Goal: Task Accomplishment & Management: Use online tool/utility

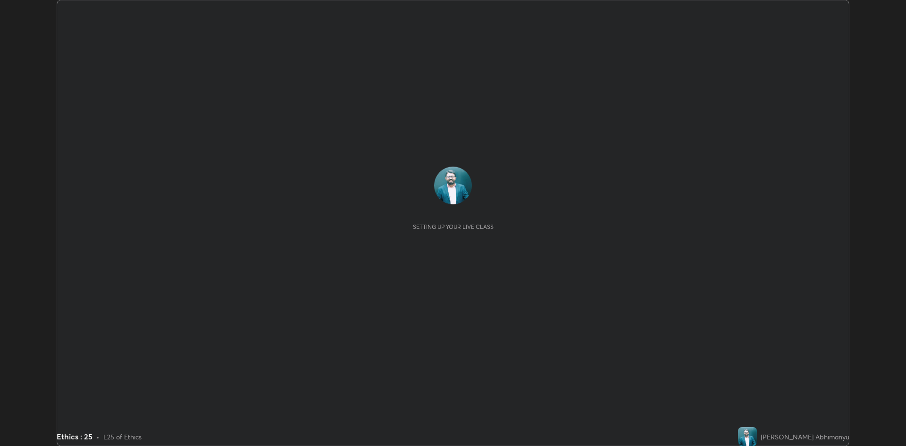
scroll to position [446, 906]
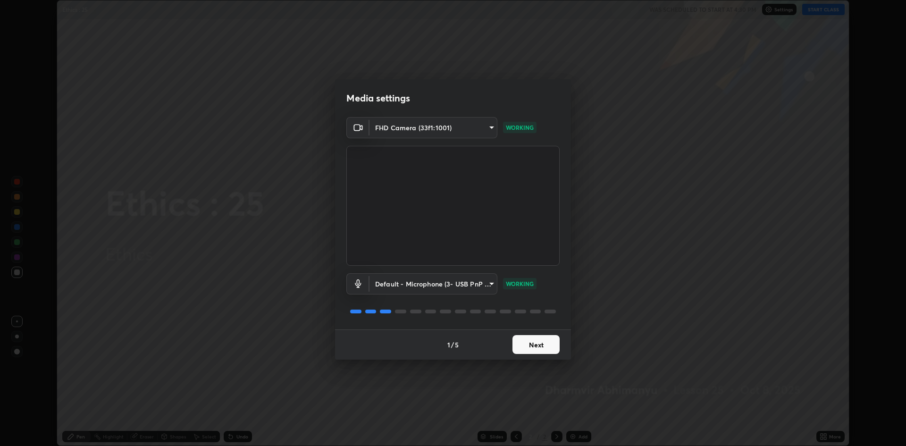
click at [554, 341] on button "Next" at bounding box center [535, 344] width 47 height 19
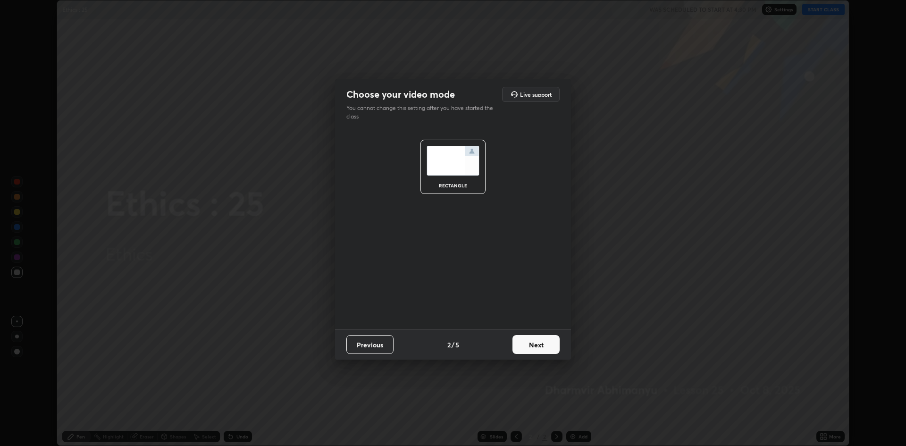
click at [545, 347] on button "Next" at bounding box center [535, 344] width 47 height 19
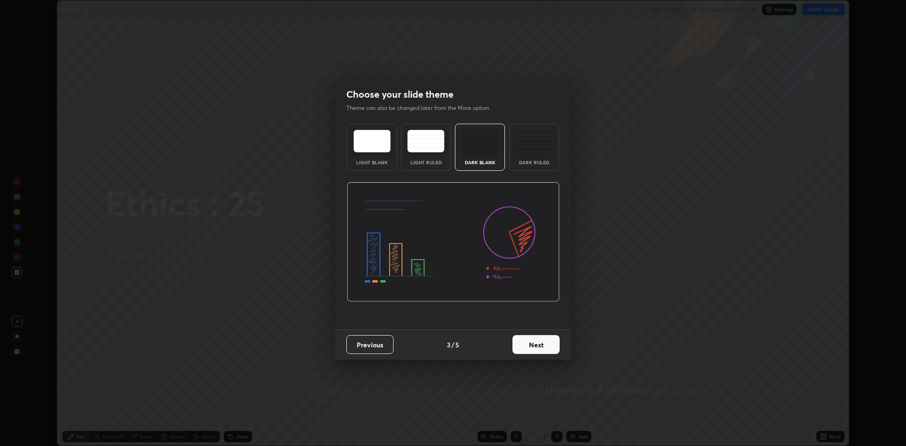
click at [544, 347] on button "Next" at bounding box center [535, 344] width 47 height 19
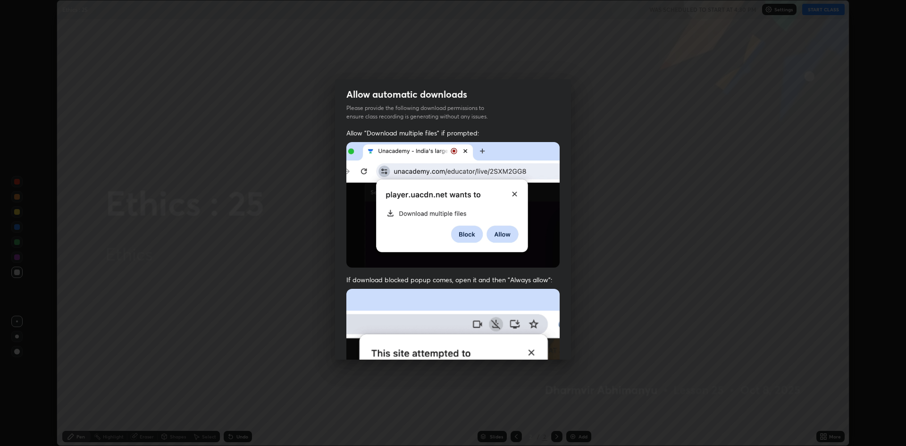
click at [546, 344] on img at bounding box center [452, 392] width 213 height 206
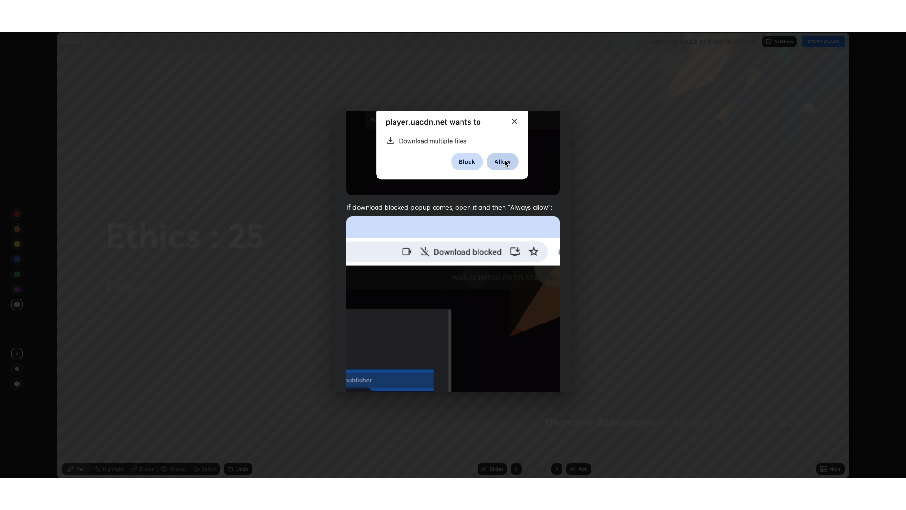
scroll to position [192, 0]
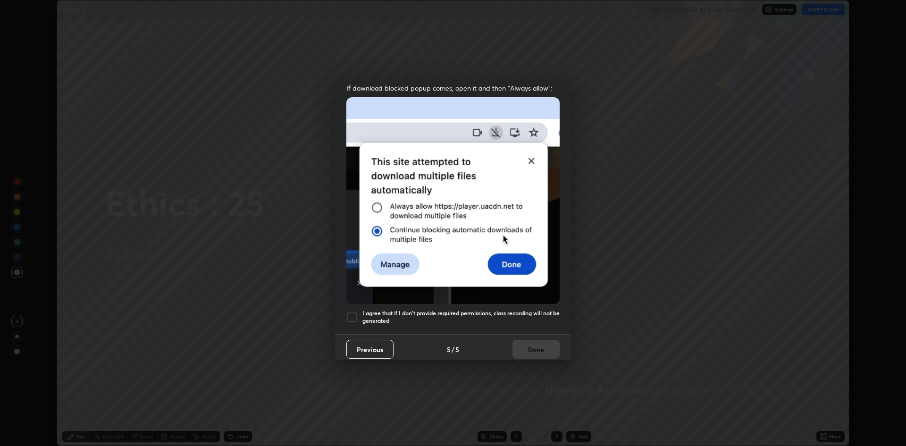
click at [350, 311] on div at bounding box center [351, 316] width 11 height 11
click at [536, 348] on button "Done" at bounding box center [535, 349] width 47 height 19
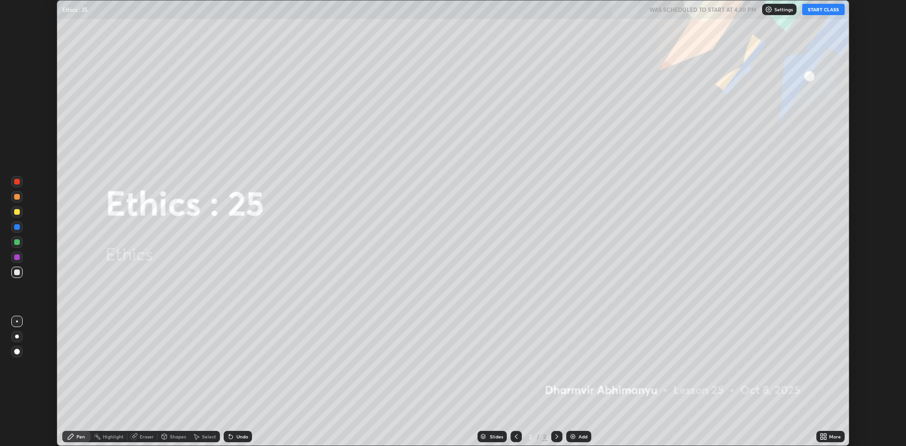
click at [818, 434] on div "More" at bounding box center [830, 436] width 28 height 11
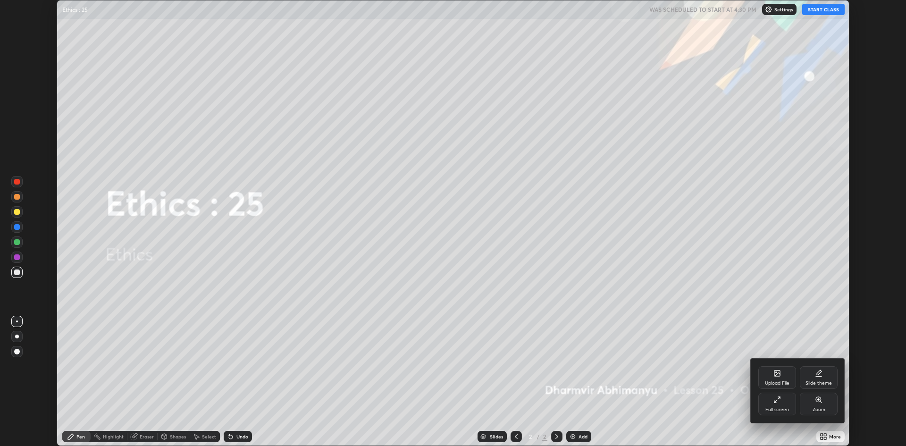
click at [776, 402] on icon at bounding box center [775, 402] width 2 height 2
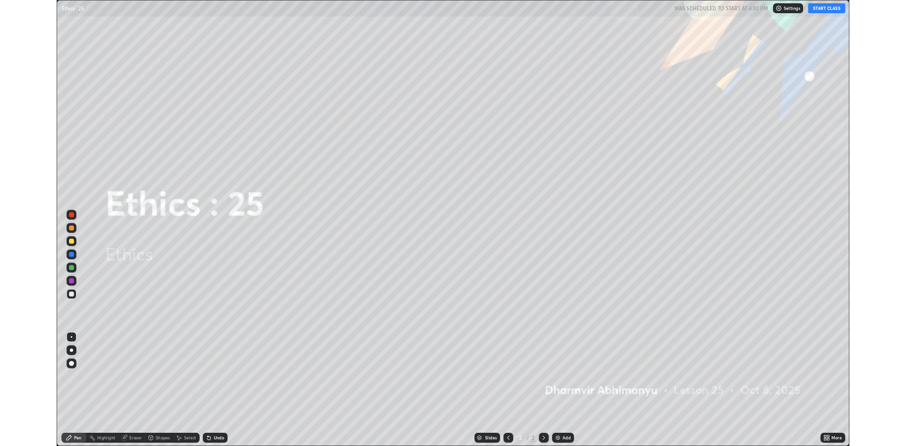
scroll to position [510, 906]
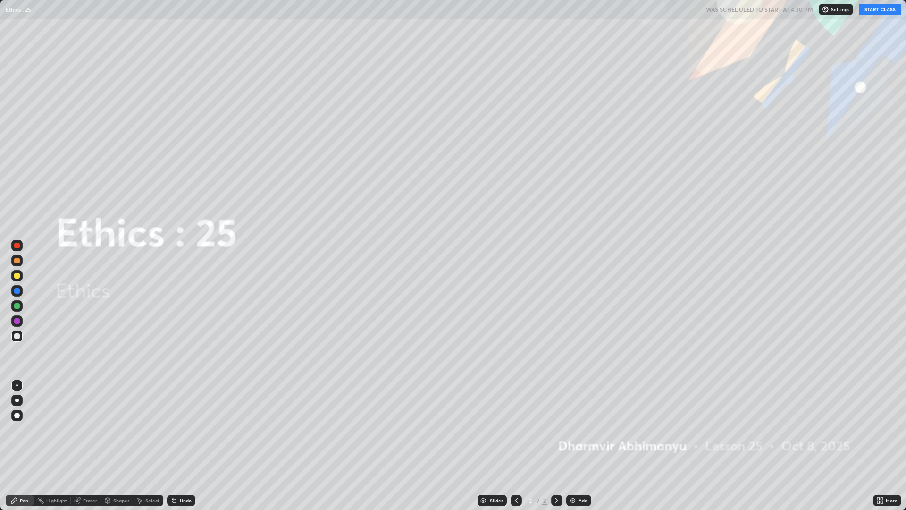
click at [878, 445] on icon at bounding box center [878, 502] width 2 height 2
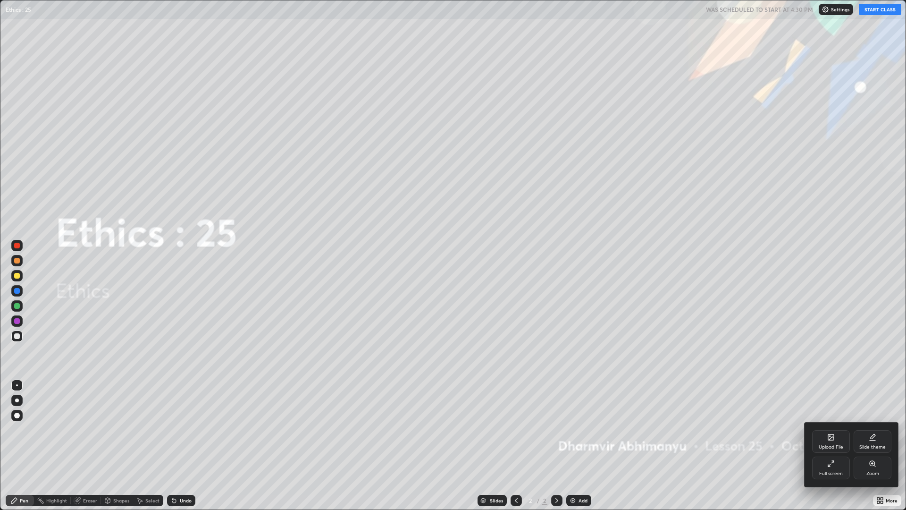
click at [828, 445] on icon at bounding box center [829, 465] width 2 height 2
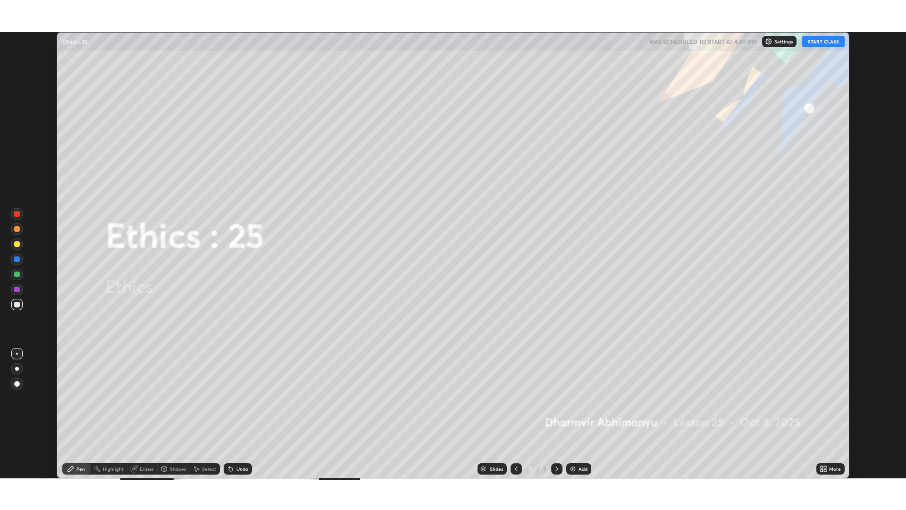
scroll to position [46741, 46281]
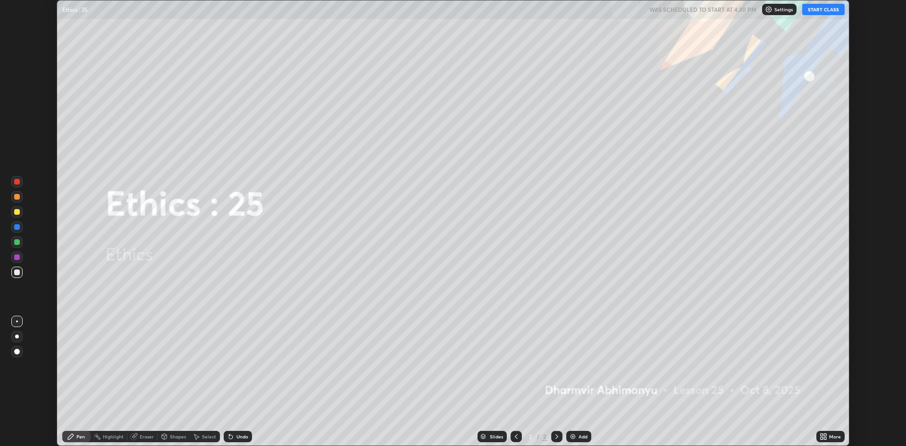
click at [821, 435] on icon at bounding box center [822, 435] width 2 height 2
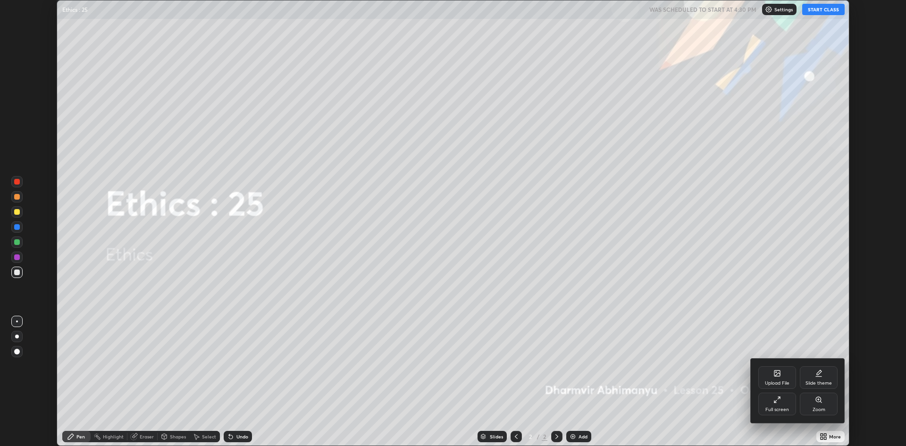
click at [771, 381] on div "Upload File" at bounding box center [777, 383] width 25 height 5
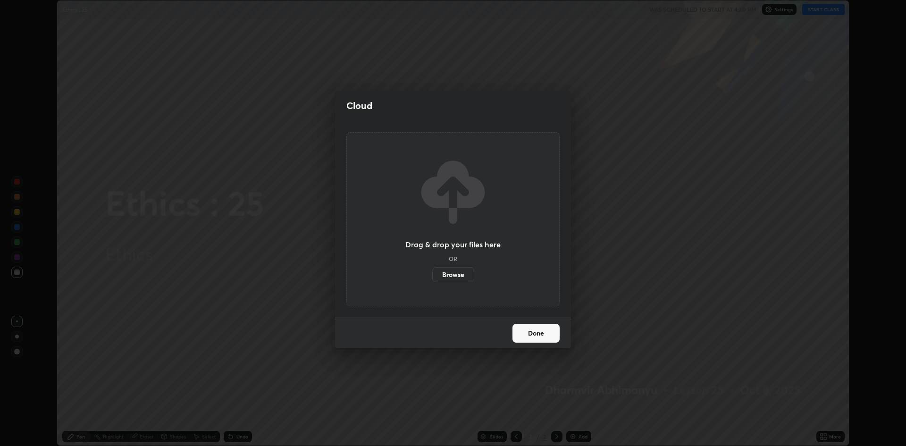
click at [459, 278] on label "Browse" at bounding box center [453, 274] width 42 height 15
click at [432, 278] on input "Browse" at bounding box center [432, 274] width 0 height 15
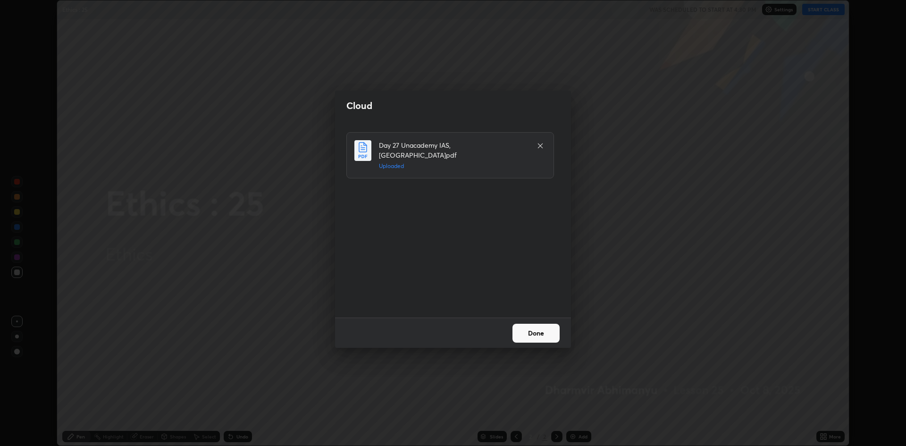
click at [530, 331] on button "Done" at bounding box center [535, 333] width 47 height 19
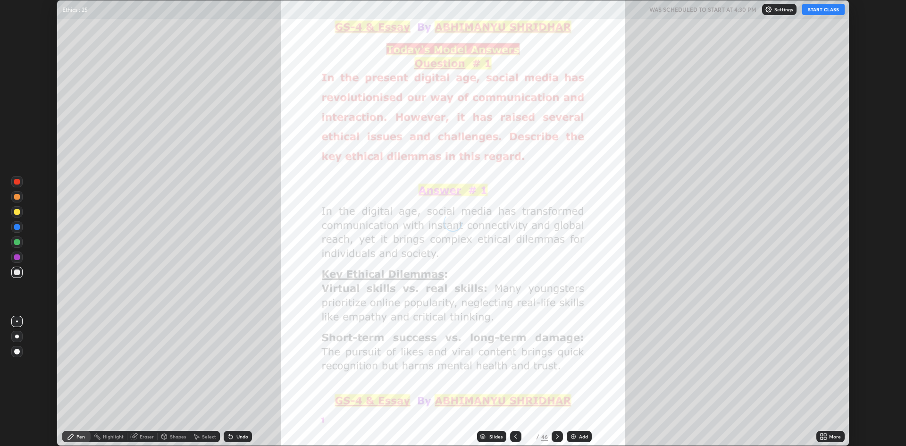
click at [822, 435] on icon at bounding box center [822, 435] width 2 height 2
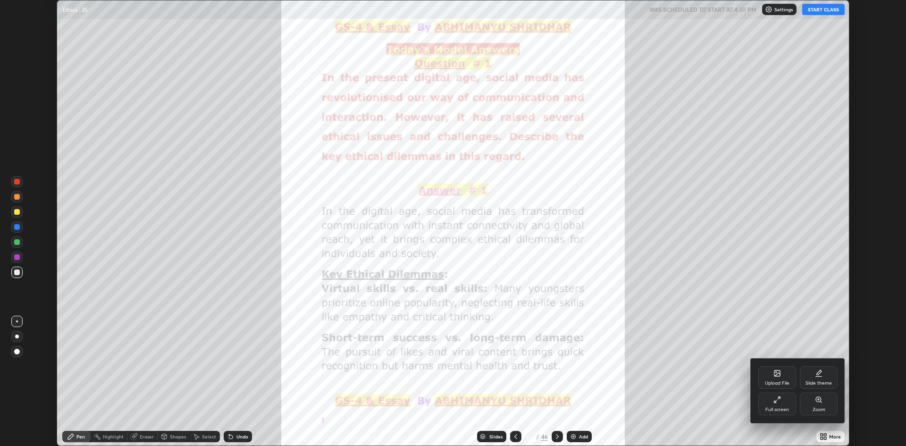
click at [775, 403] on icon at bounding box center [777, 400] width 8 height 8
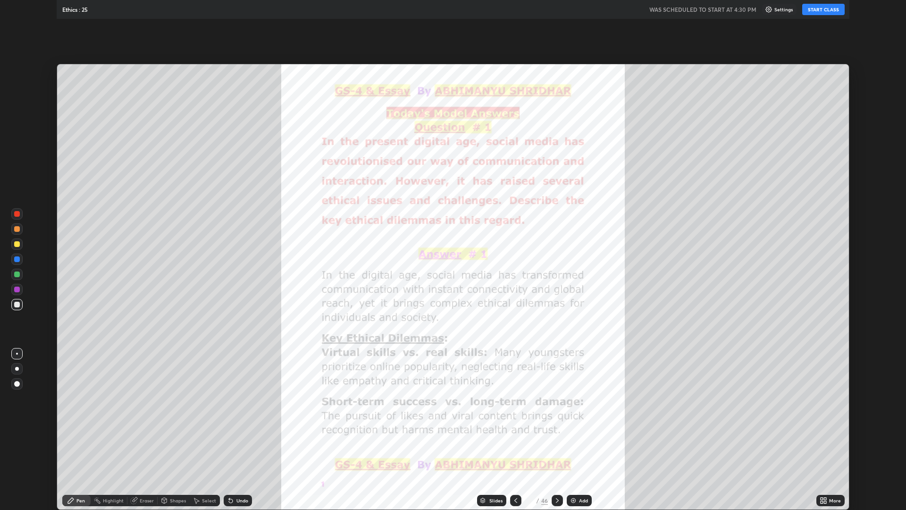
scroll to position [510, 906]
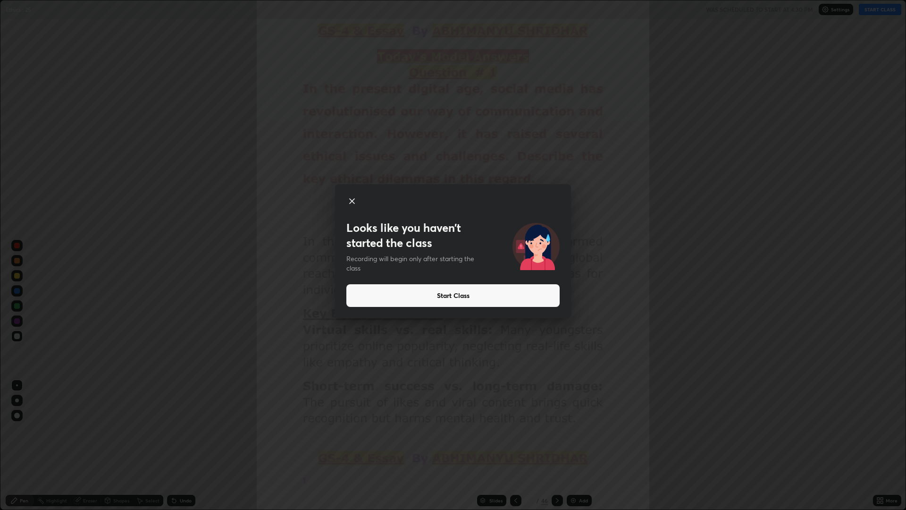
click at [524, 295] on button "Start Class" at bounding box center [452, 295] width 213 height 23
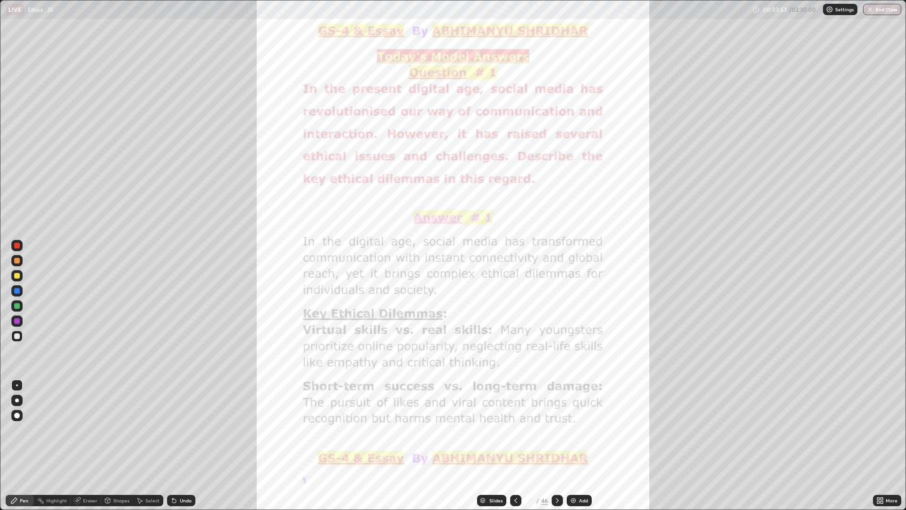
click at [556, 445] on icon at bounding box center [557, 500] width 8 height 8
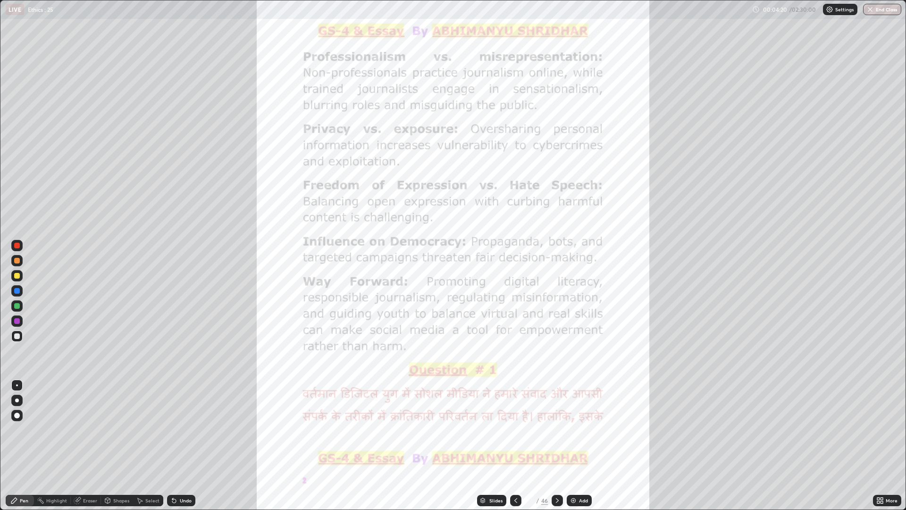
click at [560, 445] on div at bounding box center [557, 500] width 11 height 11
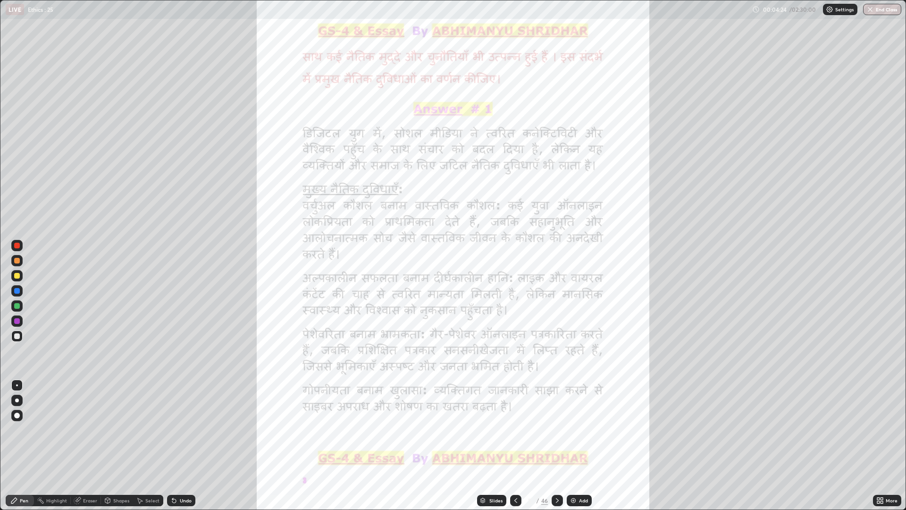
click at [560, 445] on div at bounding box center [557, 500] width 11 height 11
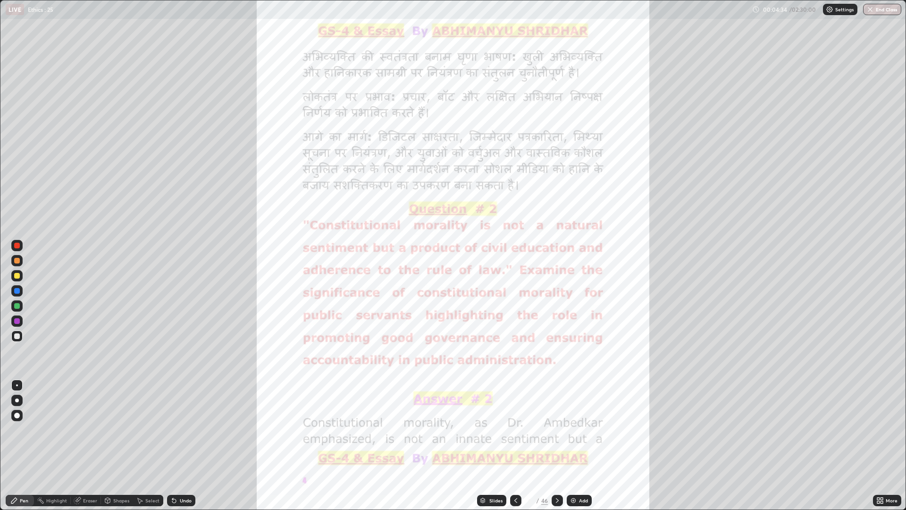
click at [520, 445] on div at bounding box center [515, 500] width 11 height 11
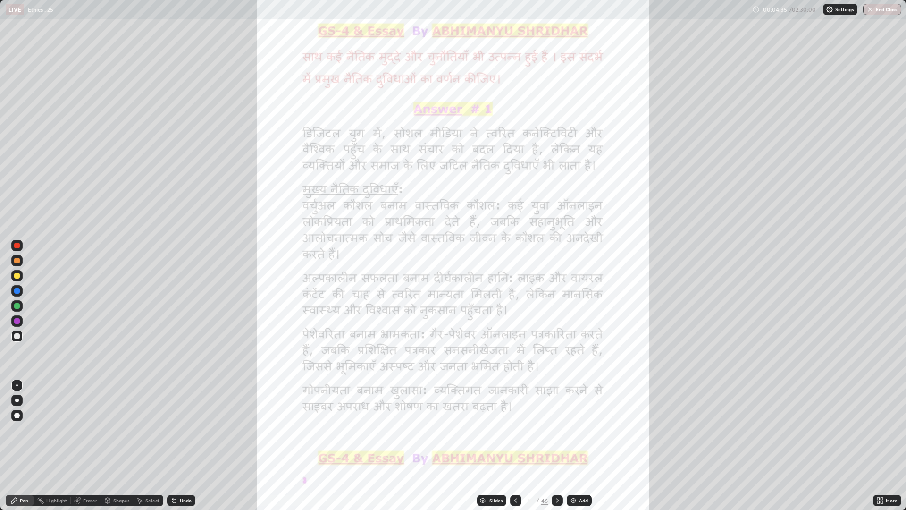
click at [515, 445] on icon at bounding box center [516, 500] width 8 height 8
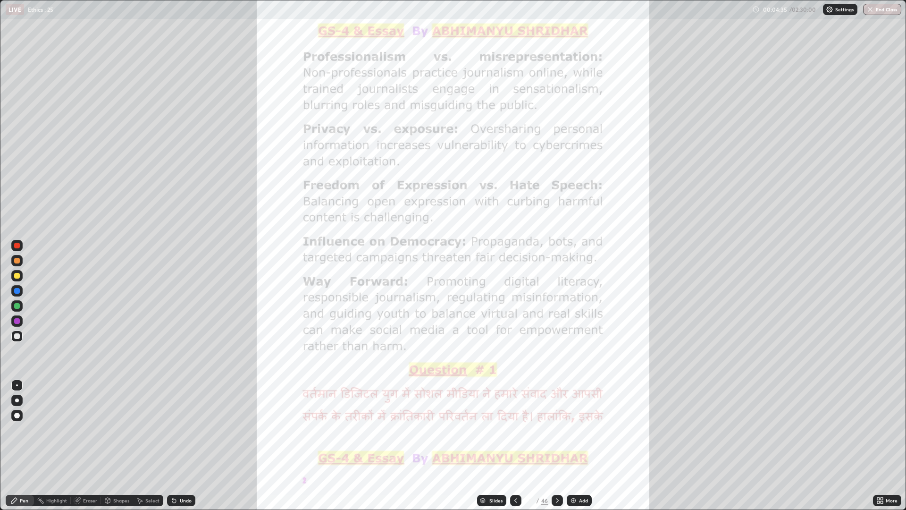
click at [526, 445] on div "4" at bounding box center [529, 500] width 9 height 6
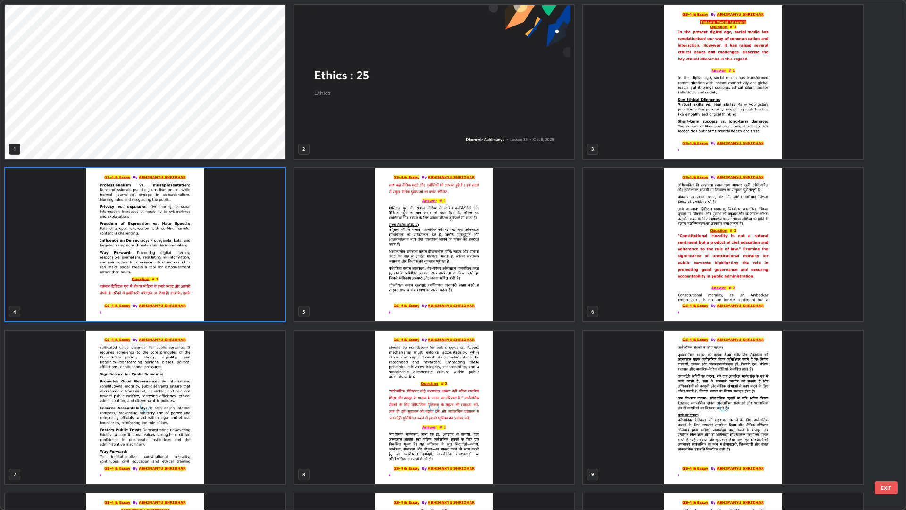
scroll to position [506, 900]
click at [731, 67] on img "grid" at bounding box center [723, 81] width 280 height 153
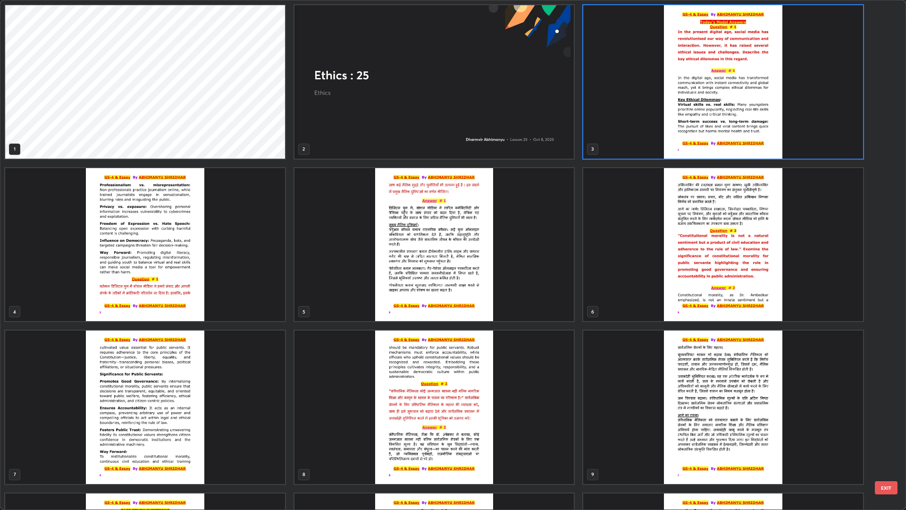
click at [723, 110] on img "grid" at bounding box center [723, 81] width 280 height 153
click at [721, 113] on img "grid" at bounding box center [723, 81] width 280 height 153
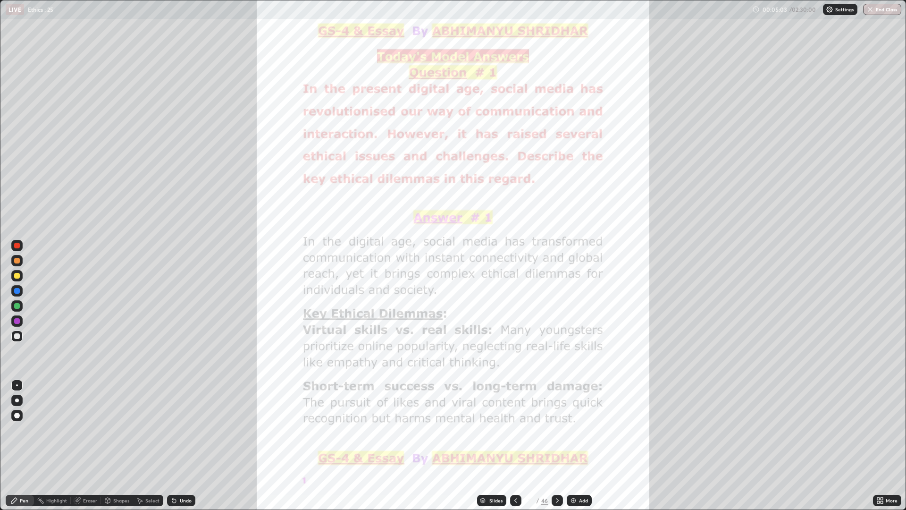
click at [556, 445] on icon at bounding box center [557, 500] width 8 height 8
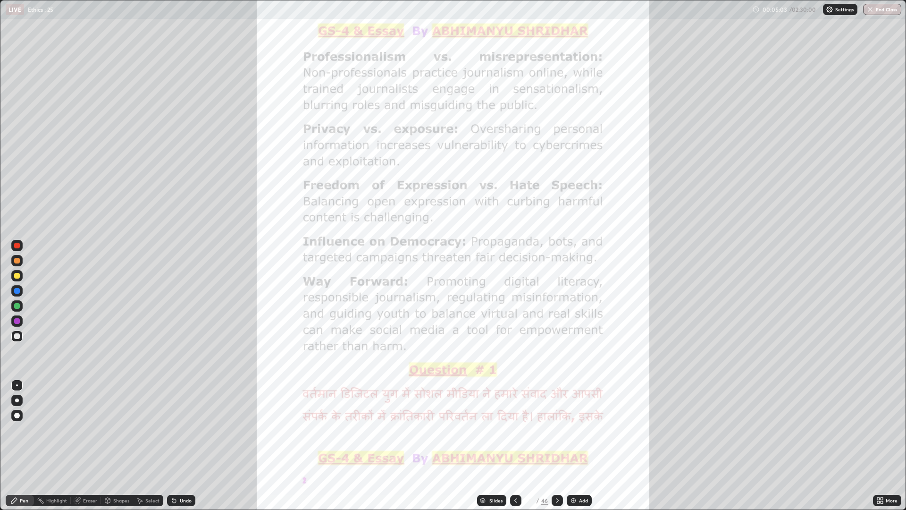
click at [560, 445] on div at bounding box center [557, 500] width 11 height 11
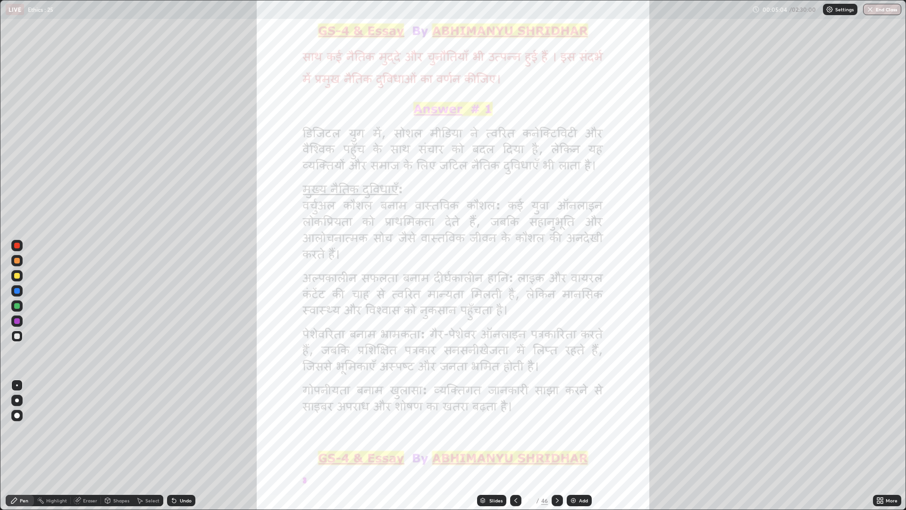
click at [562, 445] on div at bounding box center [557, 500] width 11 height 19
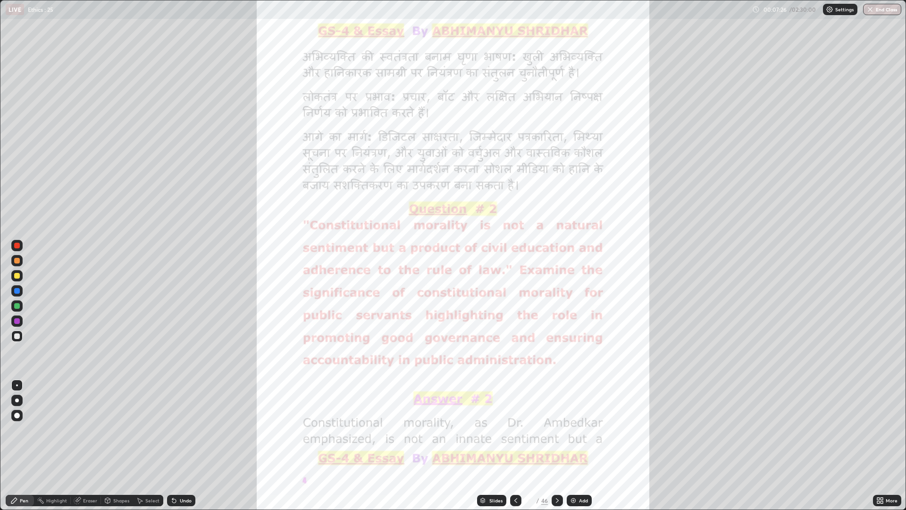
click at [556, 445] on icon at bounding box center [557, 500] width 8 height 8
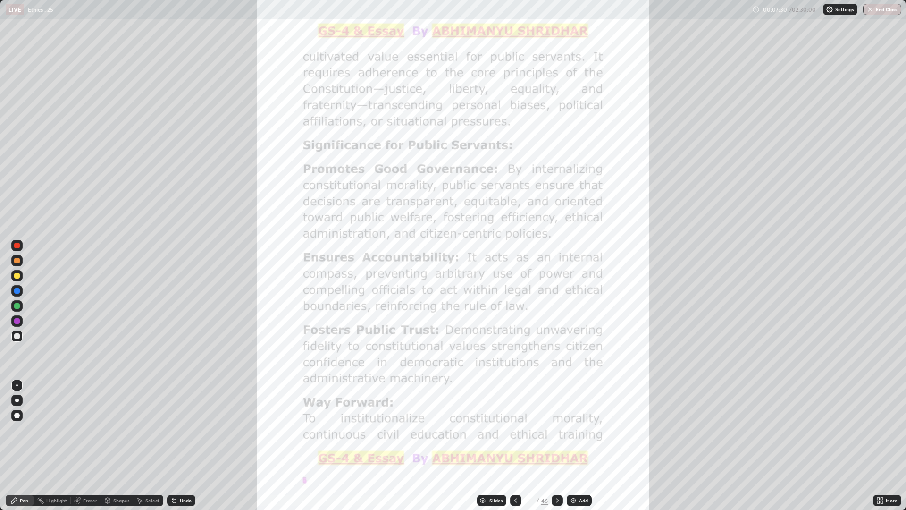
click at [560, 445] on icon at bounding box center [557, 500] width 8 height 8
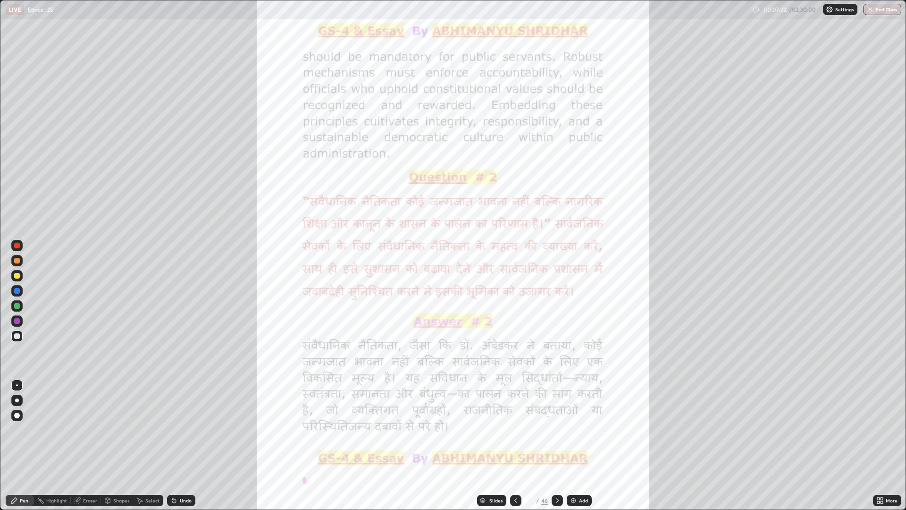
click at [555, 445] on icon at bounding box center [557, 500] width 8 height 8
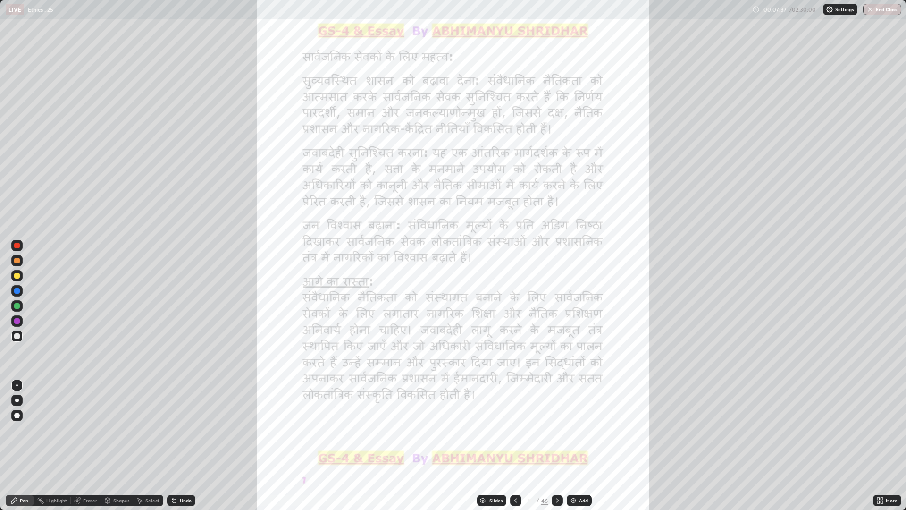
click at [556, 445] on icon at bounding box center [557, 500] width 8 height 8
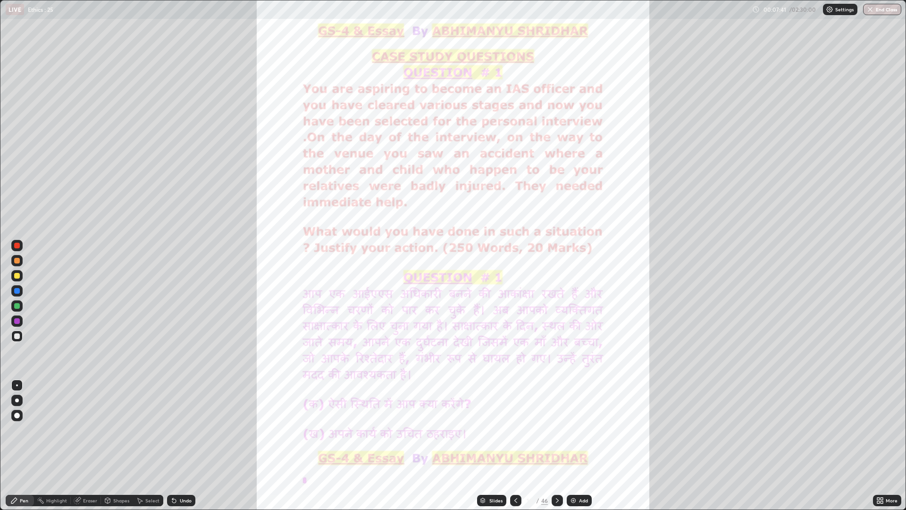
click at [583, 445] on div "Add" at bounding box center [583, 500] width 9 height 5
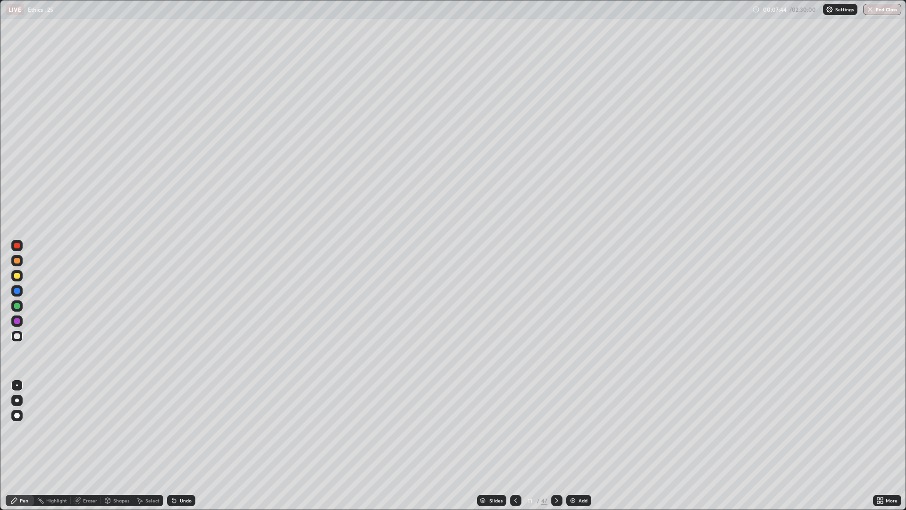
click at [20, 261] on div at bounding box center [16, 260] width 11 height 11
click at [584, 445] on div "Add" at bounding box center [578, 500] width 25 height 11
click at [20, 337] on div at bounding box center [16, 335] width 11 height 11
click at [580, 445] on div "Add" at bounding box center [583, 500] width 9 height 5
click at [21, 277] on div at bounding box center [16, 275] width 11 height 11
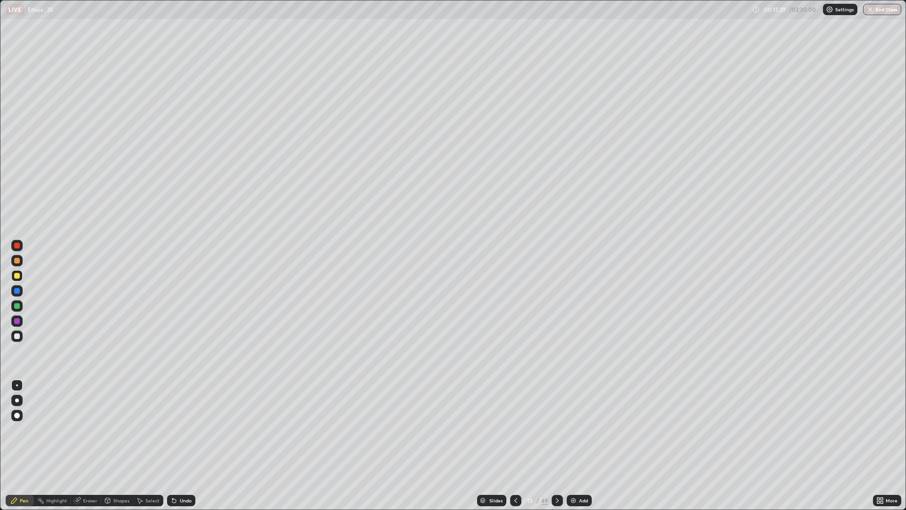
click at [92, 445] on div "Eraser" at bounding box center [90, 500] width 14 height 5
click at [28, 445] on div "Pen" at bounding box center [24, 500] width 8 height 5
click at [579, 445] on div "Add" at bounding box center [583, 500] width 9 height 5
click at [518, 445] on icon at bounding box center [516, 500] width 8 height 8
click at [581, 445] on div "Add" at bounding box center [579, 500] width 25 height 11
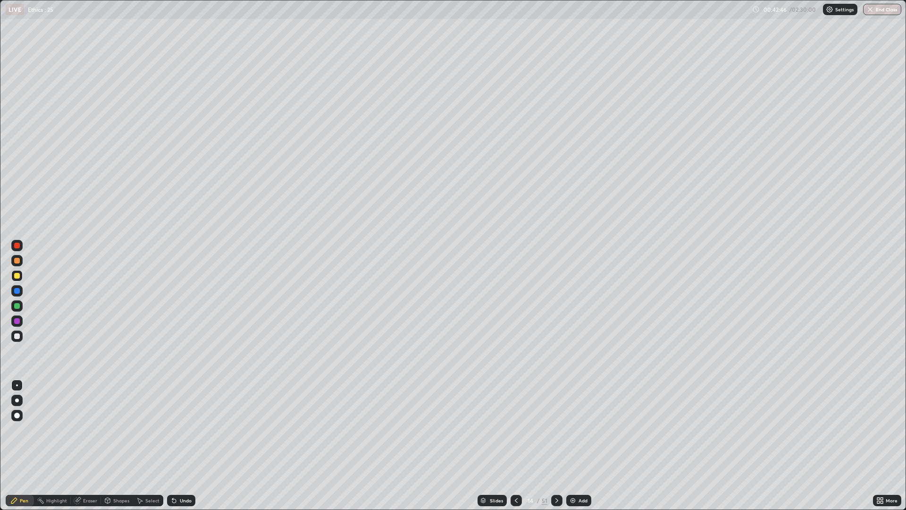
click at [537, 445] on div "/" at bounding box center [538, 500] width 3 height 6
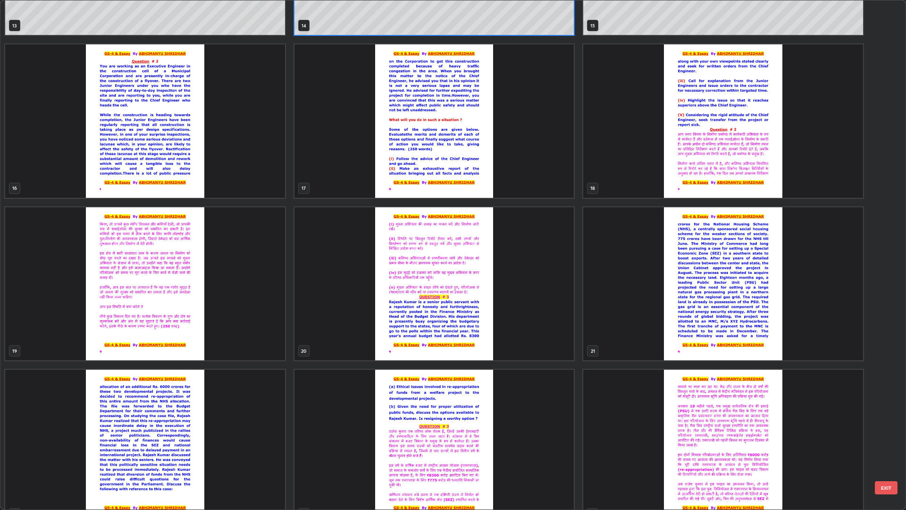
scroll to position [775, 0]
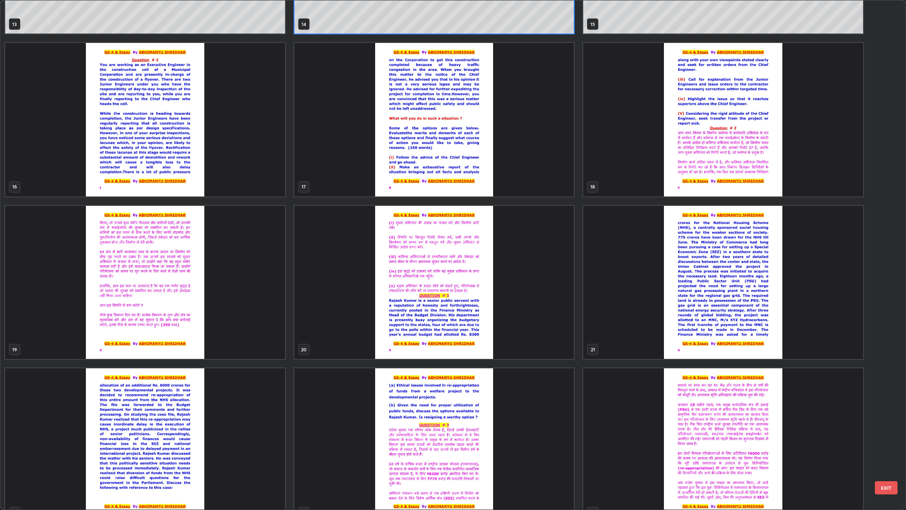
click at [442, 303] on img "grid" at bounding box center [434, 282] width 280 height 153
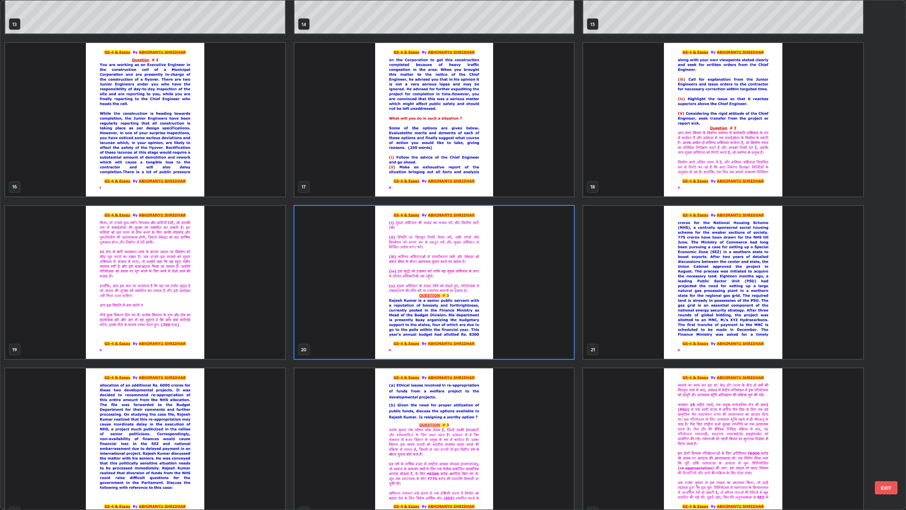
click at [448, 302] on img "grid" at bounding box center [434, 282] width 280 height 153
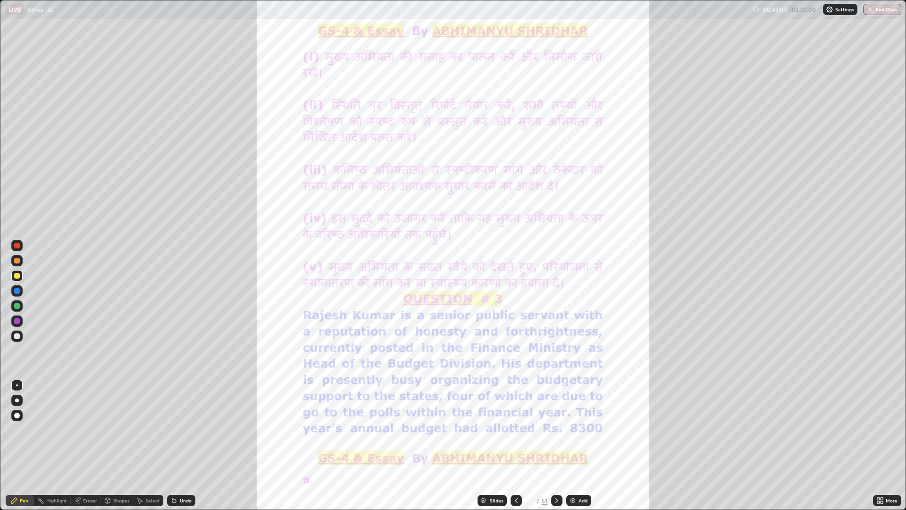
click at [448, 303] on img "grid" at bounding box center [434, 282] width 280 height 153
click at [556, 445] on icon at bounding box center [557, 500] width 8 height 8
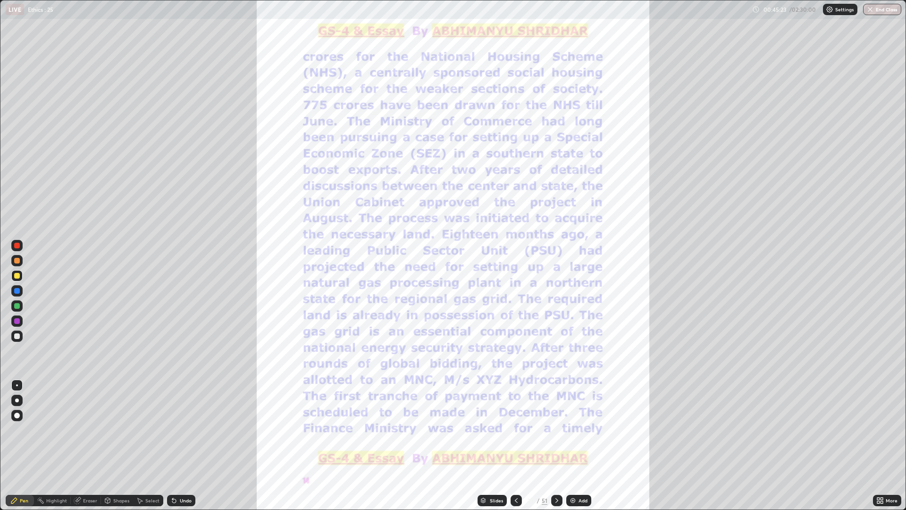
click at [560, 445] on icon at bounding box center [557, 500] width 8 height 8
click at [560, 445] on div at bounding box center [556, 500] width 11 height 11
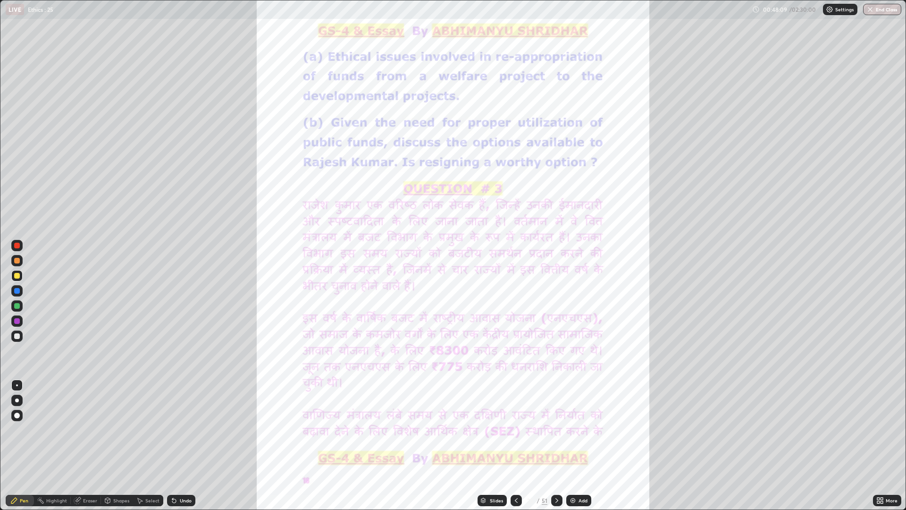
click at [562, 445] on div at bounding box center [556, 500] width 11 height 11
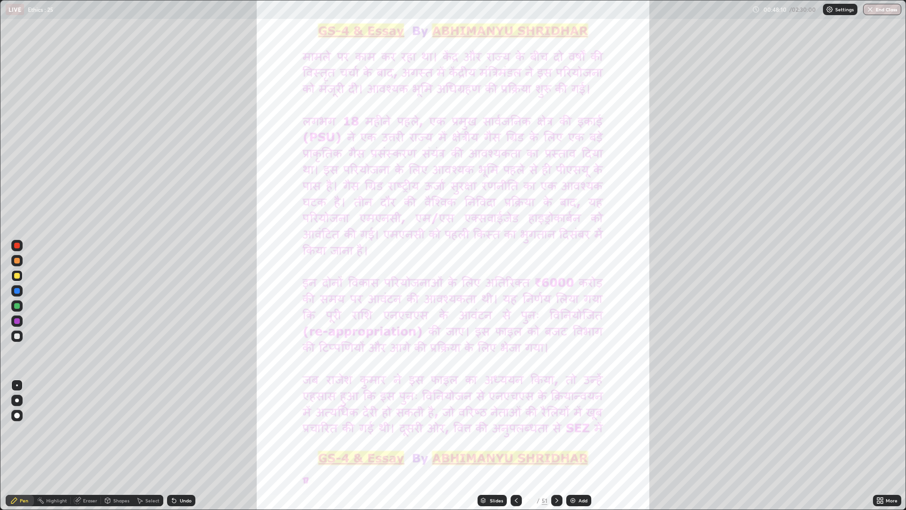
click at [561, 445] on div at bounding box center [556, 500] width 11 height 11
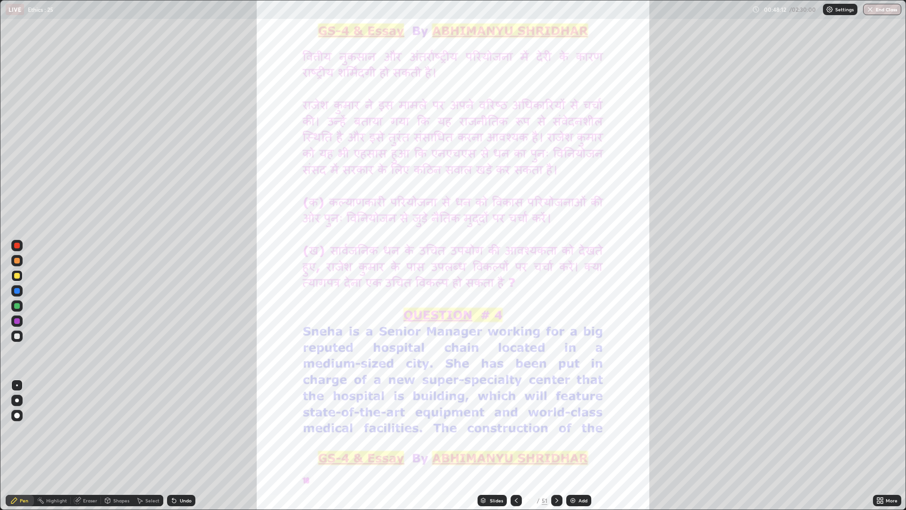
click at [560, 445] on icon at bounding box center [557, 500] width 8 height 8
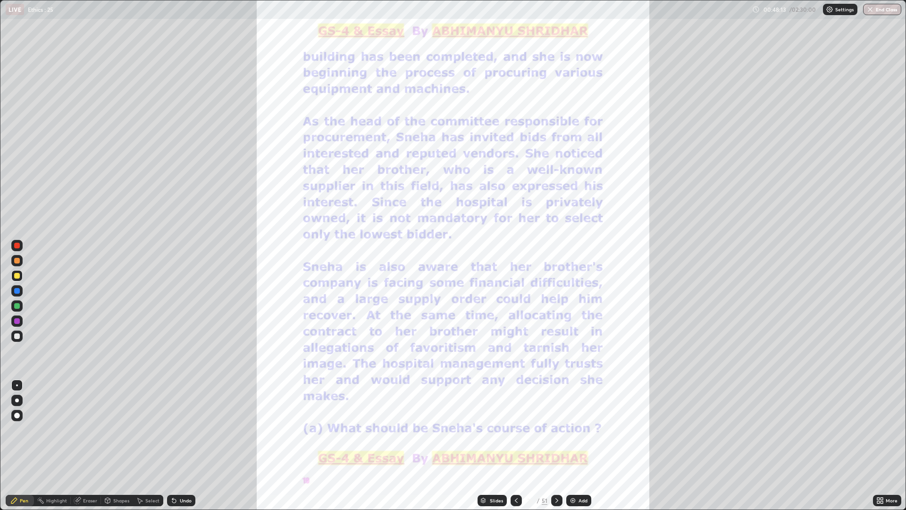
click at [556, 445] on icon at bounding box center [557, 500] width 8 height 8
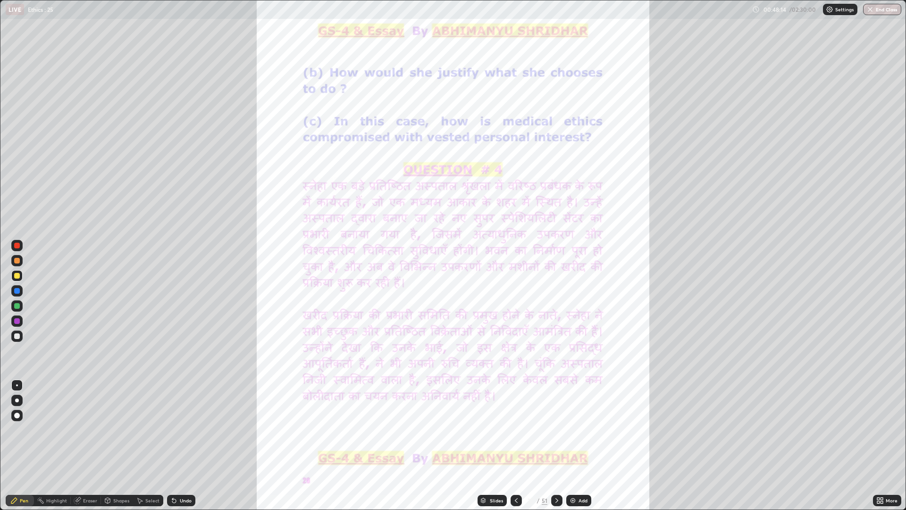
click at [556, 445] on icon at bounding box center [557, 500] width 8 height 8
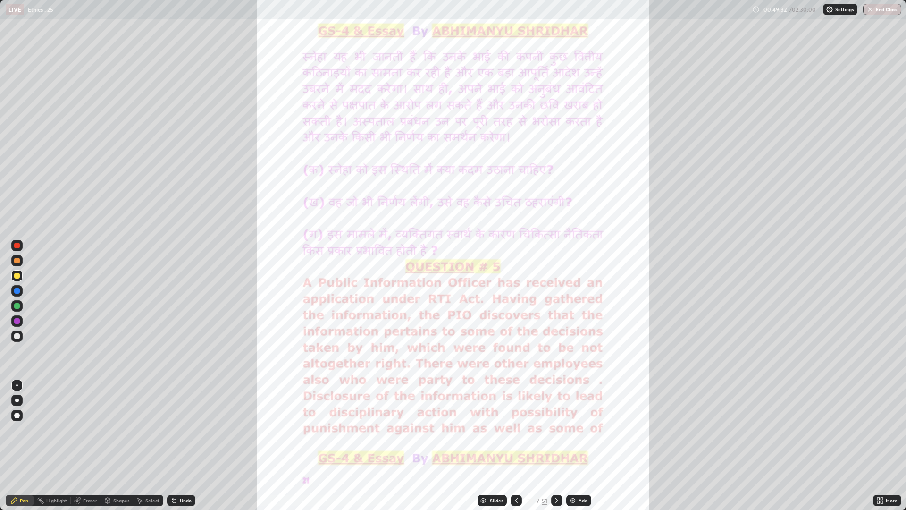
click at [559, 445] on div at bounding box center [556, 500] width 11 height 11
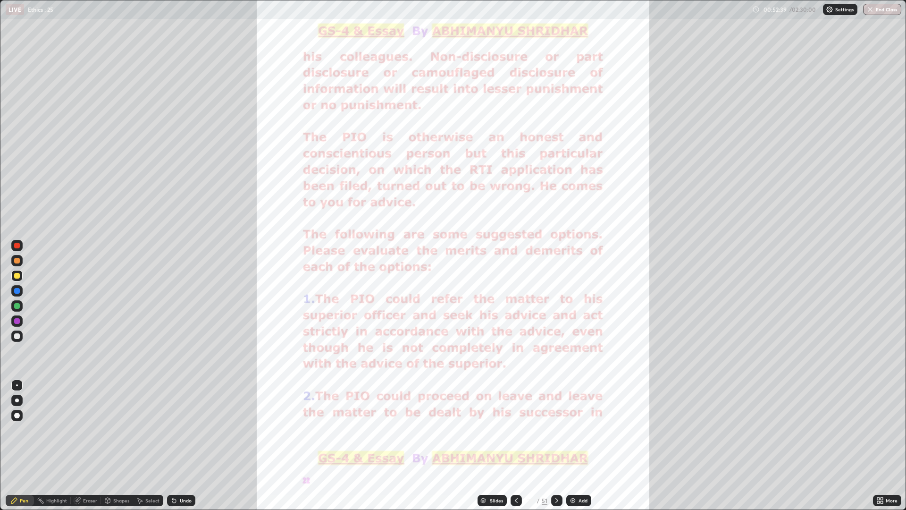
click at [556, 445] on icon at bounding box center [556, 500] width 3 height 5
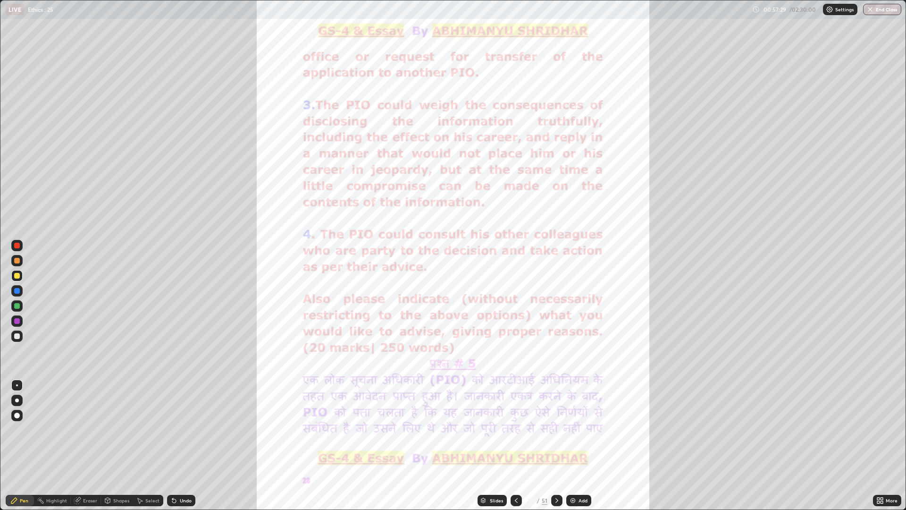
click at [515, 445] on icon at bounding box center [516, 500] width 8 height 8
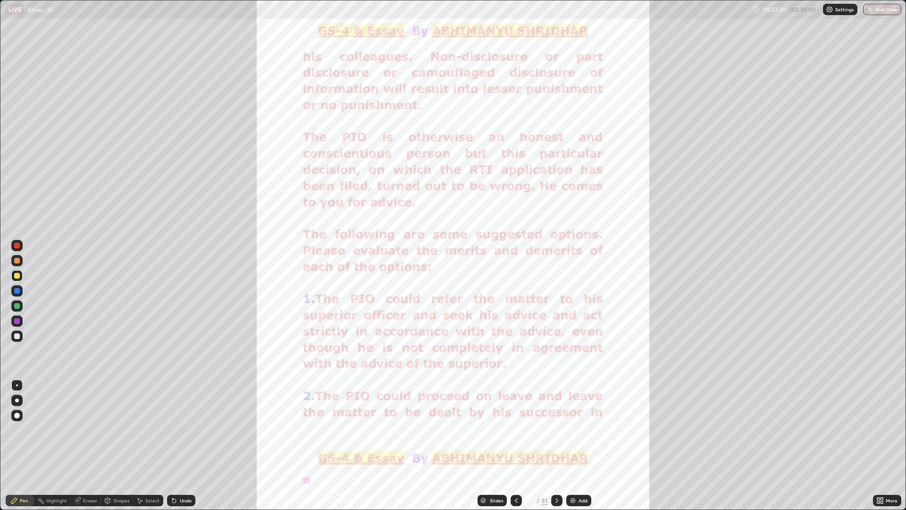
click at [515, 445] on icon at bounding box center [516, 500] width 8 height 8
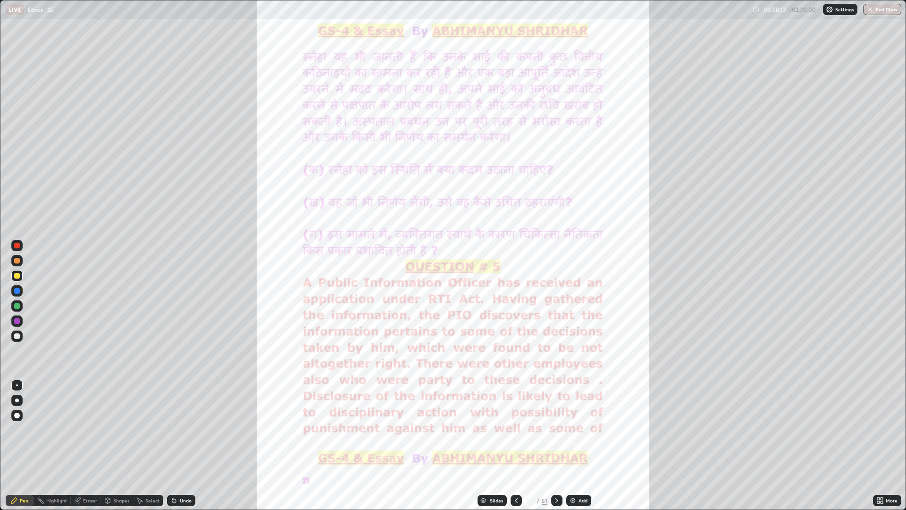
click at [557, 445] on icon at bounding box center [557, 500] width 8 height 8
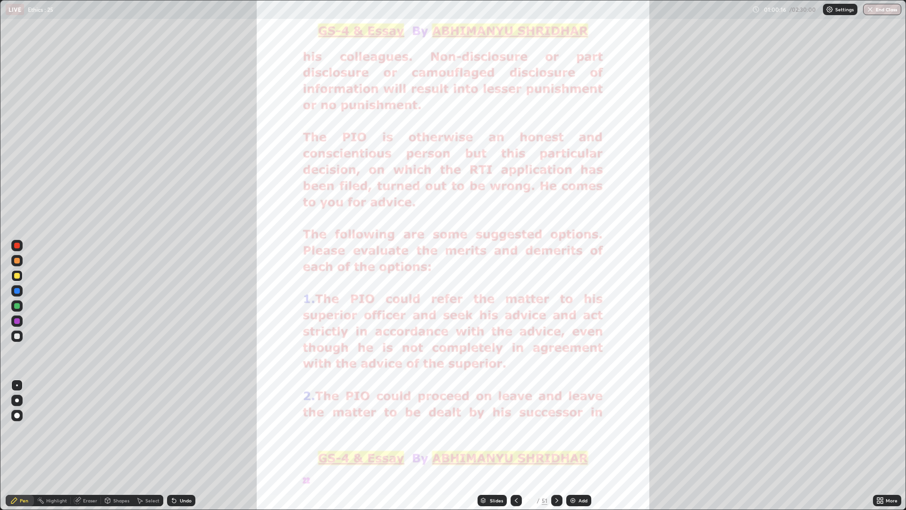
click at [560, 445] on div at bounding box center [556, 500] width 11 height 11
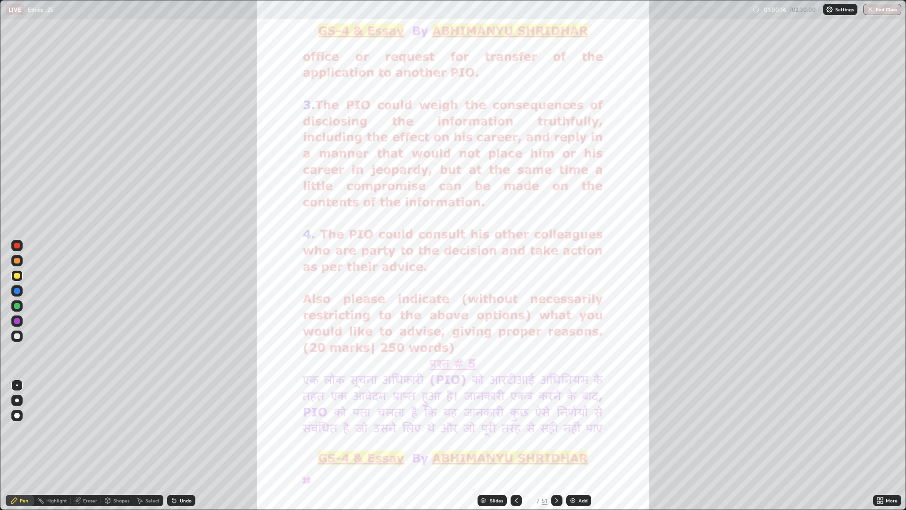
click at [556, 445] on icon at bounding box center [557, 500] width 8 height 8
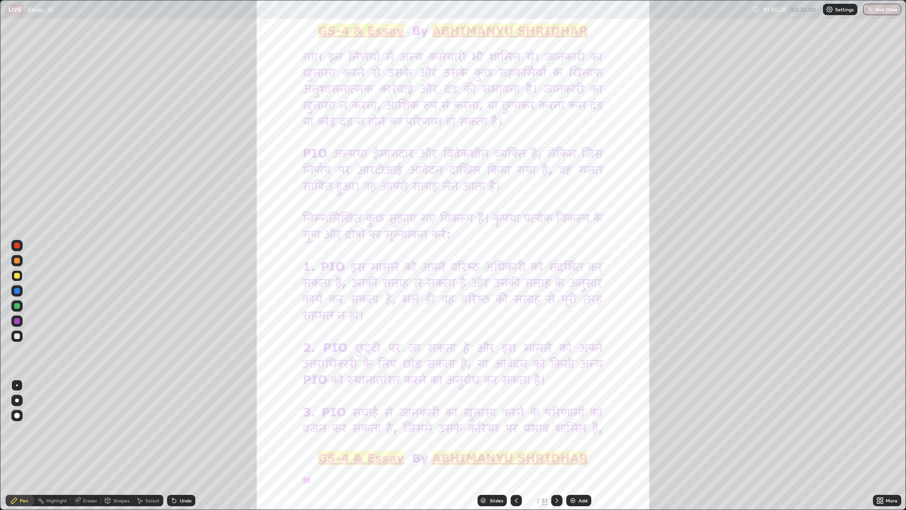
click at [560, 445] on div at bounding box center [556, 500] width 11 height 11
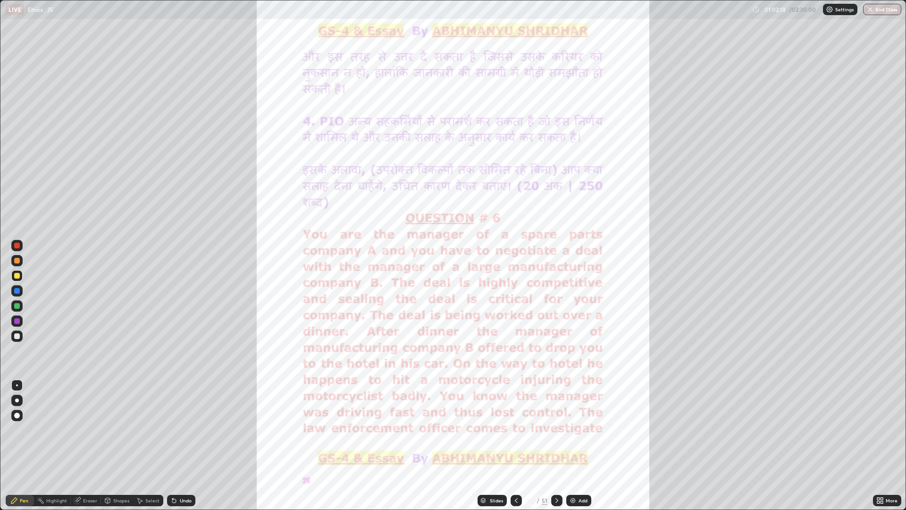
click at [560, 445] on div at bounding box center [556, 500] width 11 height 11
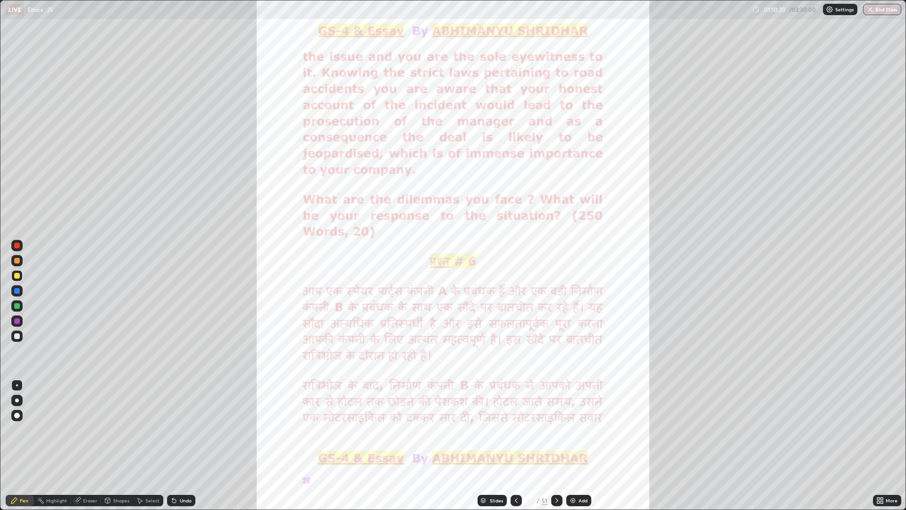
click at [556, 445] on icon at bounding box center [557, 500] width 8 height 8
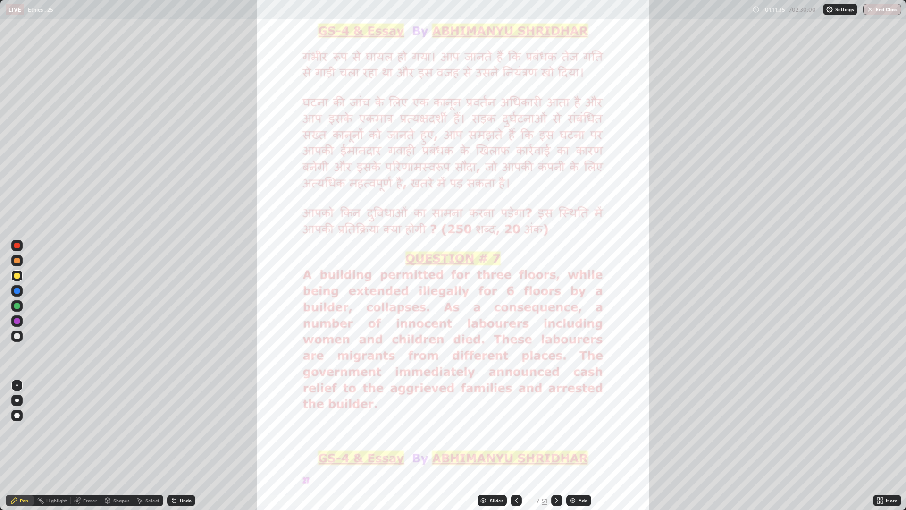
click at [560, 445] on div at bounding box center [556, 500] width 11 height 11
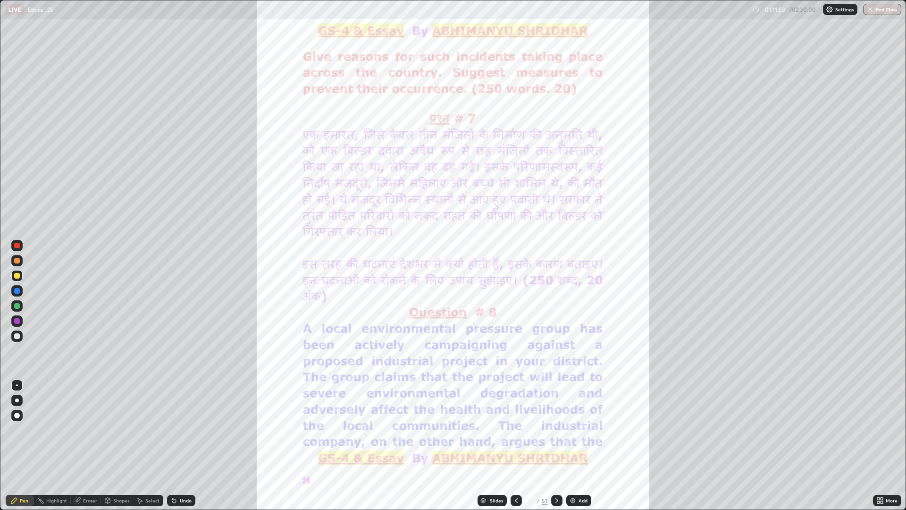
click at [515, 445] on icon at bounding box center [516, 500] width 8 height 8
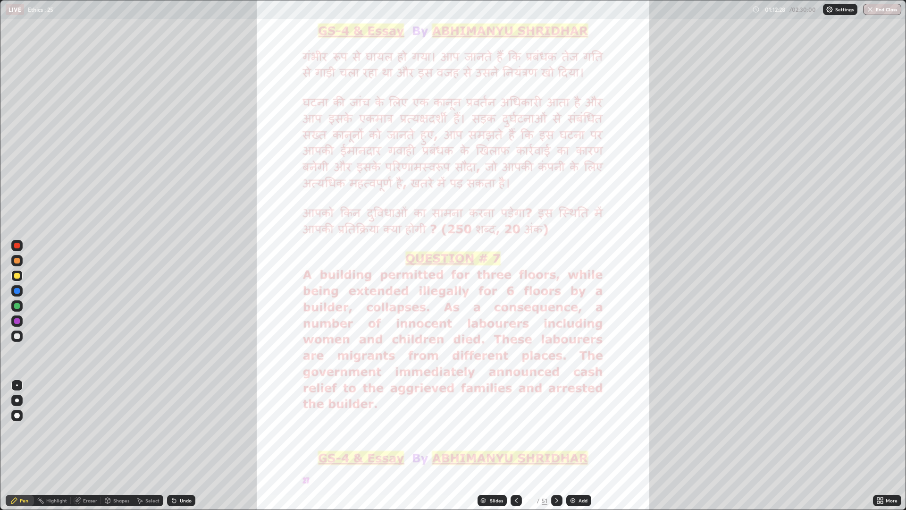
click at [559, 445] on icon at bounding box center [557, 500] width 8 height 8
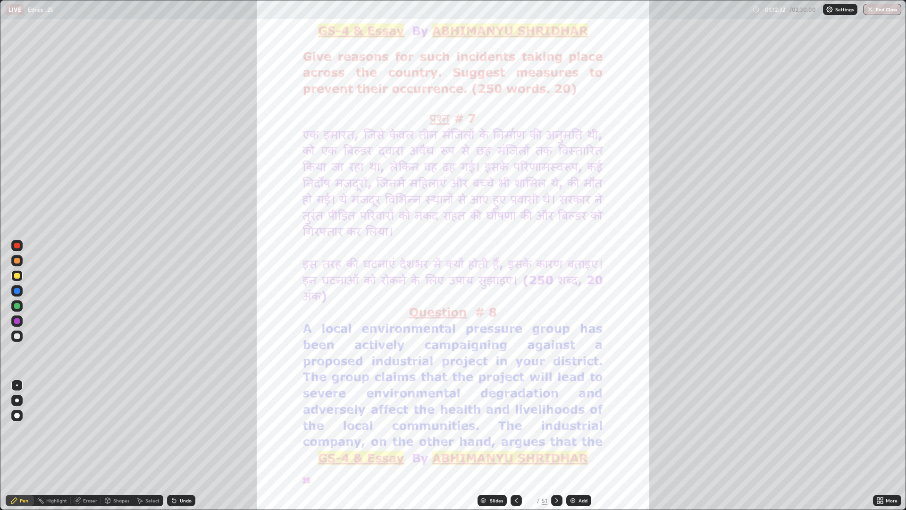
click at [515, 445] on icon at bounding box center [516, 500] width 8 height 8
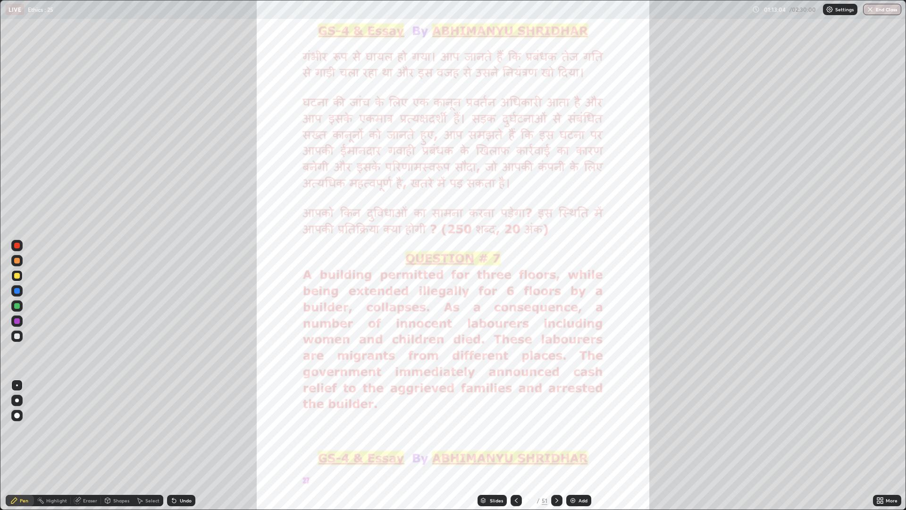
click at [556, 445] on icon at bounding box center [557, 500] width 8 height 8
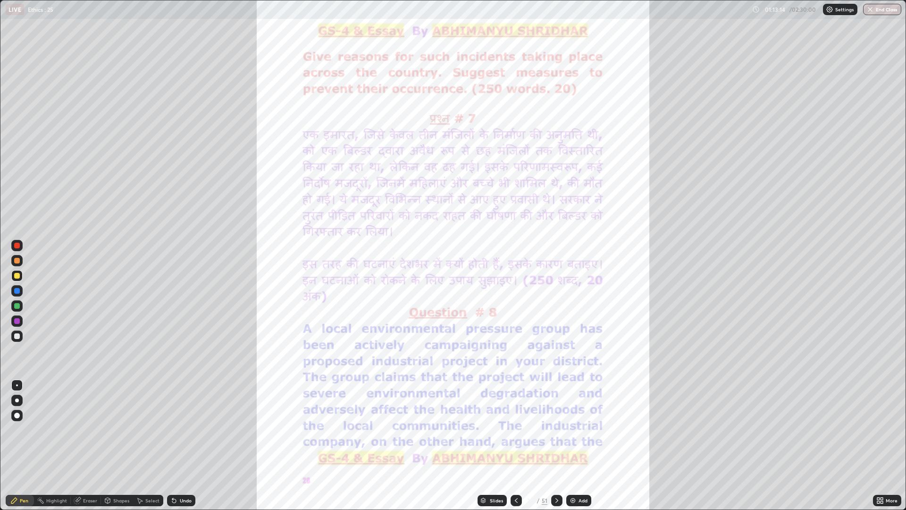
click at [520, 445] on div at bounding box center [516, 500] width 11 height 11
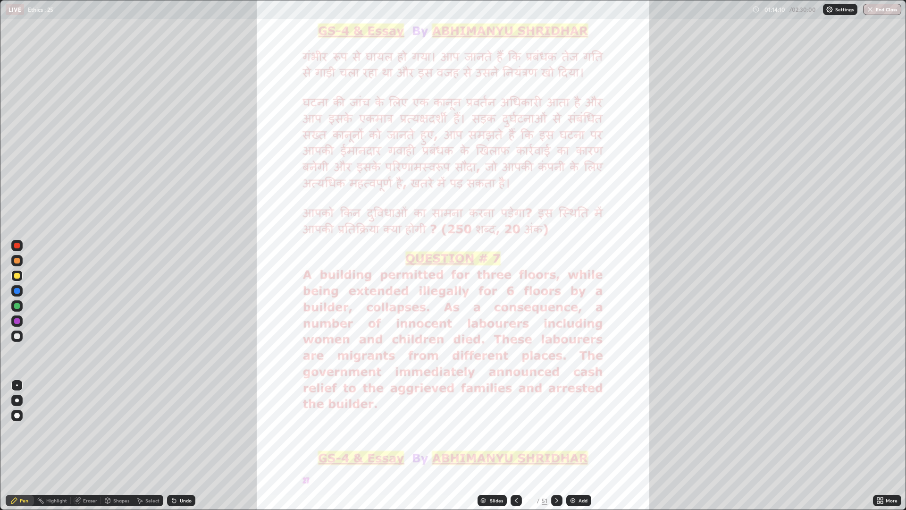
click at [559, 445] on div at bounding box center [556, 500] width 11 height 11
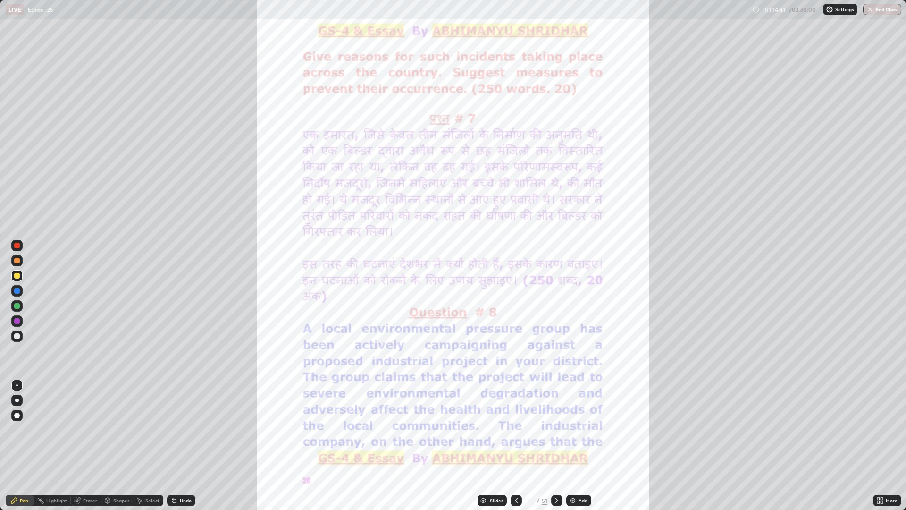
click at [557, 445] on icon at bounding box center [557, 500] width 8 height 8
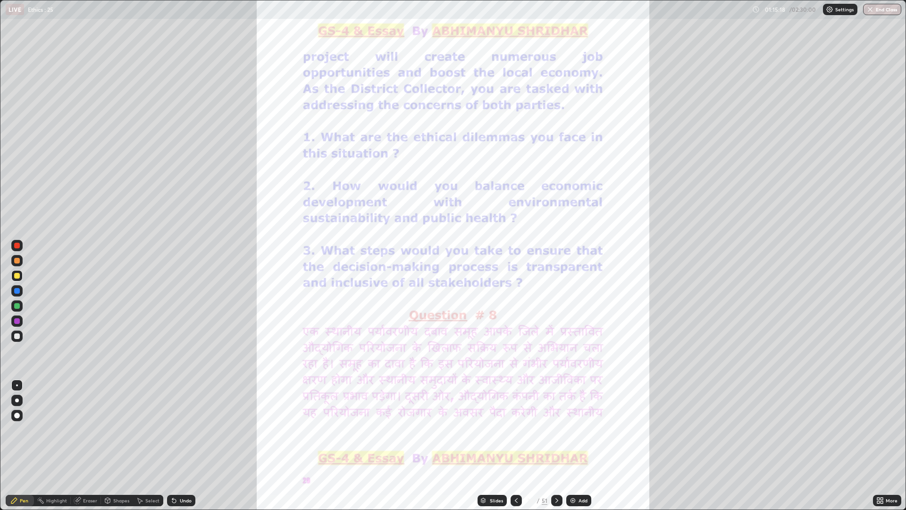
click at [515, 445] on icon at bounding box center [516, 500] width 8 height 8
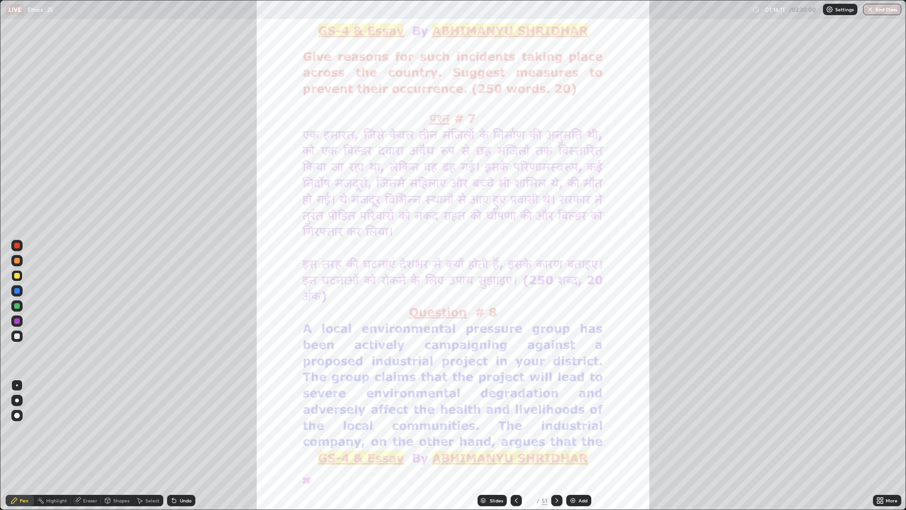
click at [561, 445] on div at bounding box center [556, 500] width 11 height 11
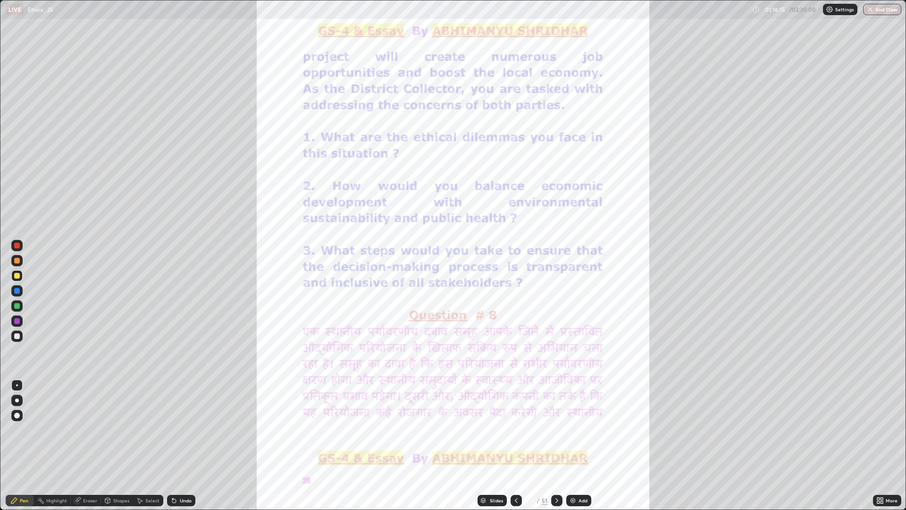
click at [519, 445] on div at bounding box center [516, 500] width 11 height 19
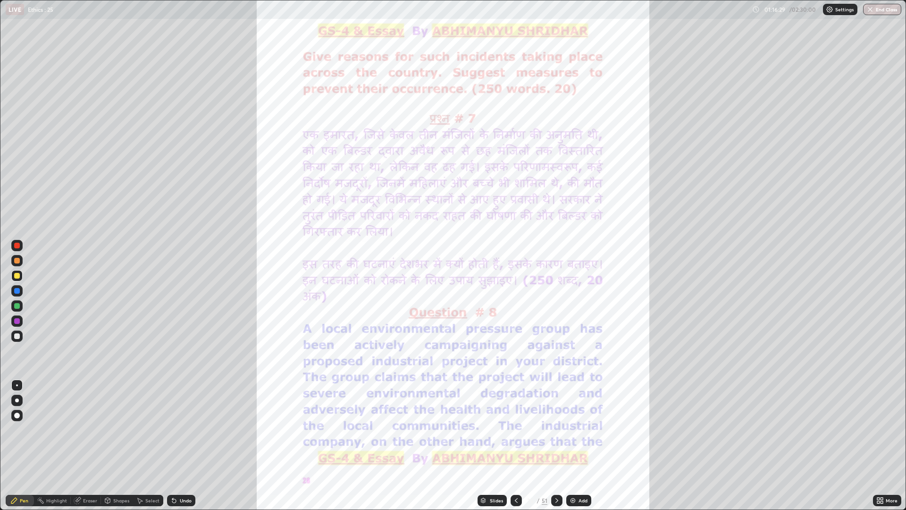
click at [556, 445] on icon at bounding box center [557, 500] width 8 height 8
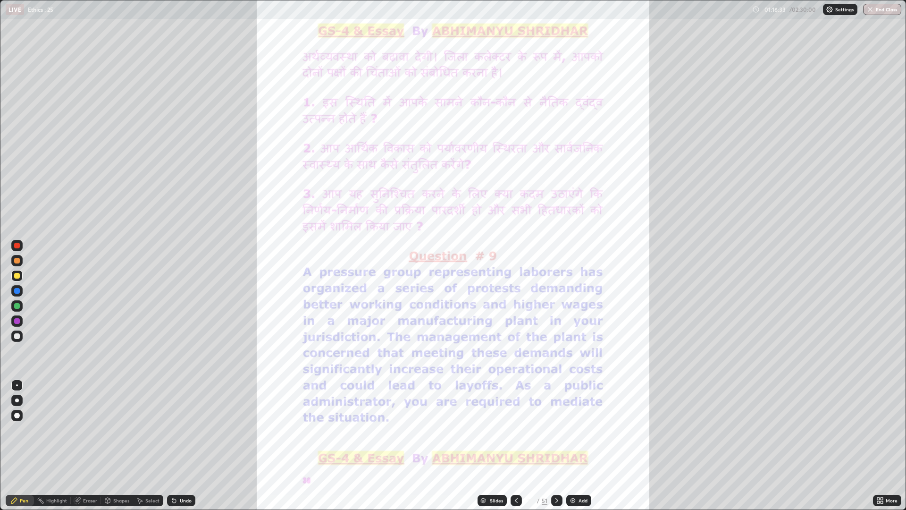
click at [561, 445] on div at bounding box center [556, 500] width 11 height 11
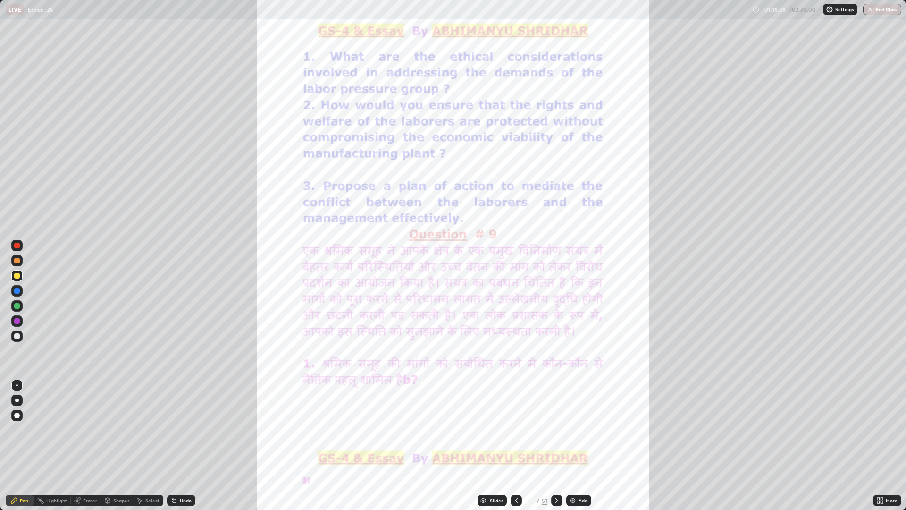
click at [556, 445] on icon at bounding box center [557, 500] width 8 height 8
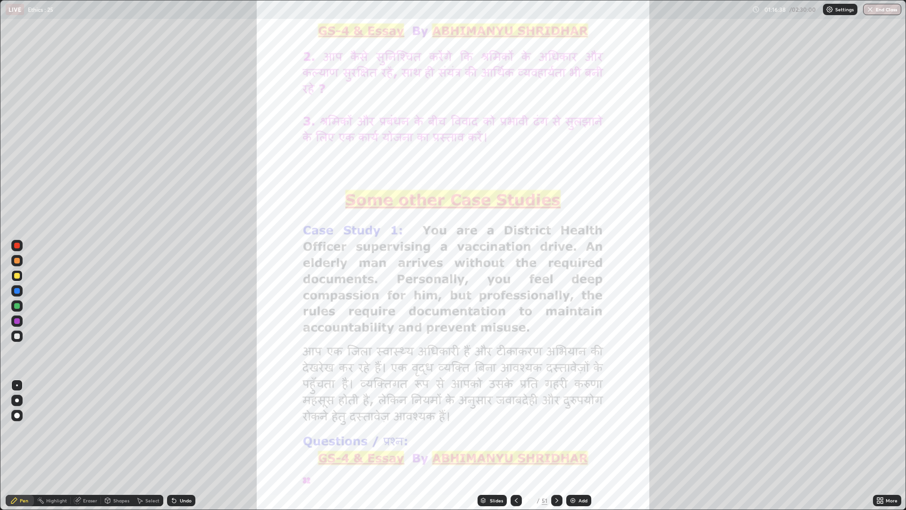
click at [520, 445] on div at bounding box center [516, 500] width 11 height 11
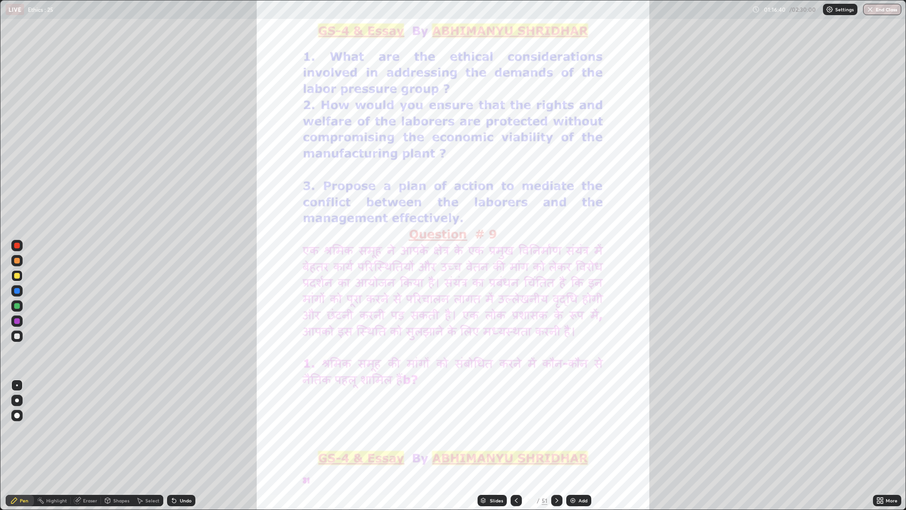
click at [520, 445] on div at bounding box center [516, 500] width 11 height 11
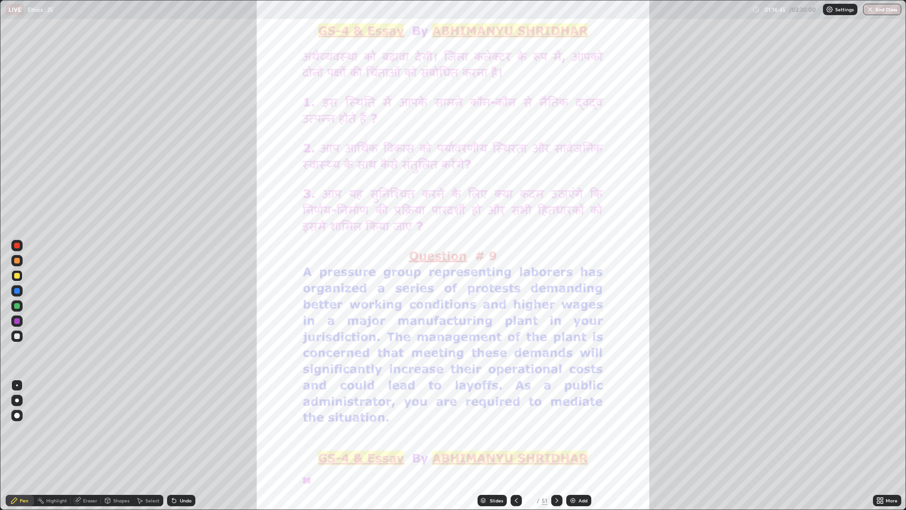
click at [515, 445] on icon at bounding box center [516, 500] width 8 height 8
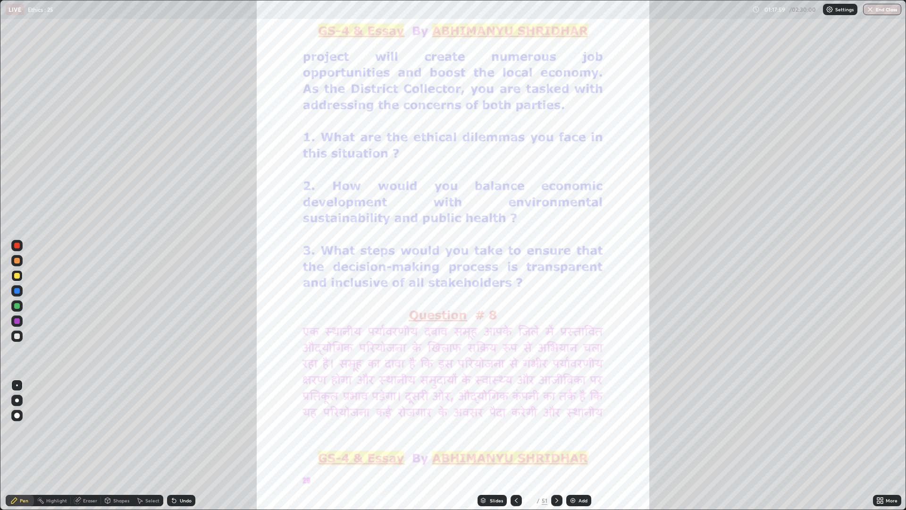
click at [560, 445] on icon at bounding box center [557, 500] width 8 height 8
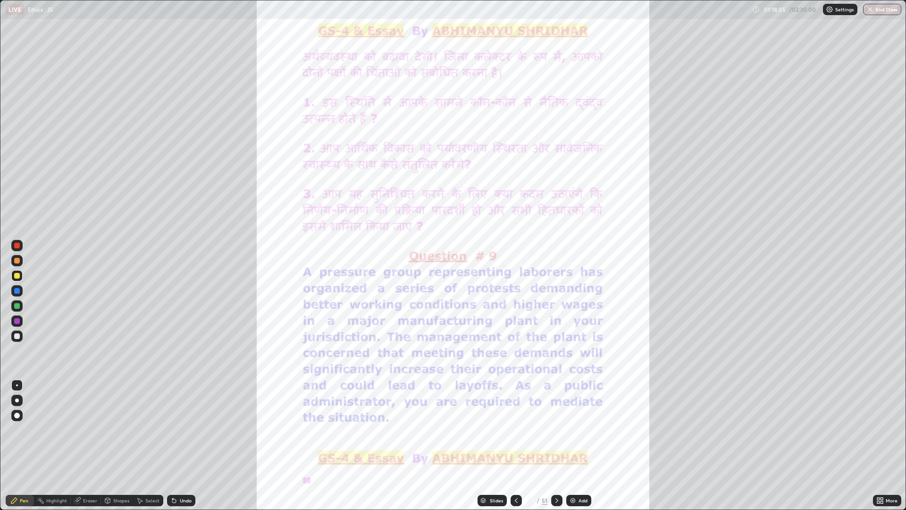
click at [520, 445] on div at bounding box center [516, 500] width 11 height 11
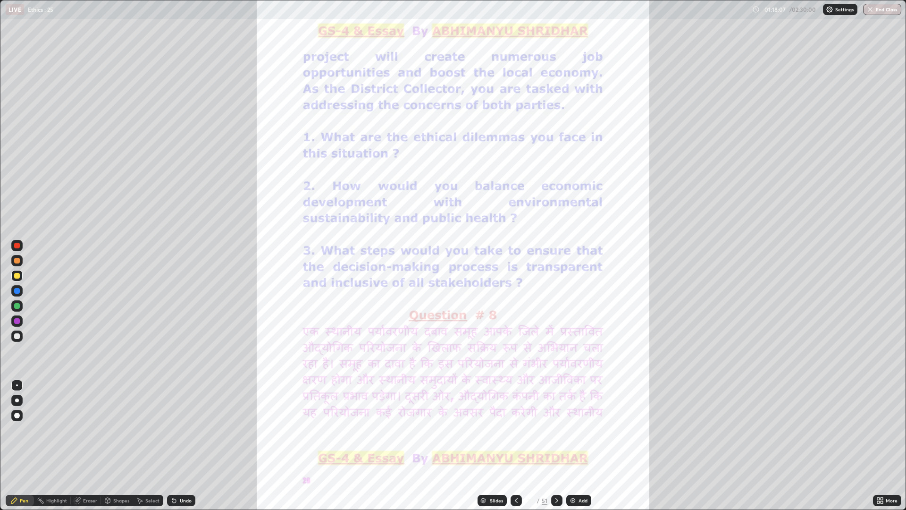
click at [517, 445] on icon at bounding box center [516, 500] width 8 height 8
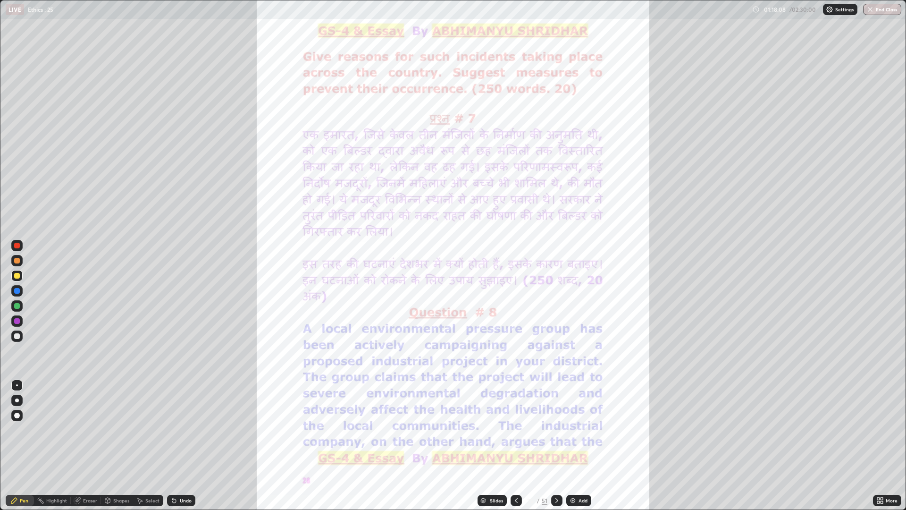
click at [560, 445] on div at bounding box center [556, 500] width 11 height 11
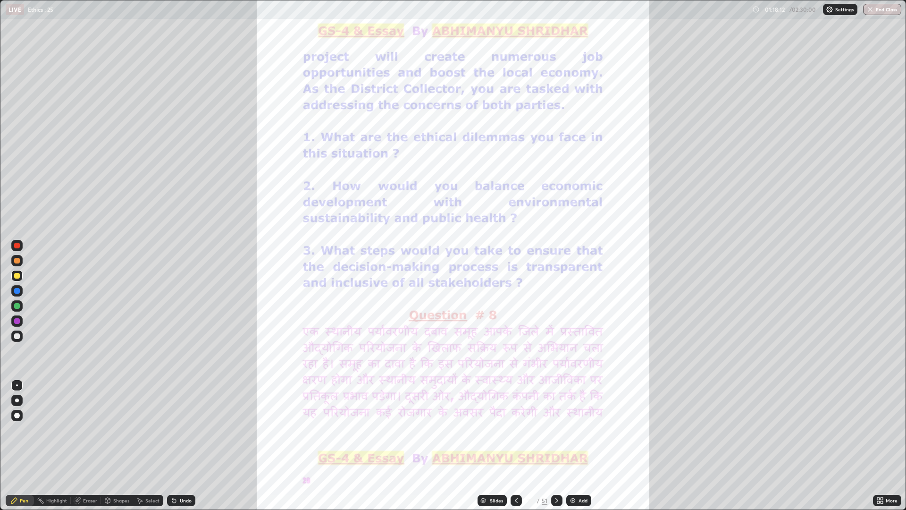
click at [518, 445] on icon at bounding box center [516, 500] width 8 height 8
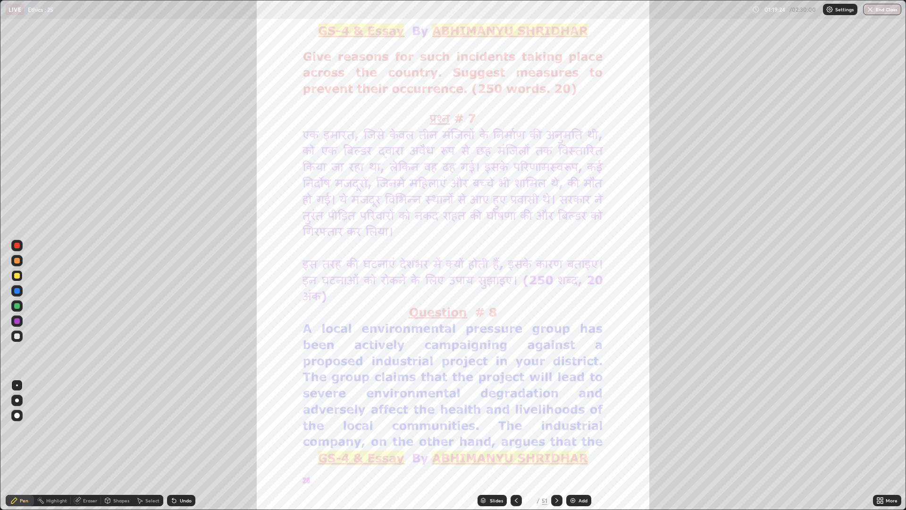
click at [559, 445] on icon at bounding box center [557, 500] width 8 height 8
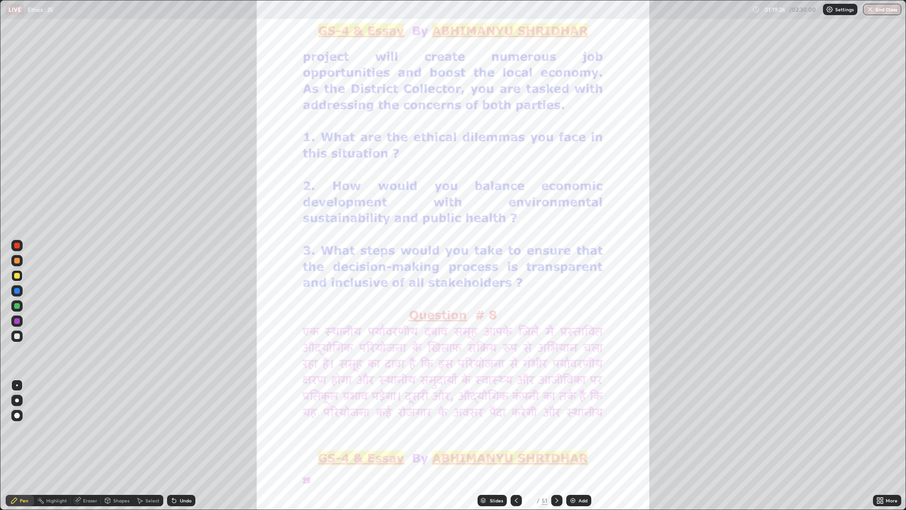
click at [556, 445] on icon at bounding box center [557, 500] width 8 height 8
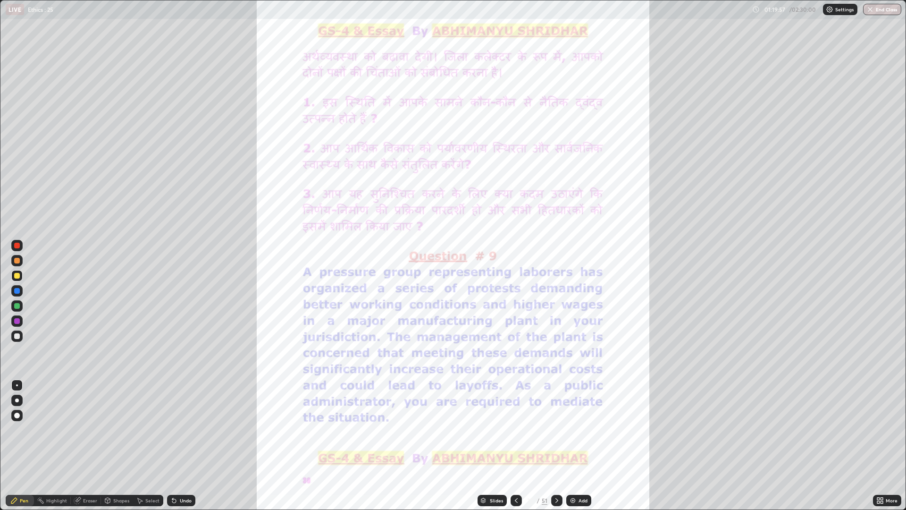
click at [560, 445] on div at bounding box center [556, 500] width 11 height 11
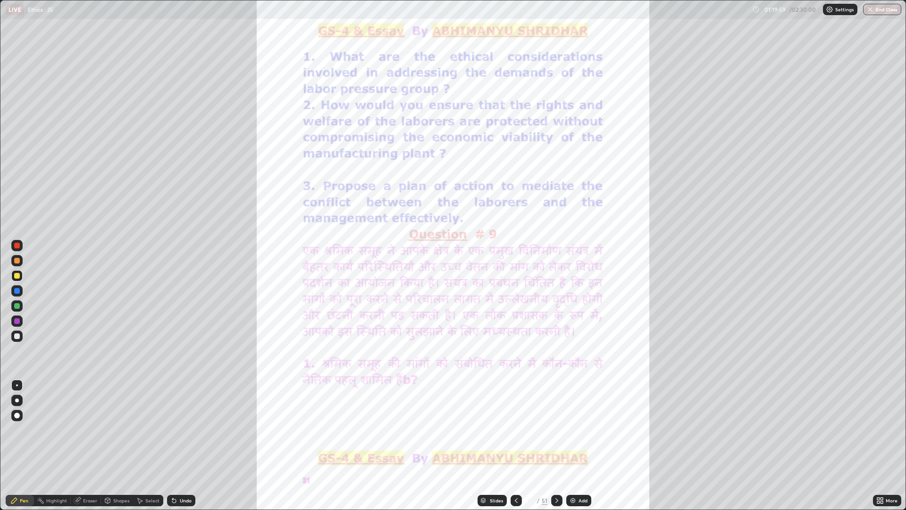
click at [520, 445] on div at bounding box center [516, 500] width 11 height 11
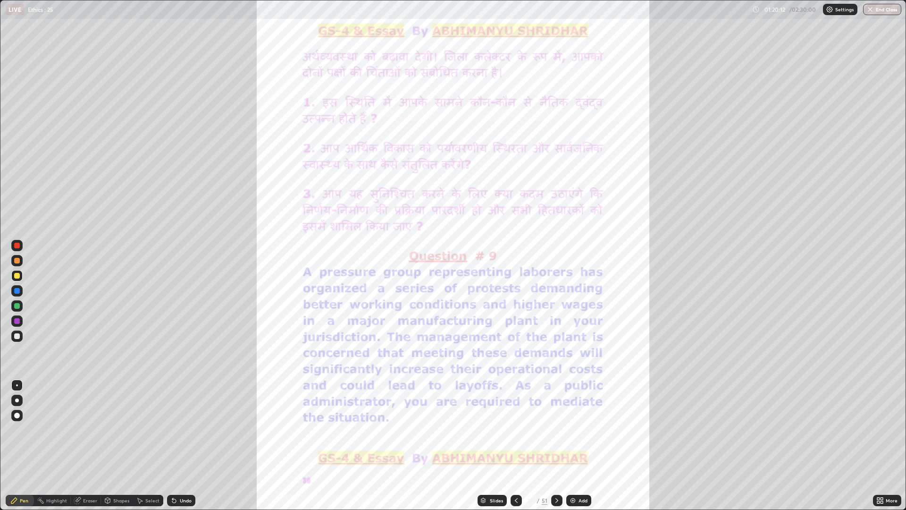
click at [556, 445] on icon at bounding box center [557, 500] width 8 height 8
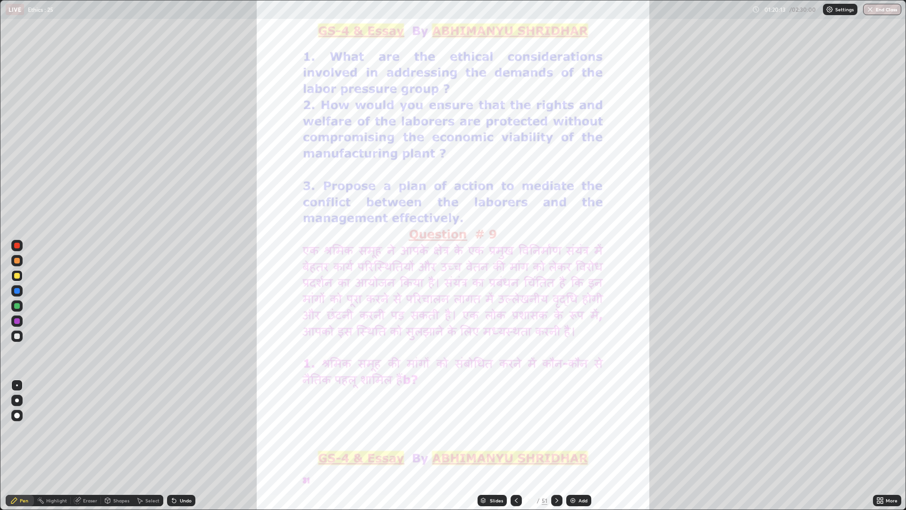
click at [560, 445] on div at bounding box center [556, 500] width 11 height 11
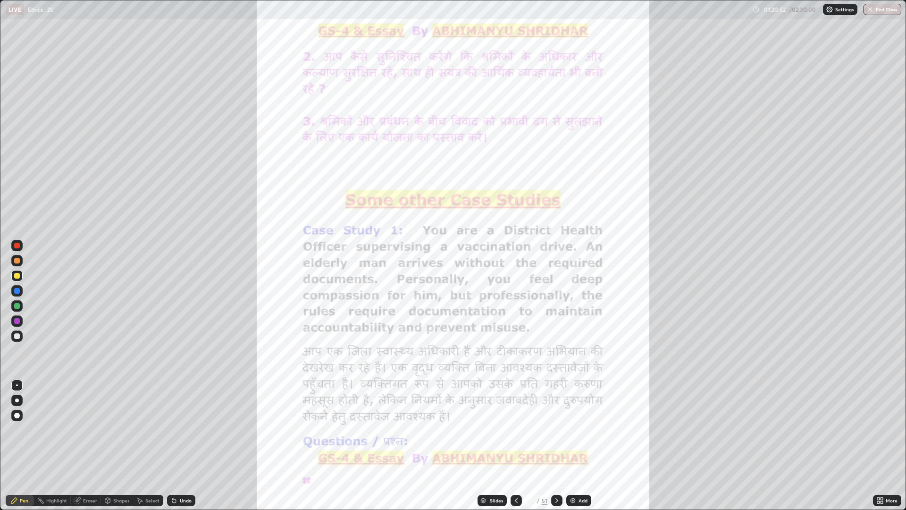
click at [560, 445] on div at bounding box center [556, 500] width 11 height 11
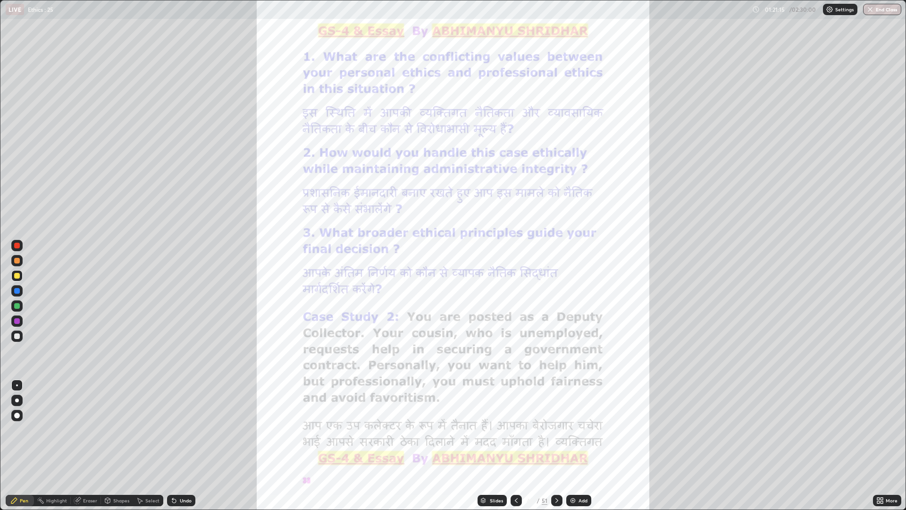
click at [560, 445] on icon at bounding box center [557, 500] width 8 height 8
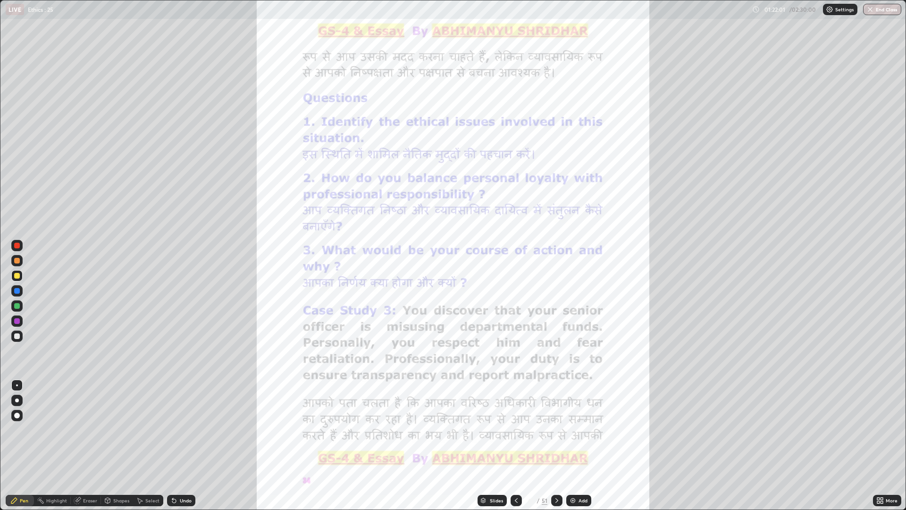
click at [556, 445] on icon at bounding box center [557, 500] width 8 height 8
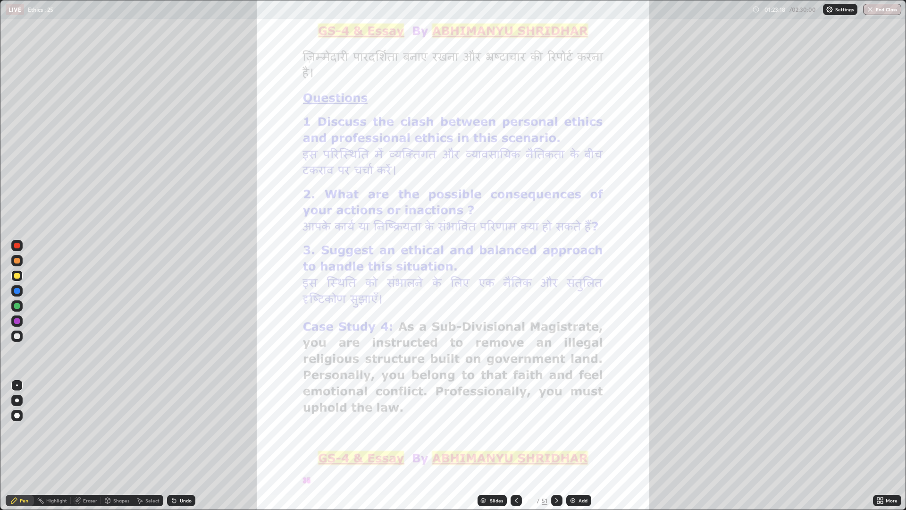
click at [561, 445] on div at bounding box center [556, 500] width 11 height 11
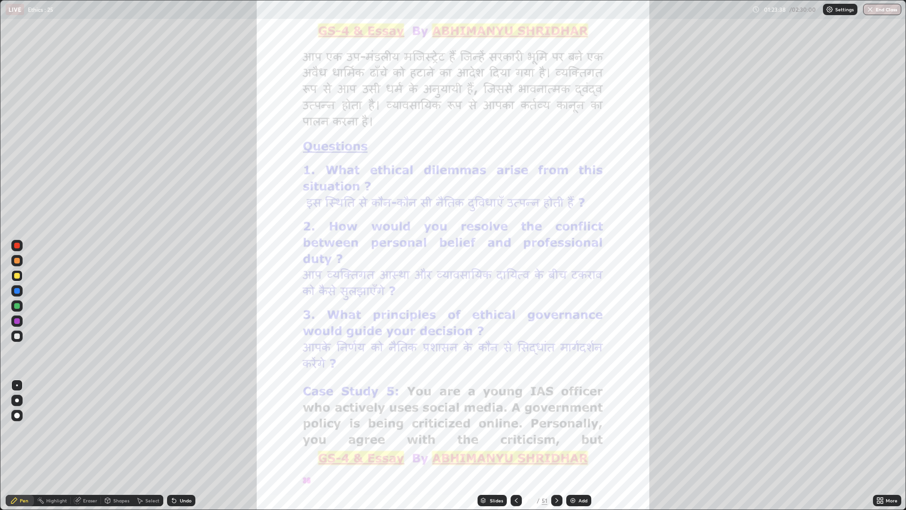
click at [556, 445] on icon at bounding box center [557, 500] width 8 height 8
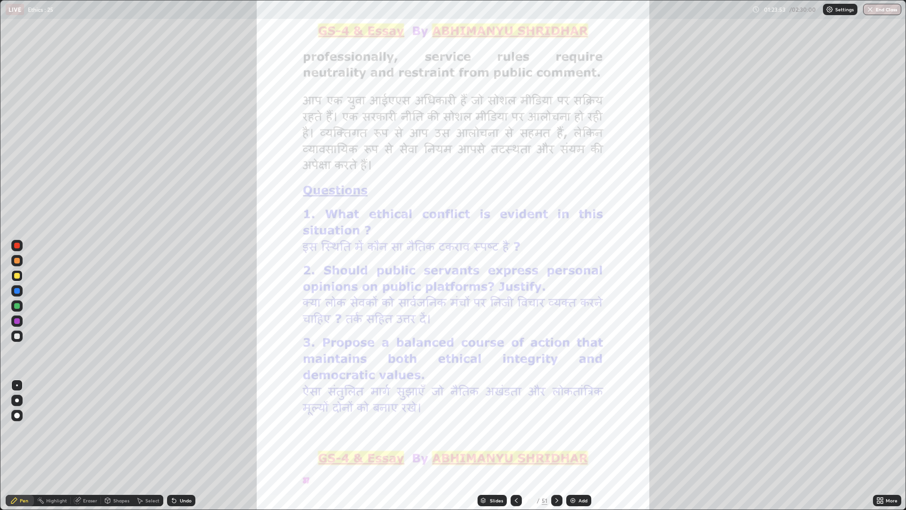
click at [520, 445] on div at bounding box center [516, 500] width 11 height 11
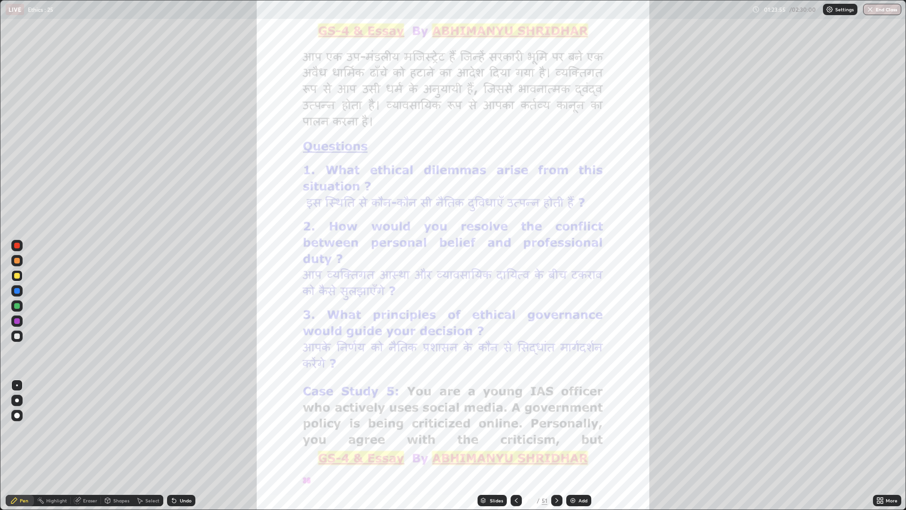
click at [556, 445] on icon at bounding box center [557, 500] width 8 height 8
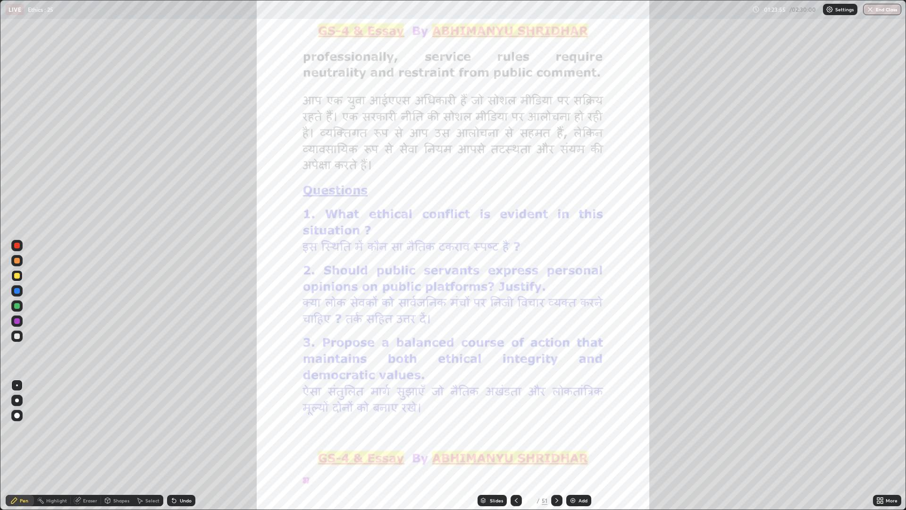
click at [560, 445] on div at bounding box center [556, 500] width 11 height 11
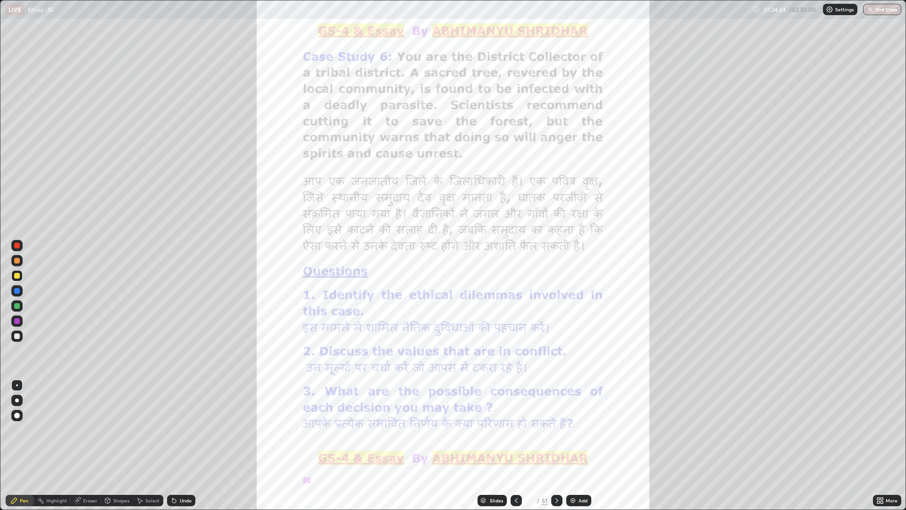
click at [556, 445] on icon at bounding box center [557, 500] width 8 height 8
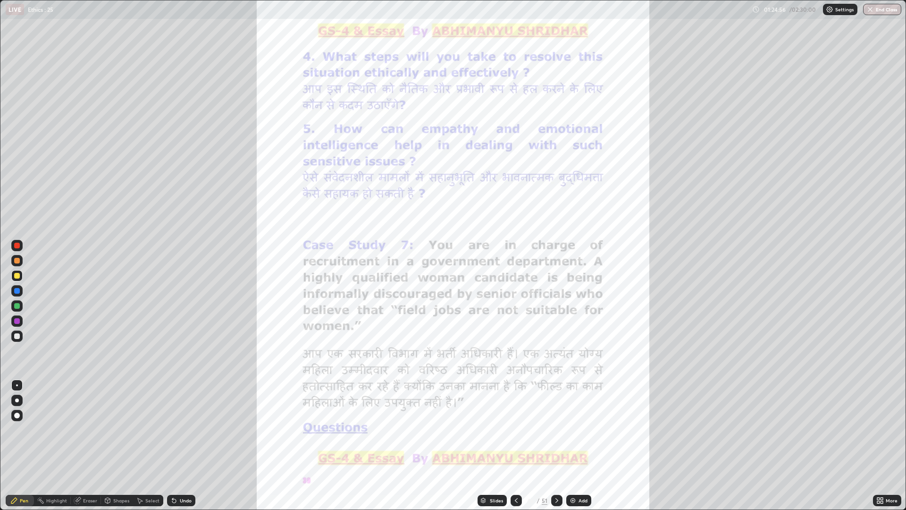
click at [556, 445] on icon at bounding box center [557, 500] width 8 height 8
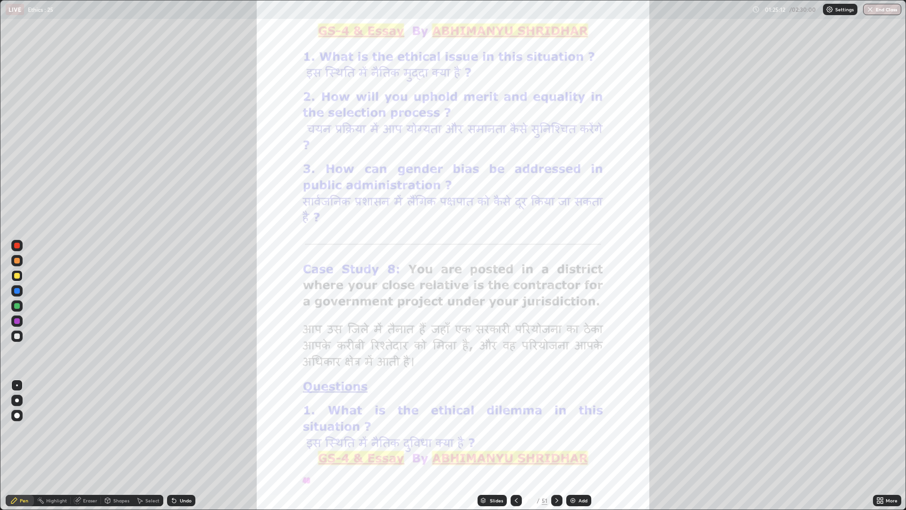
click at [520, 445] on div at bounding box center [516, 500] width 11 height 19
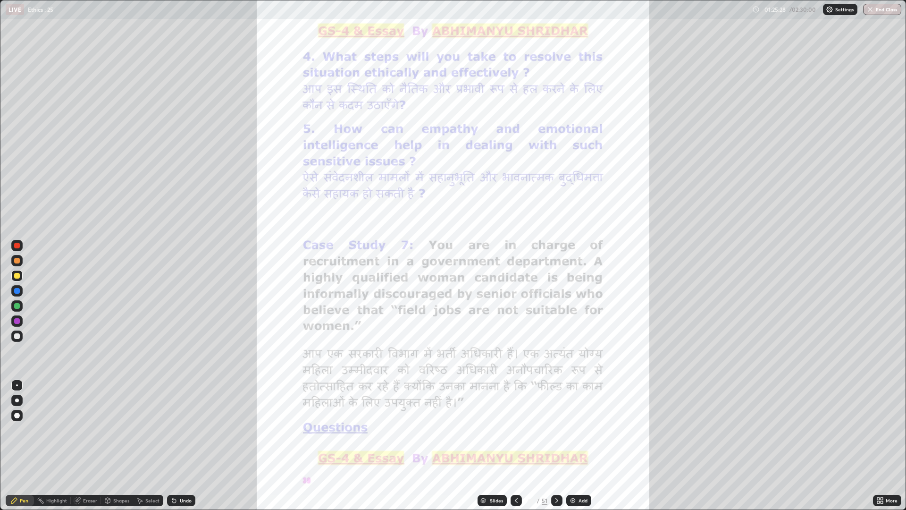
click at [561, 445] on div at bounding box center [556, 500] width 11 height 11
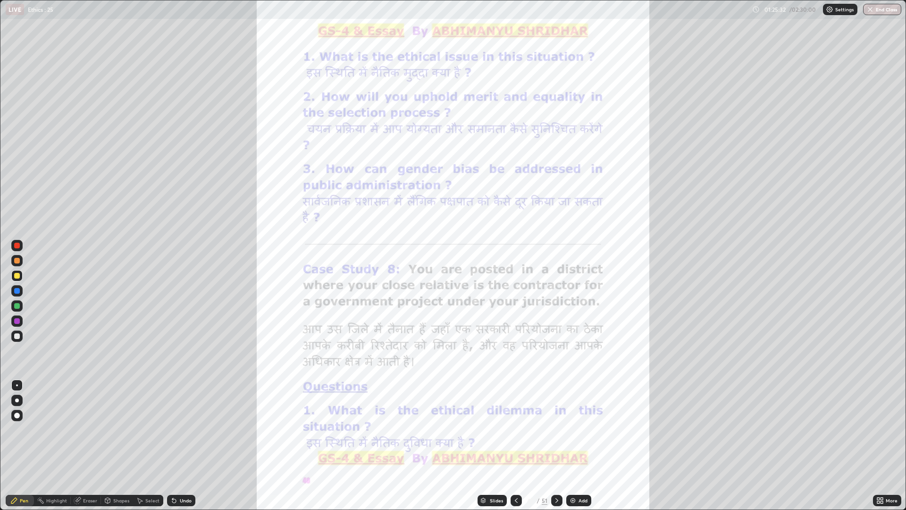
click at [561, 445] on div at bounding box center [556, 500] width 11 height 11
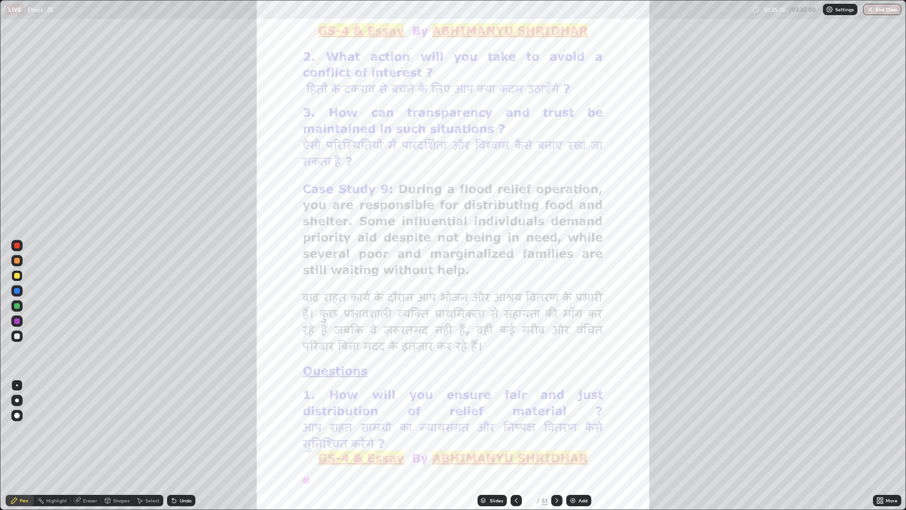
click at [570, 445] on img at bounding box center [573, 500] width 8 height 8
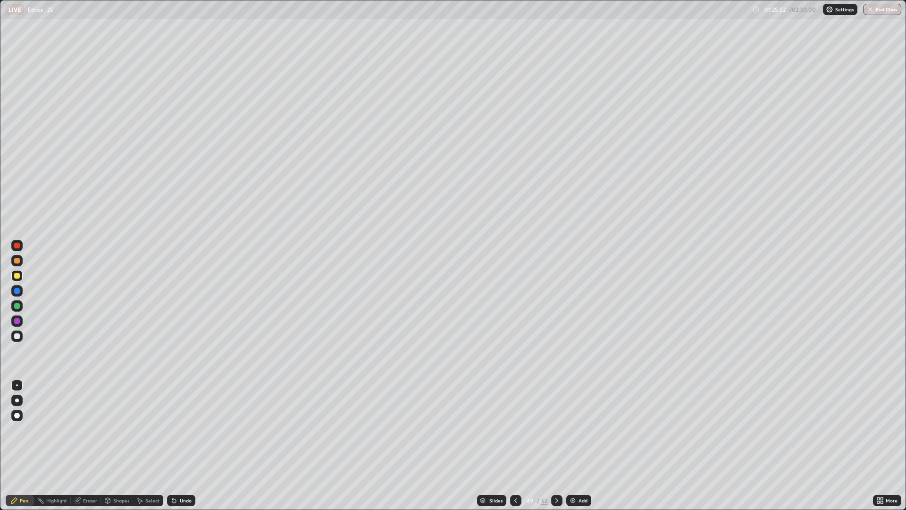
click at [21, 262] on div at bounding box center [16, 260] width 11 height 11
click at [543, 445] on div "52" at bounding box center [544, 500] width 6 height 8
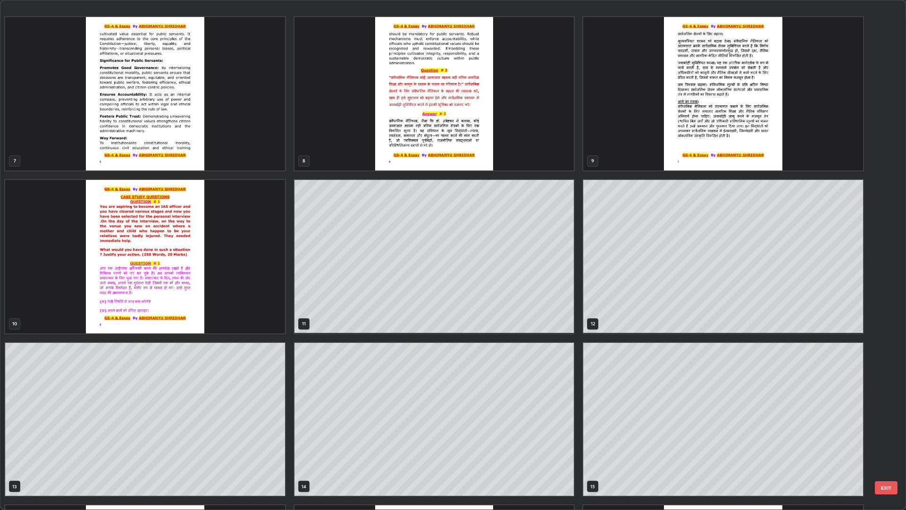
scroll to position [328, 0]
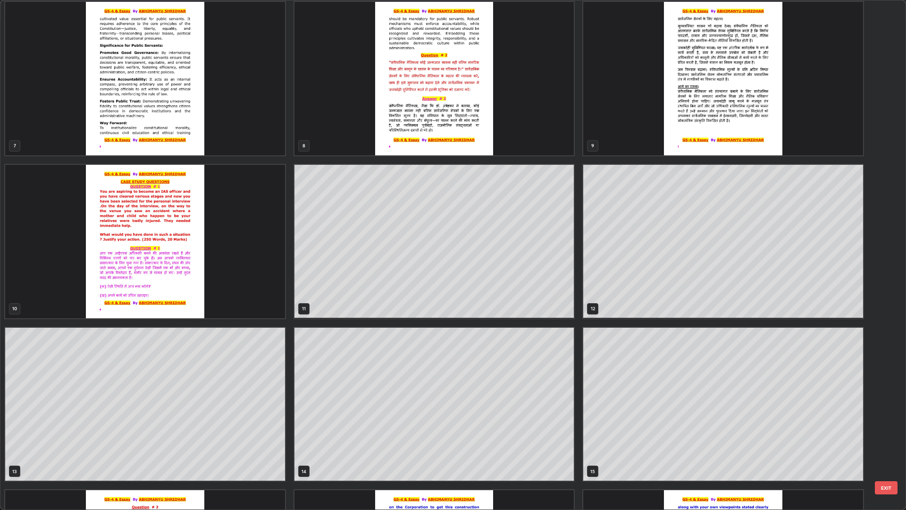
click at [880, 445] on button "EXIT" at bounding box center [886, 487] width 23 height 13
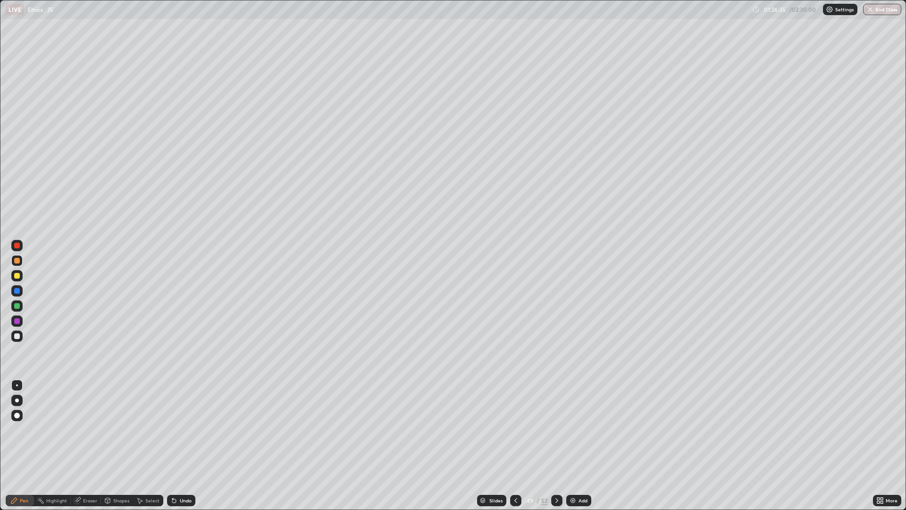
click at [537, 445] on div "/" at bounding box center [538, 500] width 3 height 6
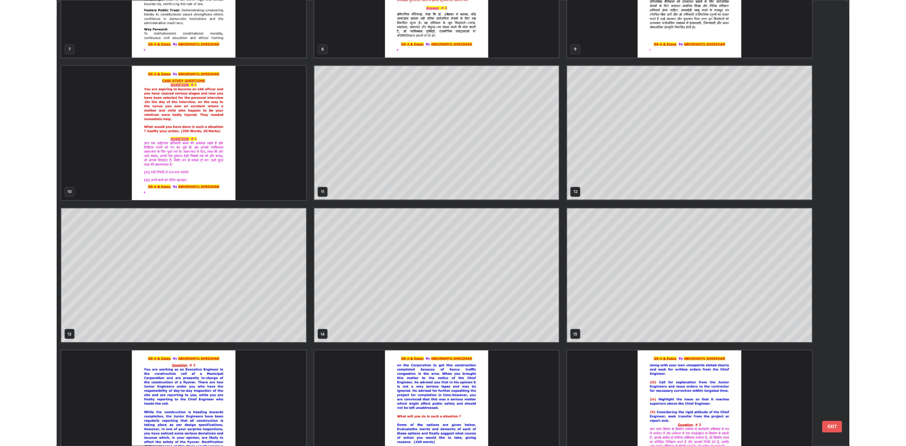
scroll to position [405, 0]
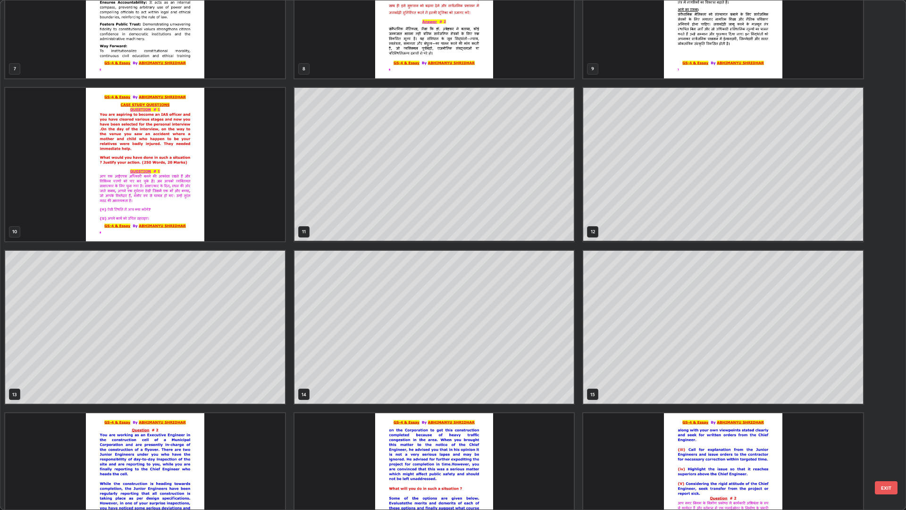
click at [164, 157] on img "grid" at bounding box center [145, 164] width 280 height 153
click at [161, 155] on img "grid" at bounding box center [145, 164] width 280 height 153
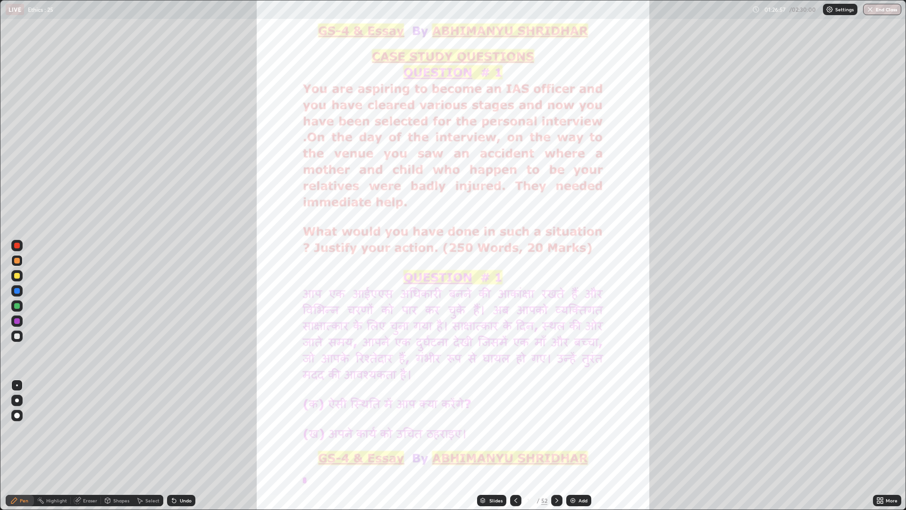
click at [163, 151] on img "grid" at bounding box center [145, 164] width 280 height 153
click at [22, 275] on div at bounding box center [16, 275] width 11 height 11
click at [556, 445] on icon at bounding box center [557, 500] width 8 height 8
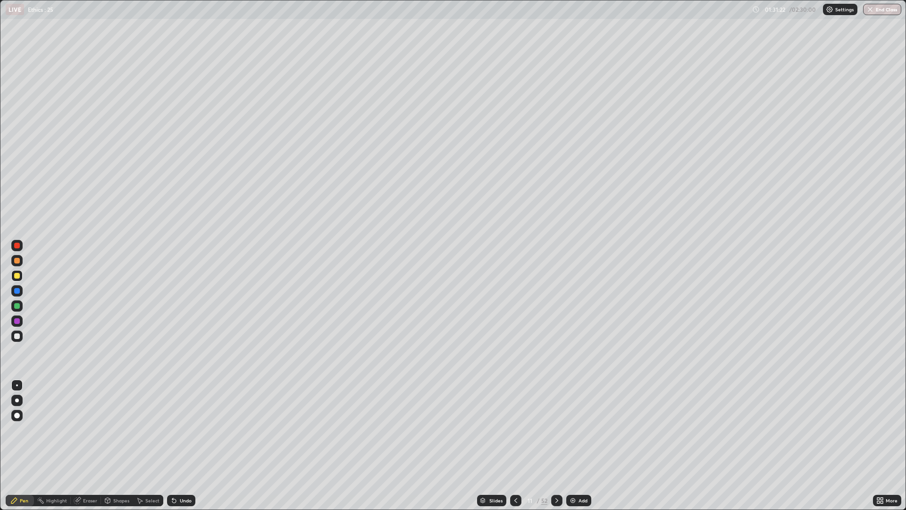
click at [558, 445] on icon at bounding box center [557, 500] width 8 height 8
click at [557, 445] on icon at bounding box center [557, 500] width 8 height 8
click at [558, 445] on icon at bounding box center [557, 500] width 8 height 8
click at [557, 445] on icon at bounding box center [557, 500] width 8 height 8
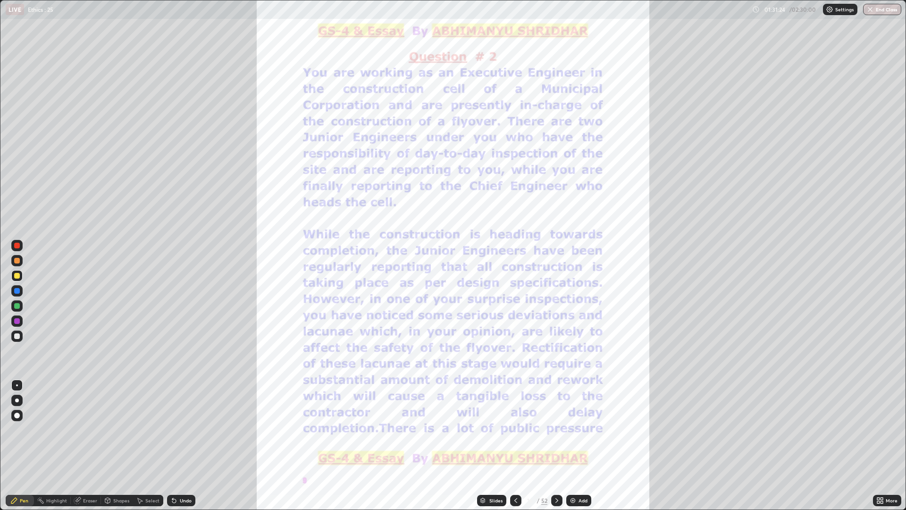
click at [557, 445] on icon at bounding box center [557, 500] width 8 height 8
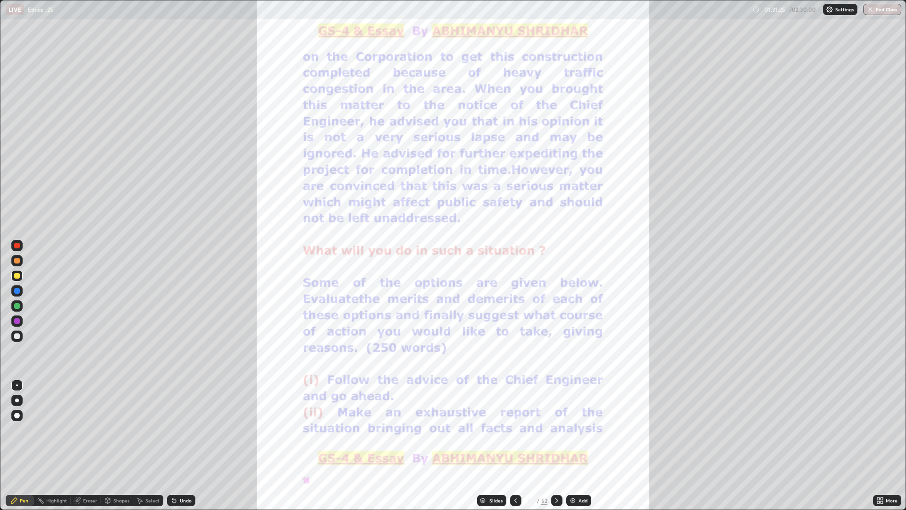
click at [520, 445] on div at bounding box center [515, 500] width 11 height 19
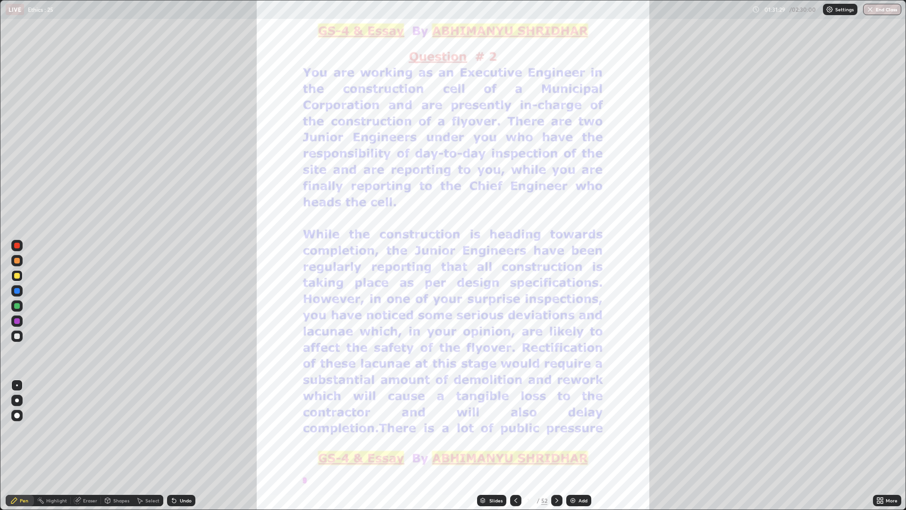
click at [21, 242] on div at bounding box center [16, 245] width 11 height 11
click at [95, 445] on div "Eraser" at bounding box center [90, 500] width 14 height 5
click at [31, 445] on div "Pen" at bounding box center [20, 500] width 28 height 11
click at [562, 445] on div at bounding box center [556, 500] width 11 height 19
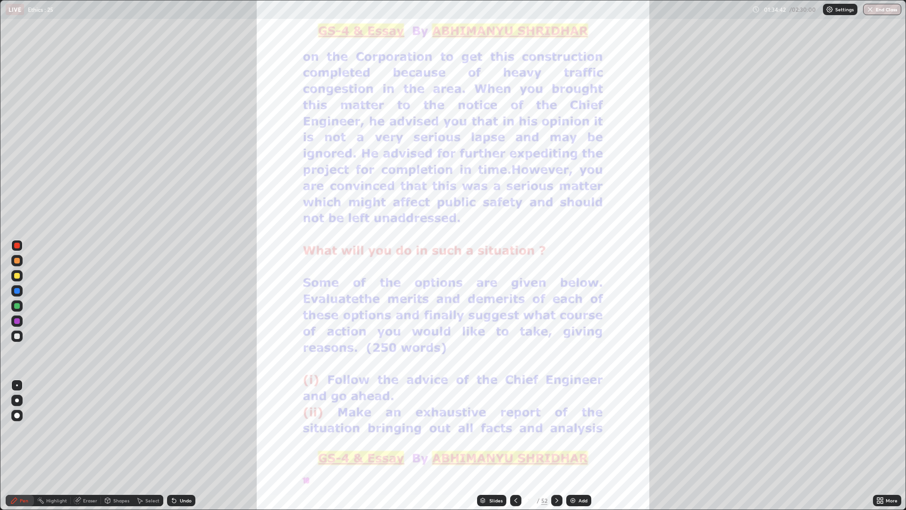
click at [557, 445] on icon at bounding box center [557, 500] width 8 height 8
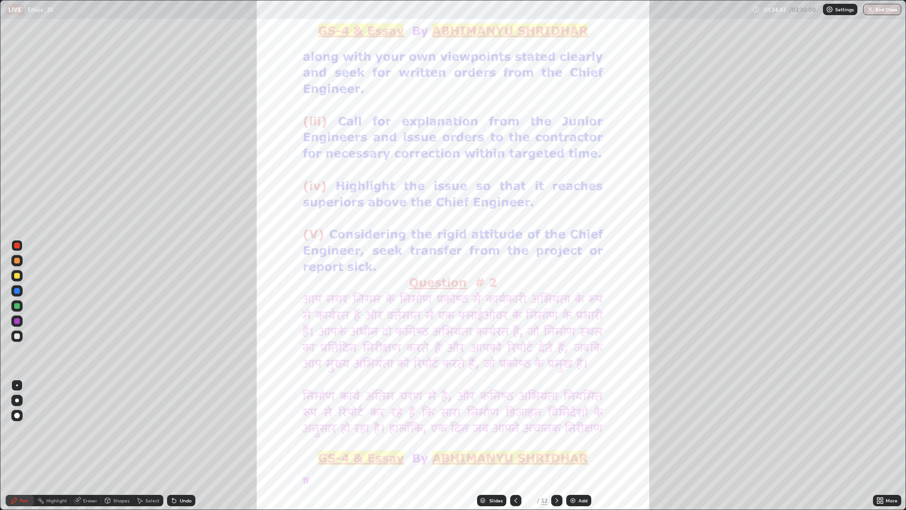
click at [556, 445] on icon at bounding box center [557, 500] width 8 height 8
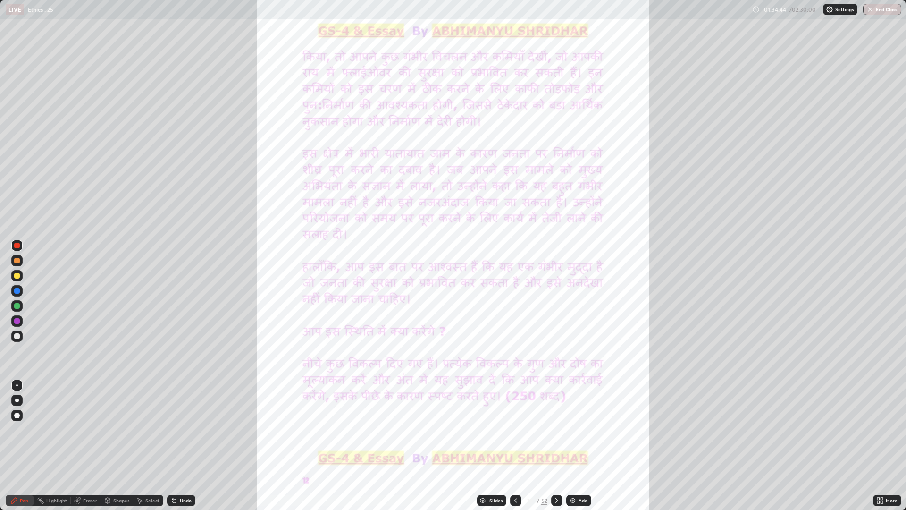
click at [556, 445] on icon at bounding box center [557, 500] width 8 height 8
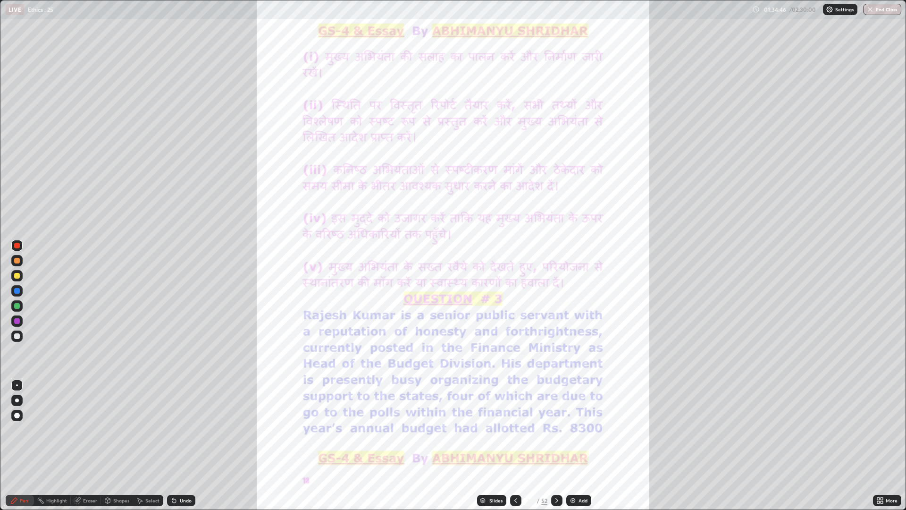
click at [560, 445] on icon at bounding box center [557, 500] width 8 height 8
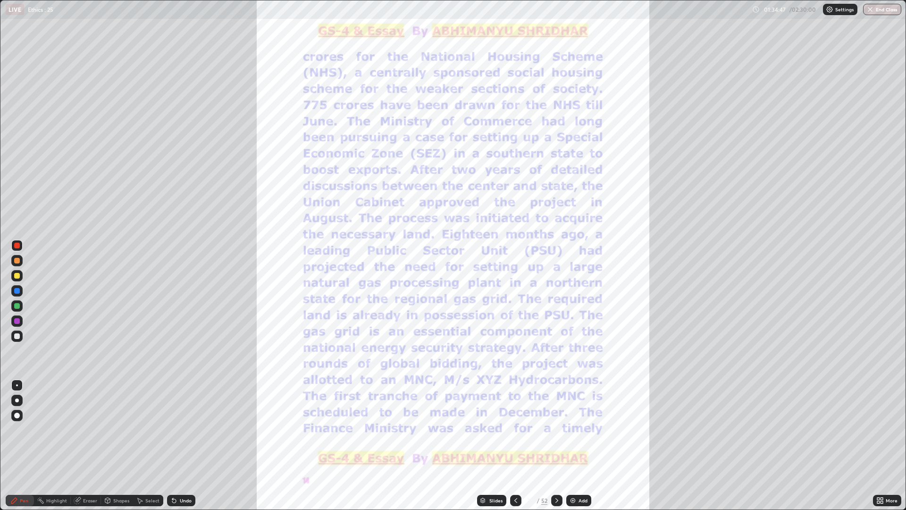
click at [558, 445] on icon at bounding box center [557, 500] width 8 height 8
click at [557, 445] on icon at bounding box center [557, 500] width 8 height 8
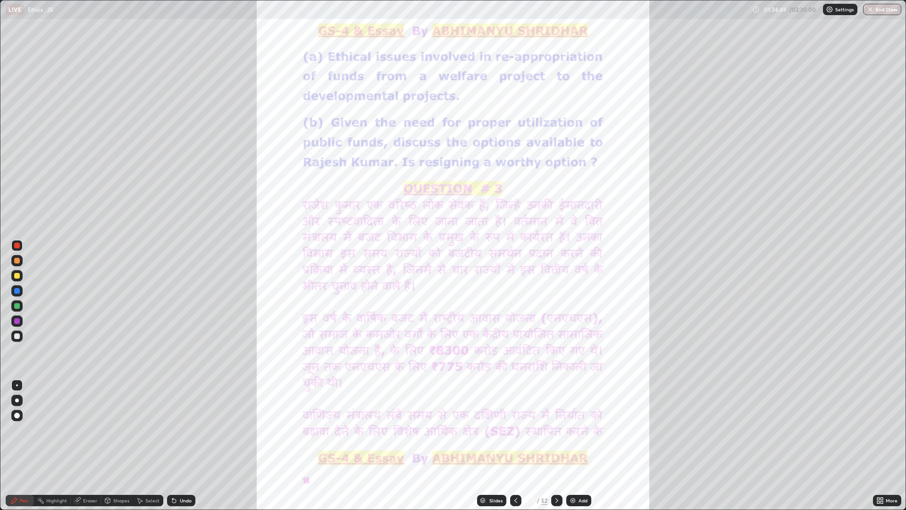
click at [560, 445] on div at bounding box center [556, 500] width 11 height 11
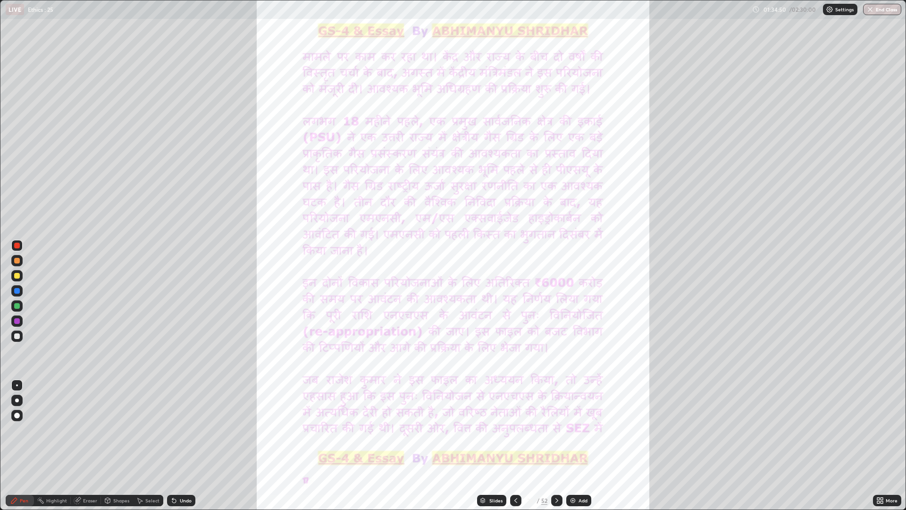
click at [560, 445] on div at bounding box center [556, 500] width 11 height 11
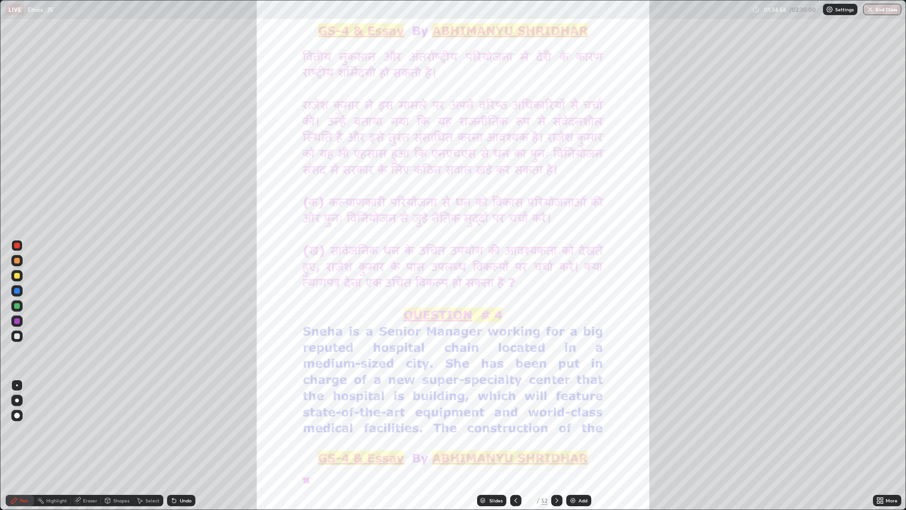
click at [24, 245] on div at bounding box center [16, 245] width 15 height 15
click at [557, 445] on icon at bounding box center [556, 500] width 3 height 5
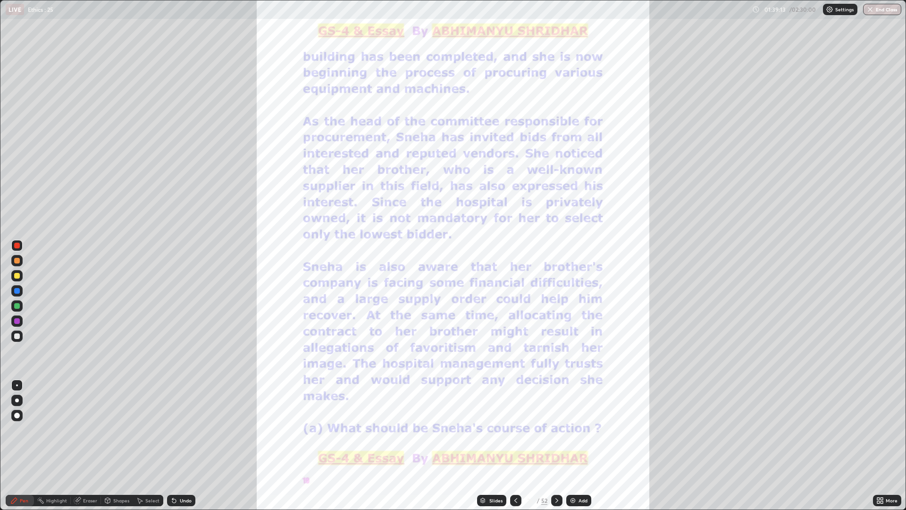
click at [561, 445] on div at bounding box center [556, 500] width 11 height 11
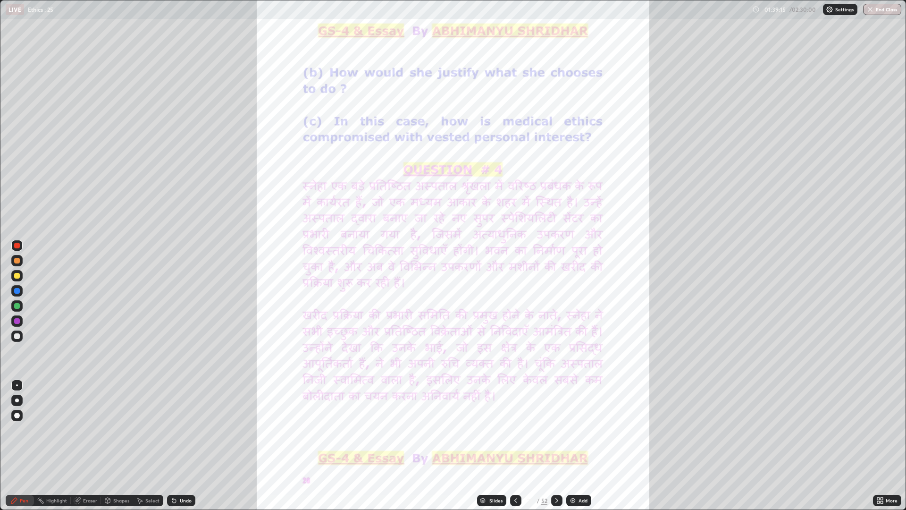
click at [556, 445] on icon at bounding box center [557, 500] width 8 height 8
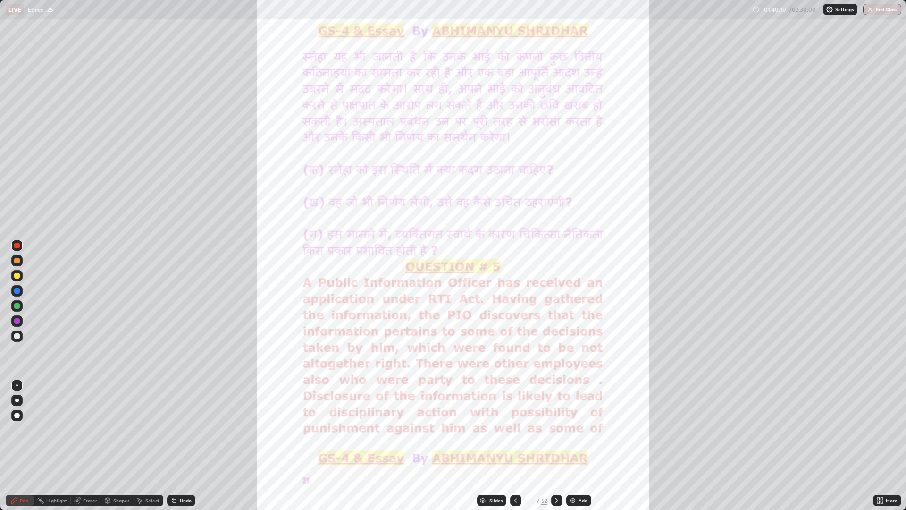
click at [560, 445] on div at bounding box center [556, 500] width 11 height 11
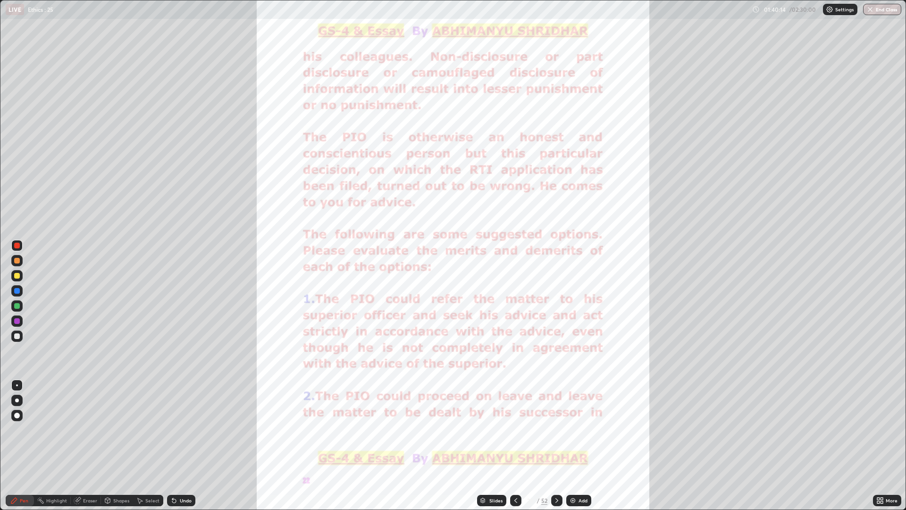
click at [518, 445] on icon at bounding box center [516, 500] width 8 height 8
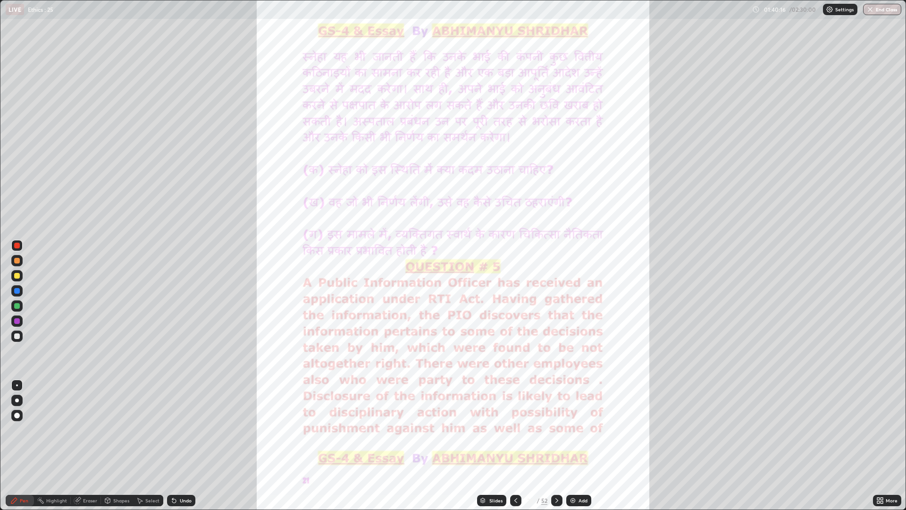
click at [561, 445] on div at bounding box center [556, 500] width 11 height 11
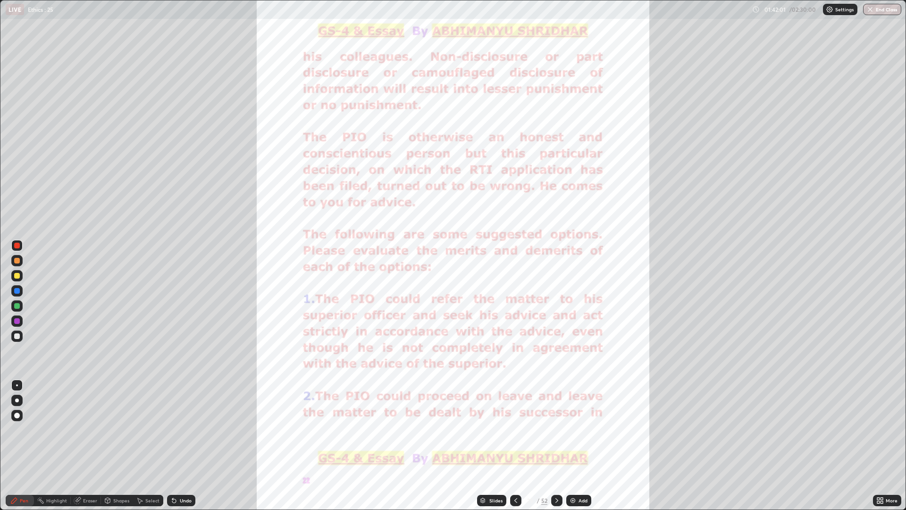
click at [561, 445] on div at bounding box center [556, 500] width 11 height 11
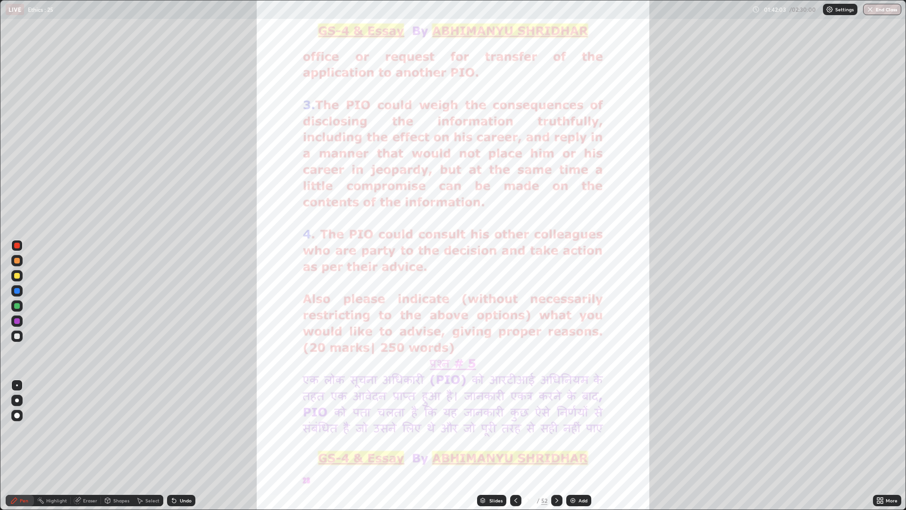
click at [556, 445] on icon at bounding box center [557, 500] width 8 height 8
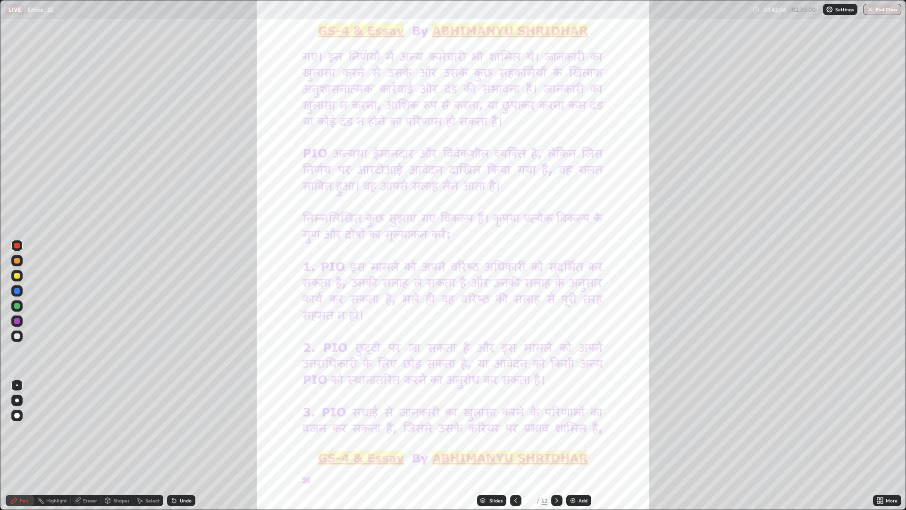
click at [560, 445] on div at bounding box center [556, 500] width 11 height 11
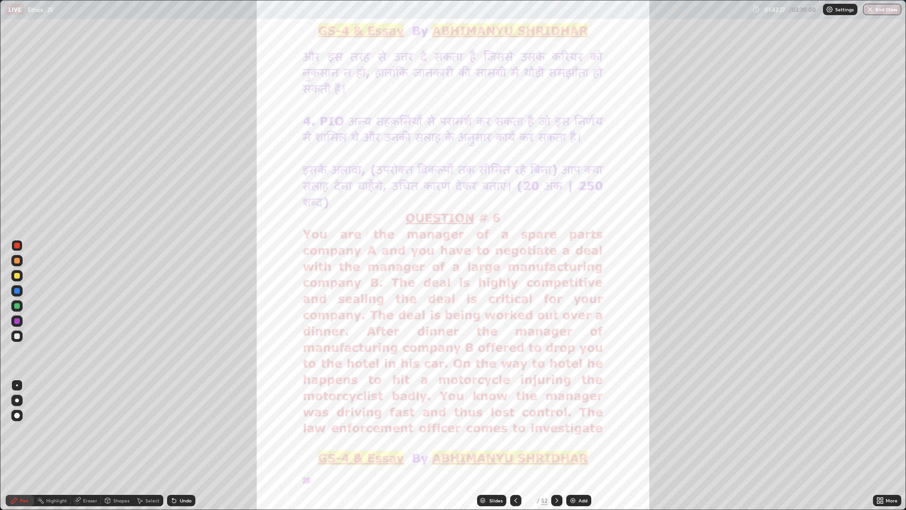
click at [21, 289] on div at bounding box center [16, 290] width 11 height 11
click at [561, 445] on div at bounding box center [556, 500] width 11 height 11
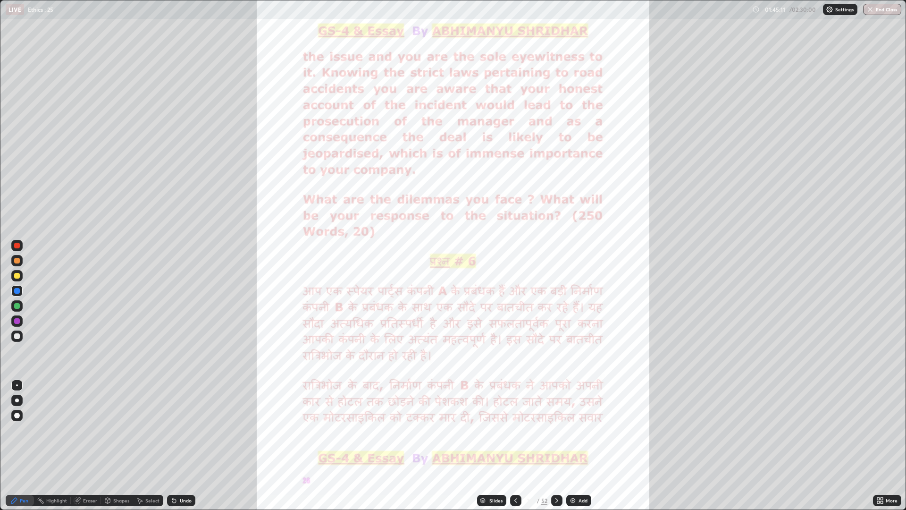
click at [519, 445] on div at bounding box center [515, 500] width 11 height 19
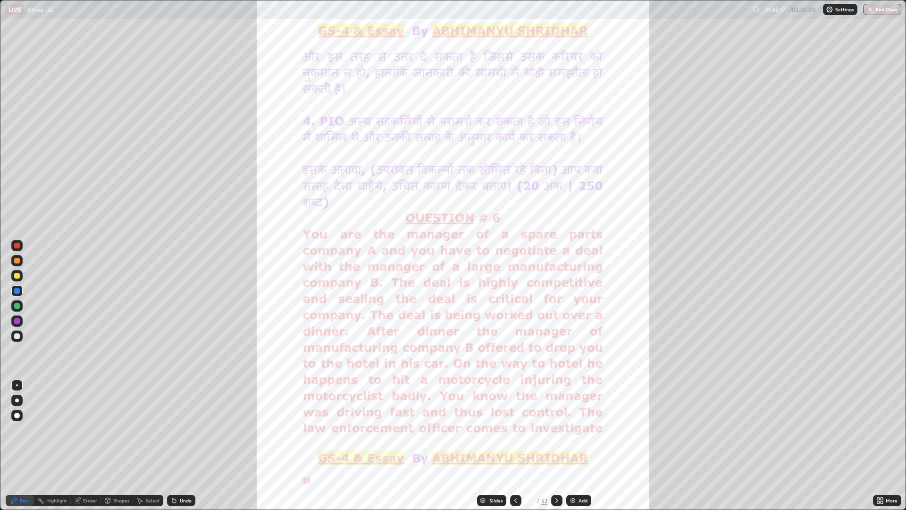
click at [560, 445] on icon at bounding box center [557, 500] width 8 height 8
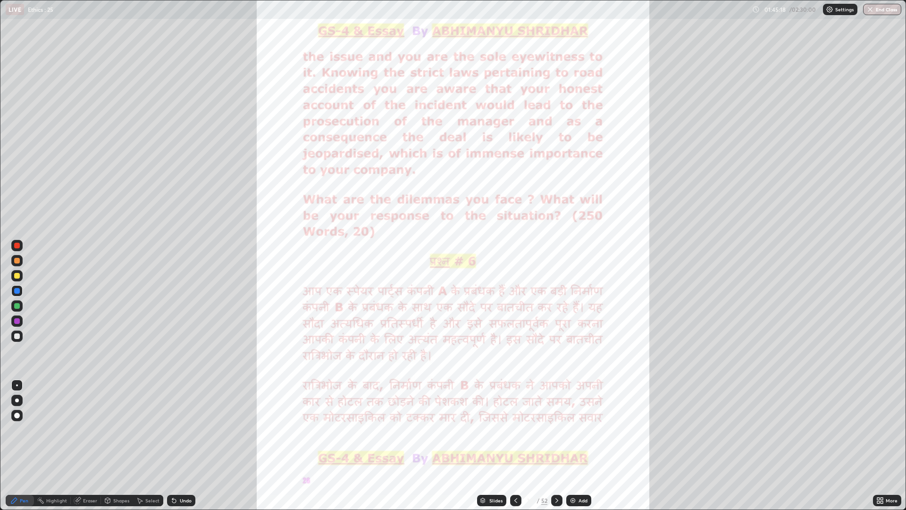
click at [556, 445] on icon at bounding box center [557, 500] width 8 height 8
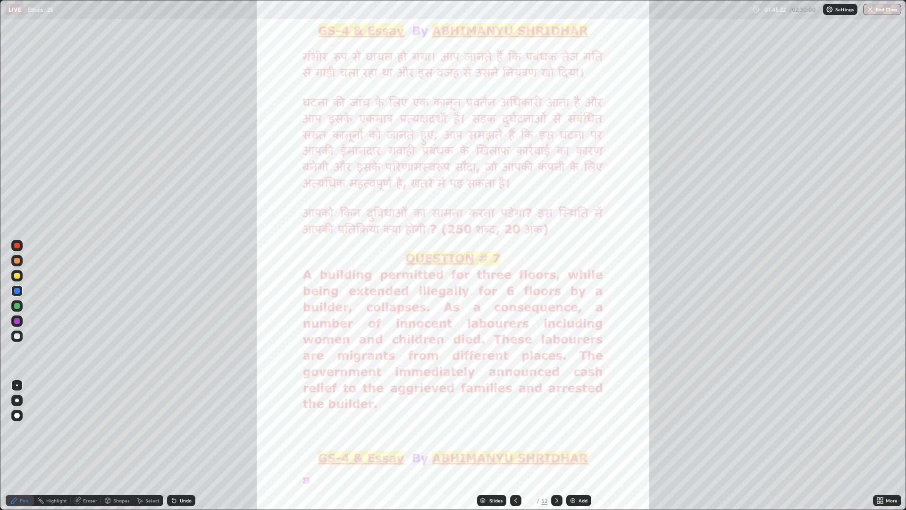
click at [560, 445] on div at bounding box center [556, 500] width 11 height 11
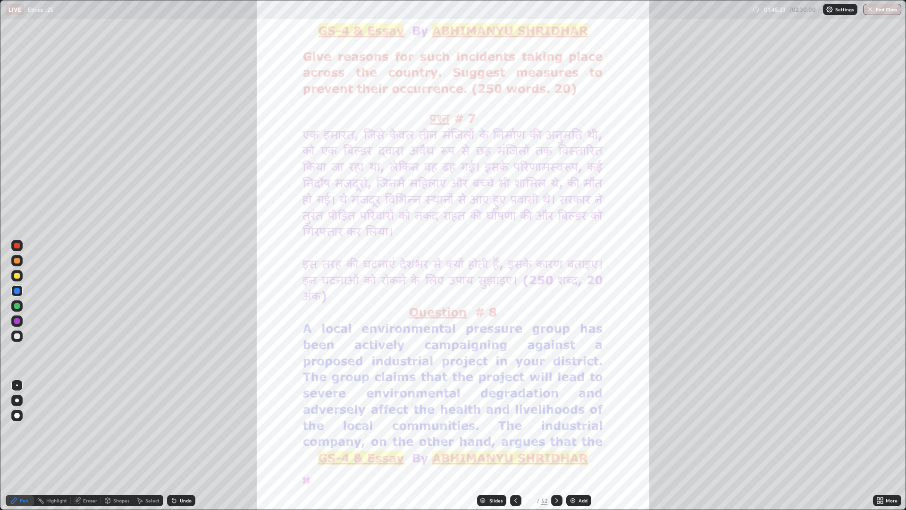
click at [560, 445] on div at bounding box center [556, 500] width 11 height 11
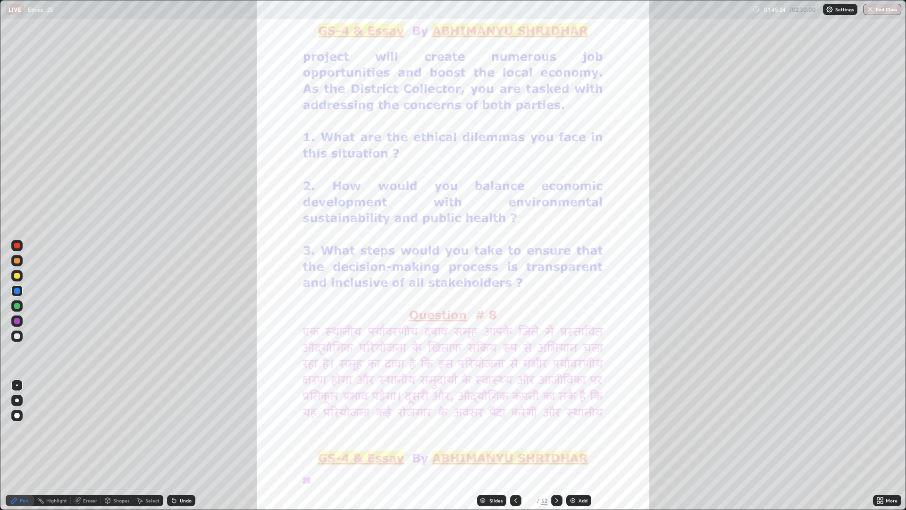
click at [560, 445] on icon at bounding box center [557, 500] width 8 height 8
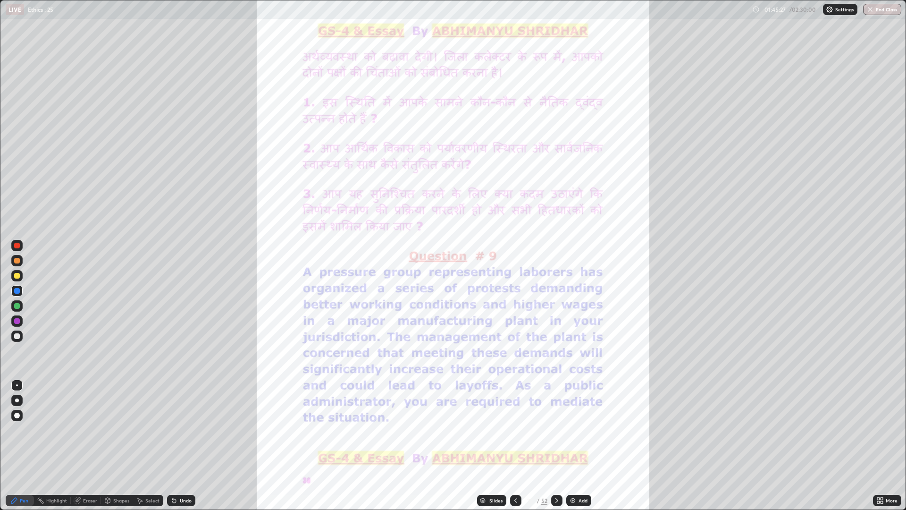
click at [556, 445] on icon at bounding box center [557, 500] width 8 height 8
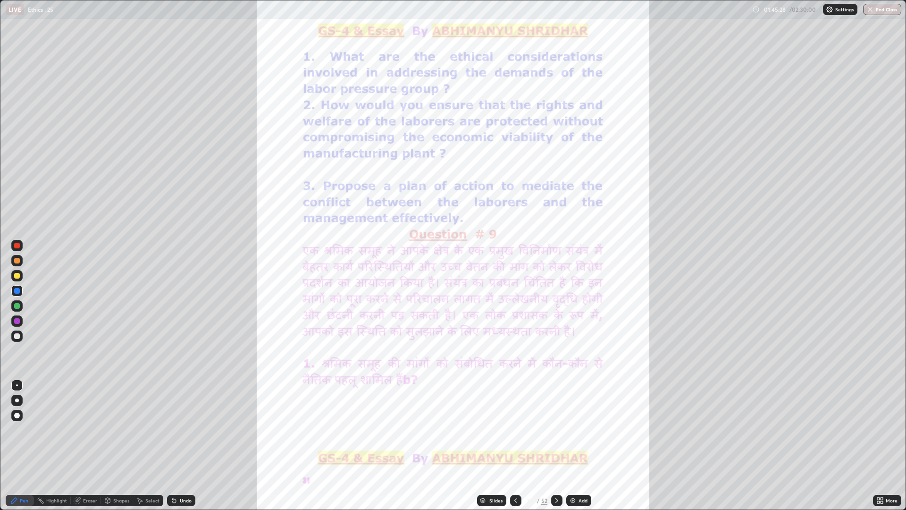
click at [519, 445] on div at bounding box center [515, 500] width 11 height 11
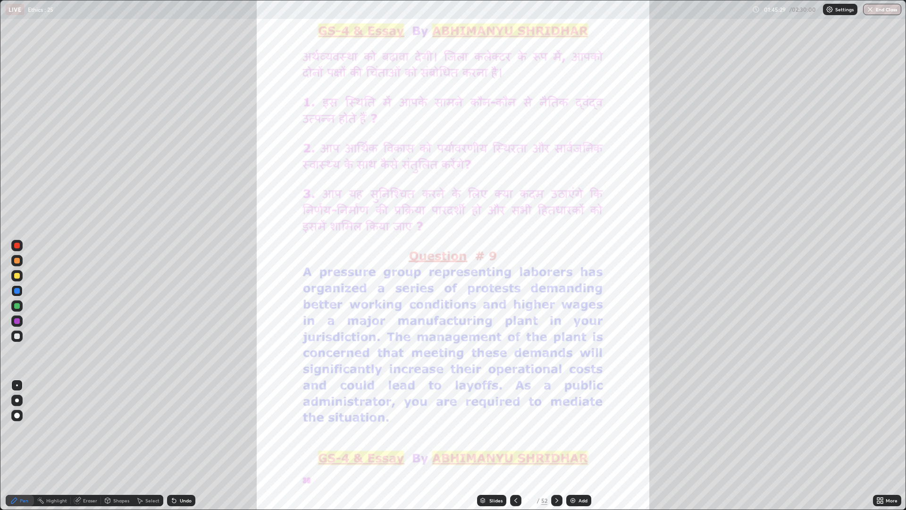
click at [515, 445] on icon at bounding box center [516, 500] width 8 height 8
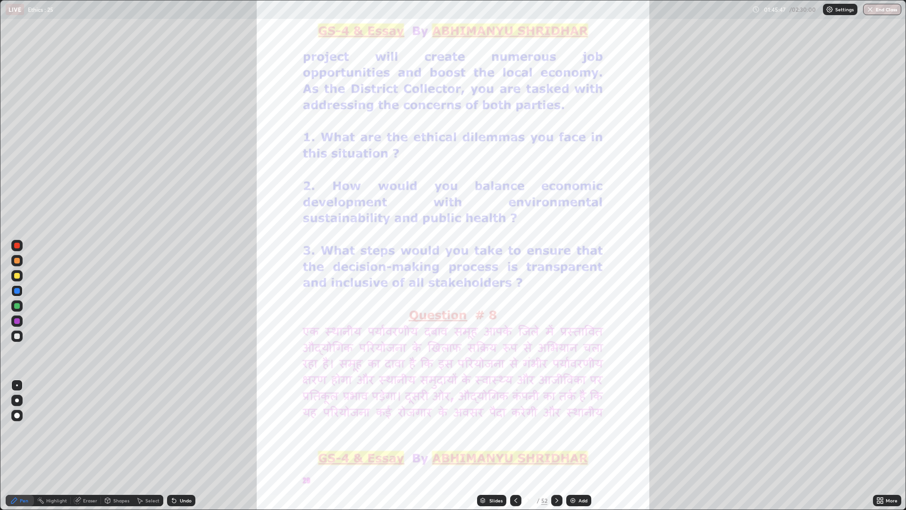
click at [582, 445] on div "Add" at bounding box center [583, 500] width 9 height 5
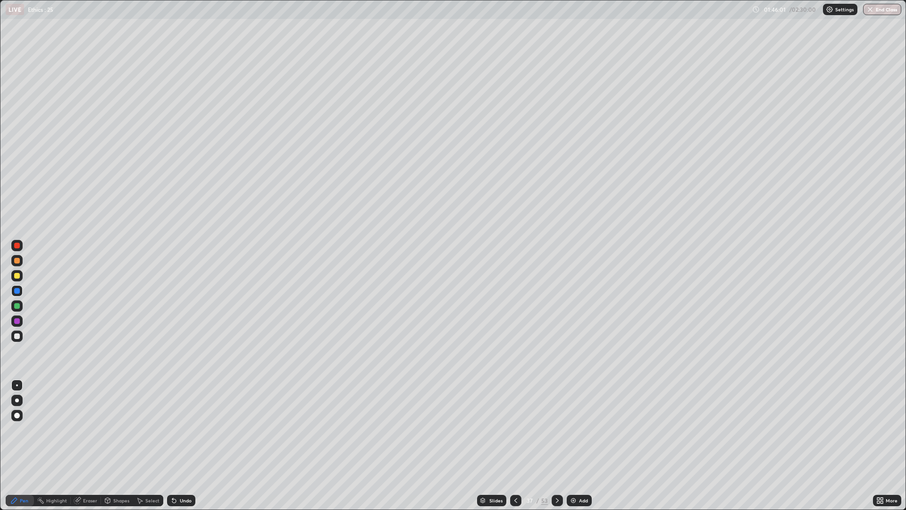
click at [22, 275] on div at bounding box center [16, 275] width 11 height 11
click at [99, 445] on div "Eraser" at bounding box center [86, 500] width 30 height 11
click at [22, 445] on div "Pen" at bounding box center [24, 500] width 8 height 5
click at [89, 445] on div "Eraser" at bounding box center [90, 500] width 14 height 5
click at [19, 445] on div "Pen" at bounding box center [20, 500] width 28 height 11
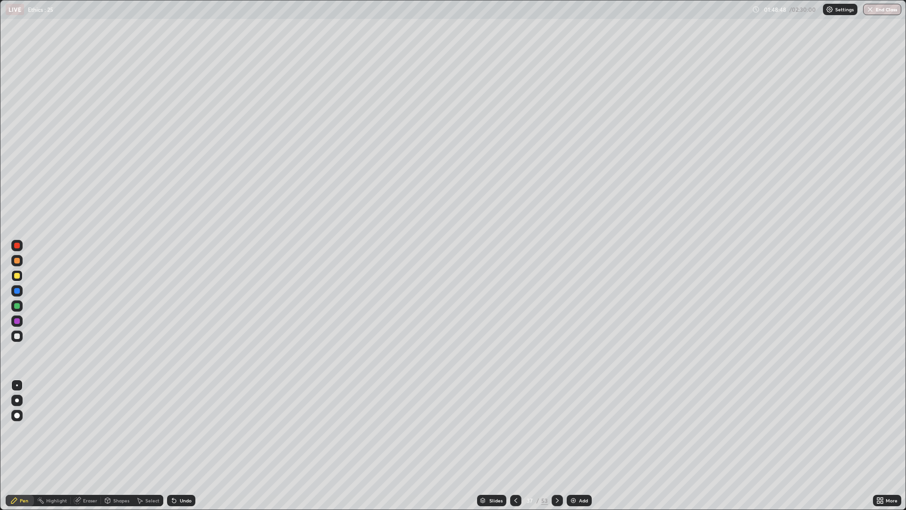
click at [576, 445] on img at bounding box center [574, 500] width 8 height 8
click at [22, 321] on div at bounding box center [16, 320] width 11 height 11
click at [556, 445] on icon at bounding box center [557, 500] width 8 height 8
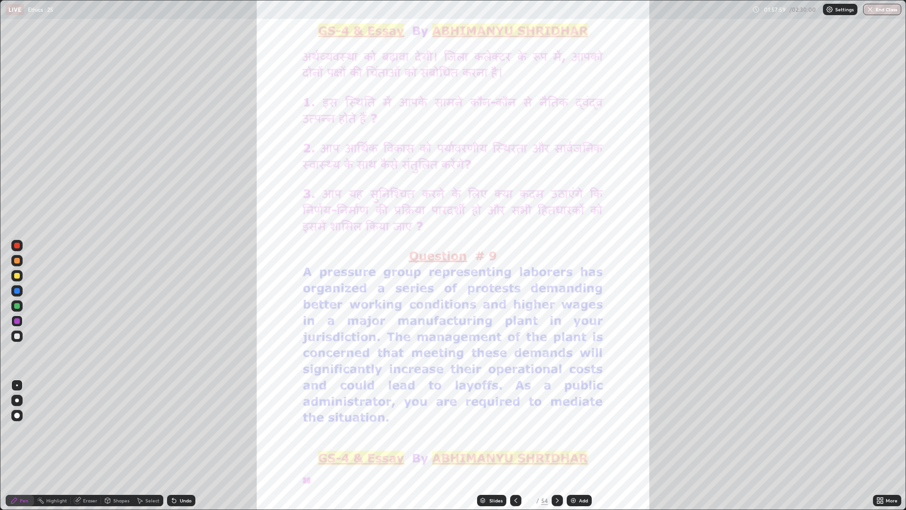
click at [517, 445] on div at bounding box center [515, 500] width 11 height 11
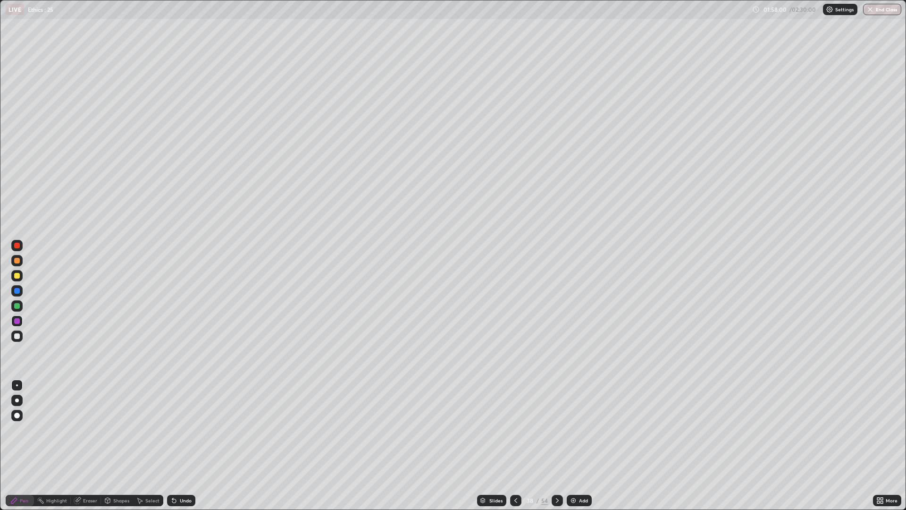
click at [581, 445] on div "Add" at bounding box center [583, 500] width 9 height 5
click at [20, 276] on div at bounding box center [16, 275] width 11 height 11
click at [572, 445] on img at bounding box center [574, 500] width 8 height 8
click at [22, 338] on div at bounding box center [16, 335] width 11 height 11
click at [575, 445] on img at bounding box center [574, 500] width 8 height 8
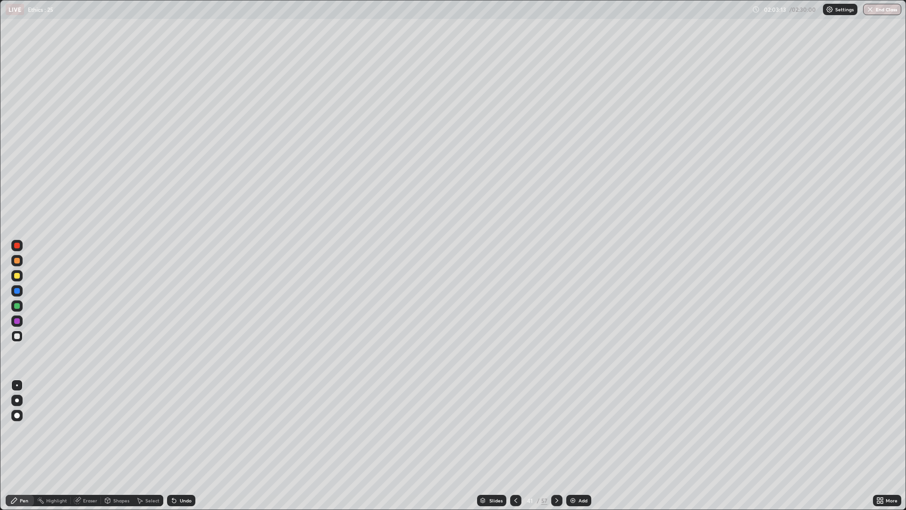
click at [520, 445] on div at bounding box center [515, 500] width 11 height 19
click at [554, 445] on icon at bounding box center [557, 500] width 8 height 8
click at [17, 262] on div at bounding box center [17, 261] width 6 height 6
click at [515, 445] on icon at bounding box center [516, 500] width 8 height 8
click at [556, 445] on icon at bounding box center [557, 500] width 8 height 8
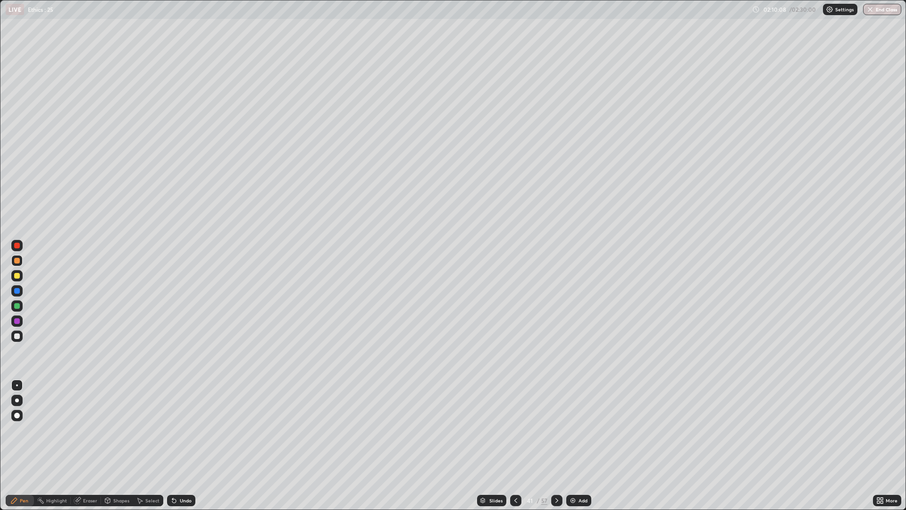
click at [556, 445] on icon at bounding box center [556, 500] width 3 height 5
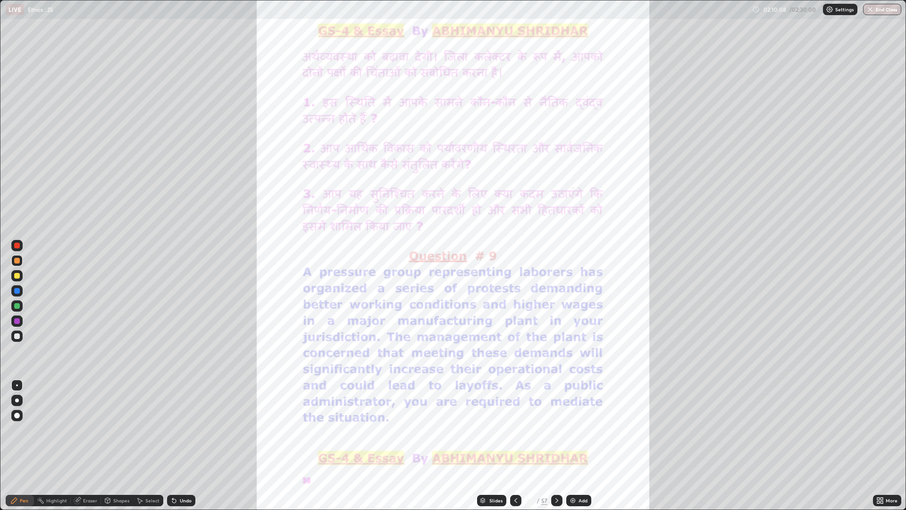
click at [574, 445] on img at bounding box center [573, 500] width 8 height 8
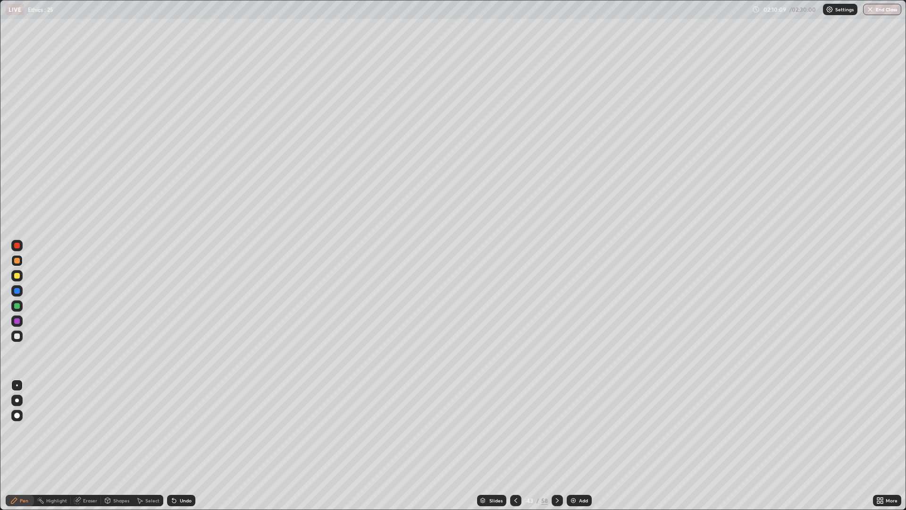
click at [515, 445] on icon at bounding box center [516, 500] width 8 height 8
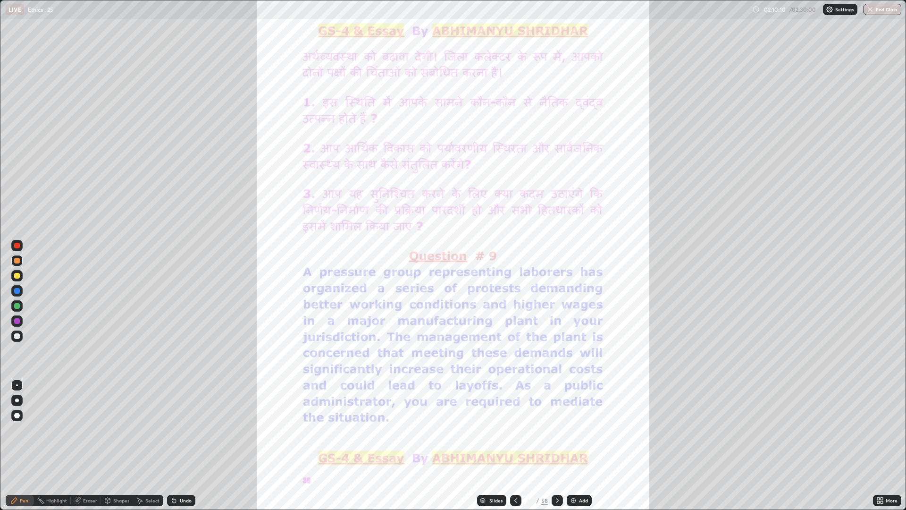
click at [515, 445] on icon at bounding box center [516, 500] width 8 height 8
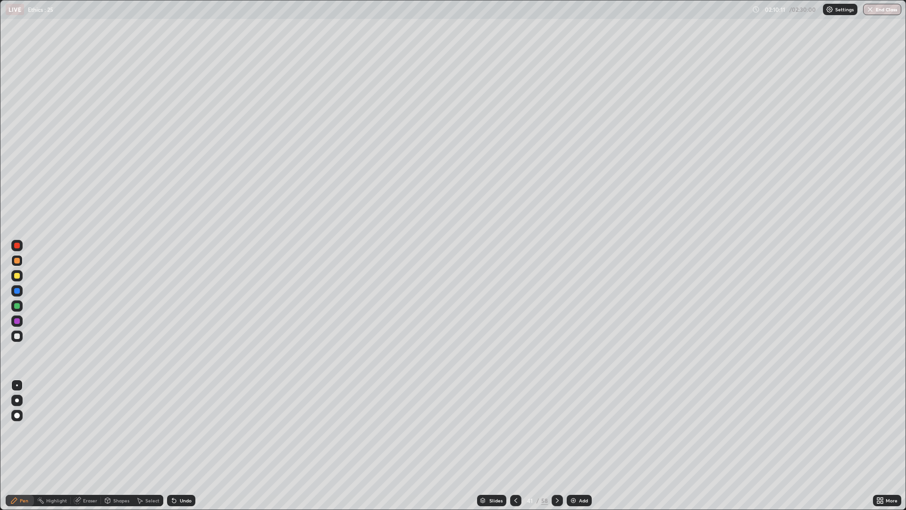
click at [573, 445] on img at bounding box center [574, 500] width 8 height 8
click at [555, 445] on div at bounding box center [557, 500] width 11 height 19
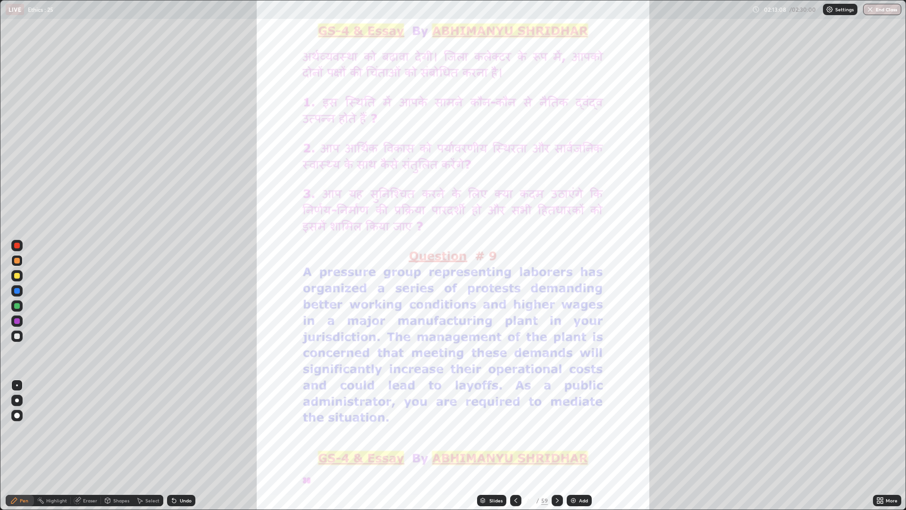
click at [576, 445] on div "Add" at bounding box center [579, 500] width 25 height 11
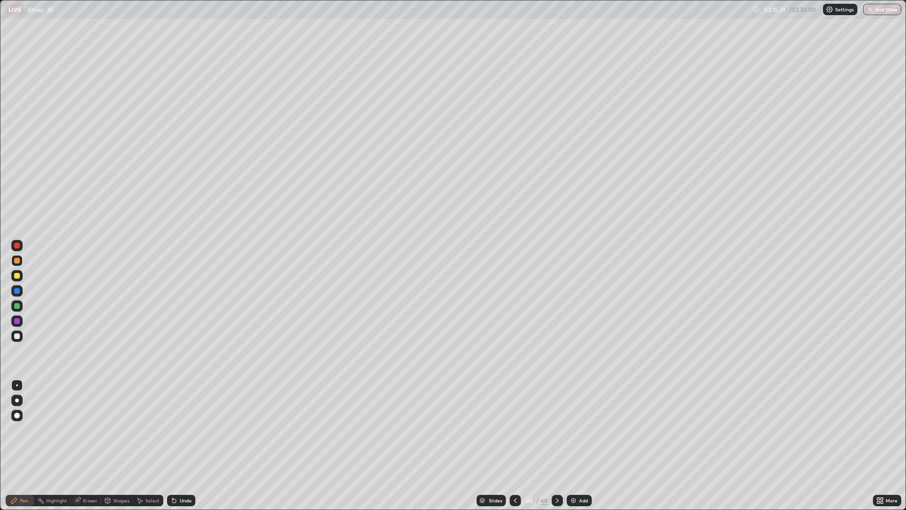
click at [20, 337] on div at bounding box center [16, 335] width 11 height 11
click at [578, 445] on div "Add" at bounding box center [579, 500] width 25 height 11
click at [21, 276] on div at bounding box center [16, 275] width 11 height 11
click at [582, 445] on div "Add" at bounding box center [583, 500] width 9 height 5
click at [581, 445] on div "Add" at bounding box center [583, 500] width 9 height 5
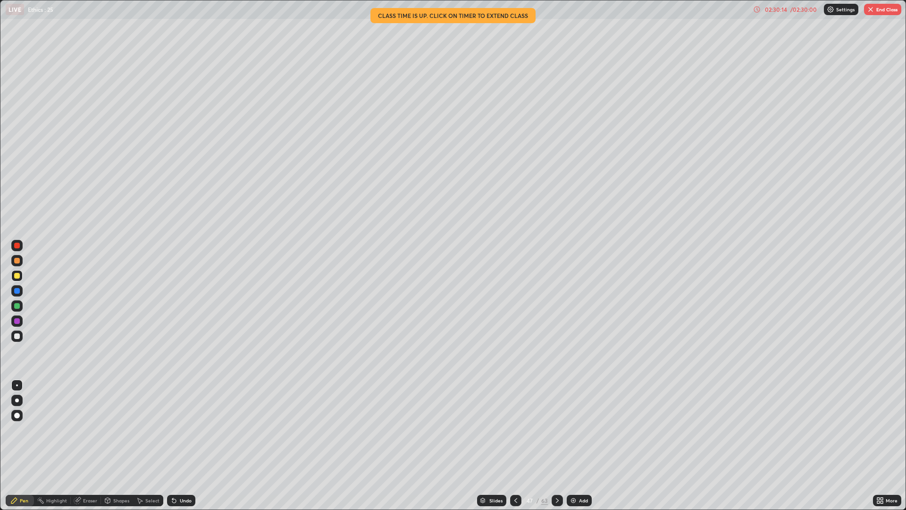
click at [888, 11] on button "End Class" at bounding box center [882, 9] width 37 height 11
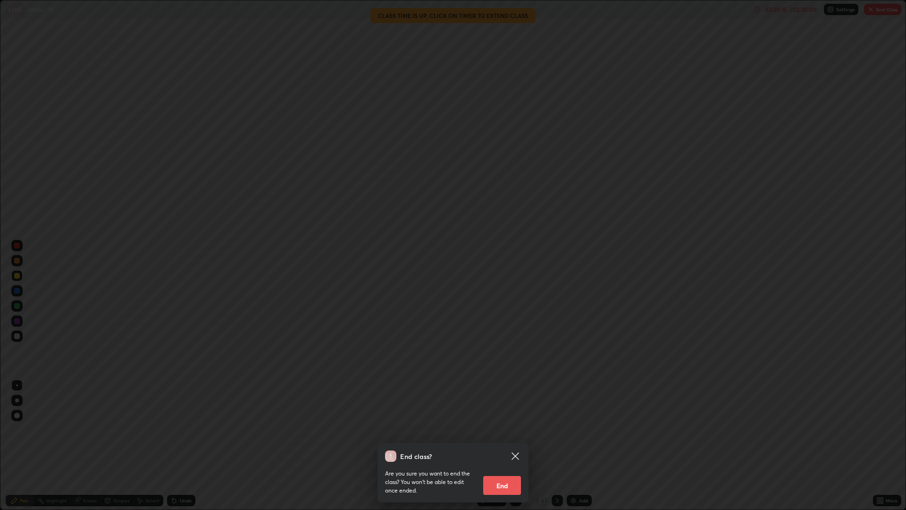
click at [503, 445] on button "End" at bounding box center [502, 485] width 38 height 19
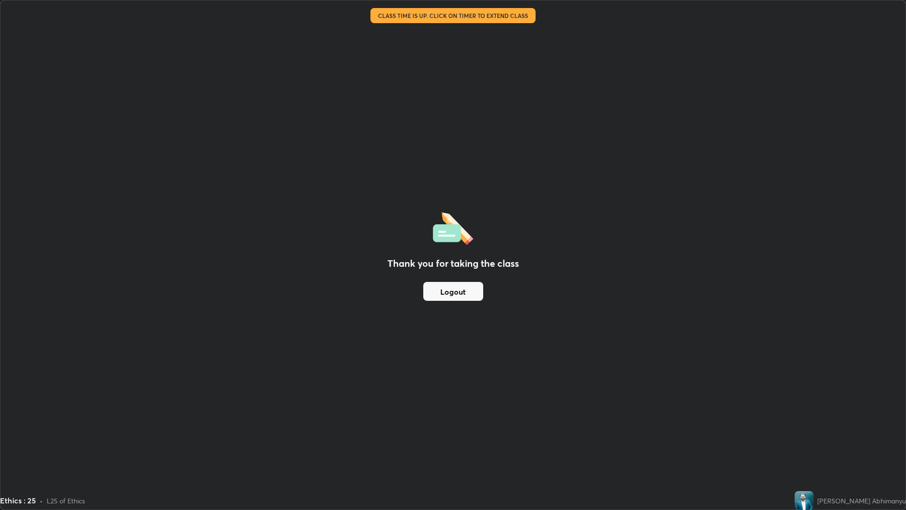
click at [331, 445] on div "Thank you for taking the class Logout" at bounding box center [452, 254] width 905 height 509
click at [499, 445] on div "Ethics : 25 • L25 of Ethics" at bounding box center [395, 500] width 791 height 19
click at [906, 100] on div "Thank you for taking the class Logout Setting up your live class Class time is …" at bounding box center [453, 255] width 906 height 510
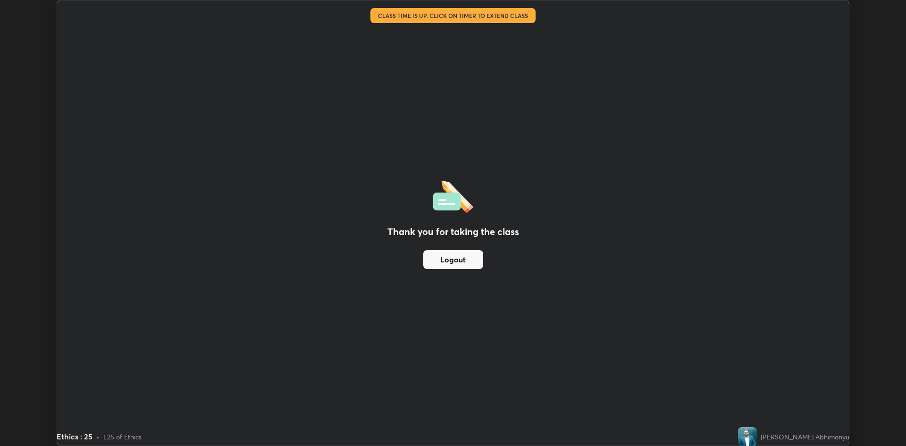
scroll to position [46741, 46281]
